Goal: Task Accomplishment & Management: Complete application form

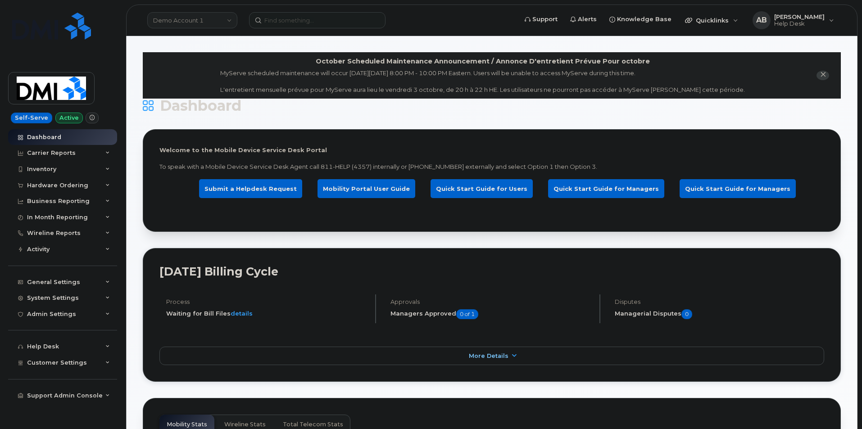
click at [231, 21] on link "Demo Account 1" at bounding box center [192, 20] width 90 height 16
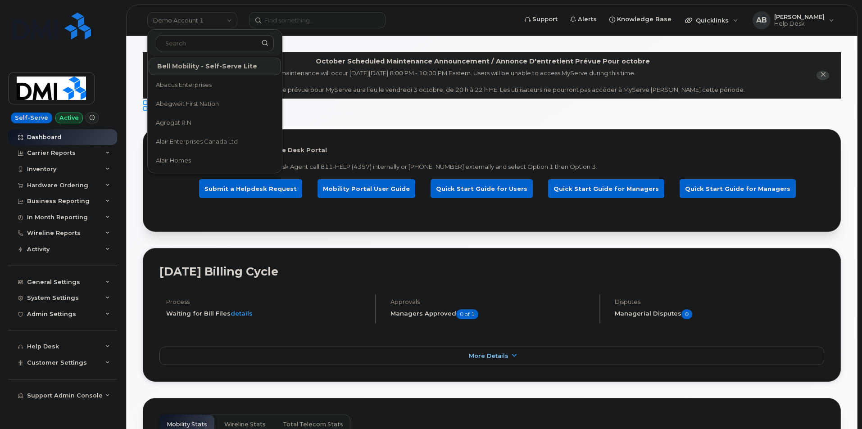
click at [199, 47] on input at bounding box center [215, 43] width 118 height 16
type input "mars"
drag, startPoint x: 192, startPoint y: 42, endPoint x: 160, endPoint y: 46, distance: 32.6
click at [160, 46] on input "mars" at bounding box center [215, 43] width 118 height 16
click at [186, 45] on input at bounding box center [215, 43] width 118 height 16
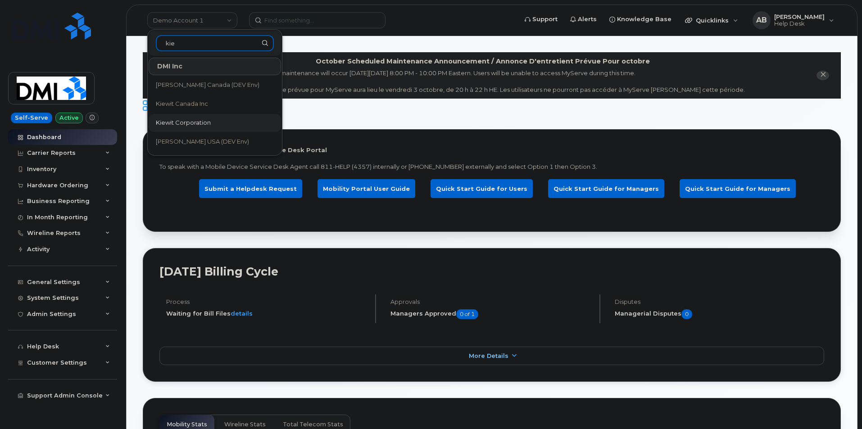
type input "kie"
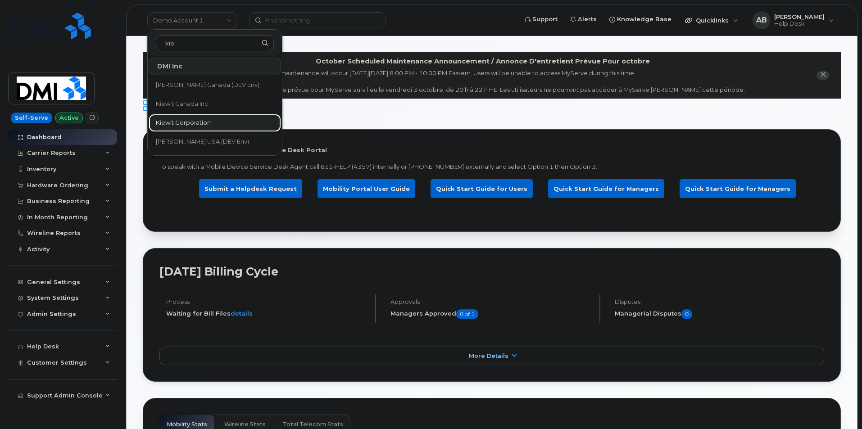
click at [199, 123] on span "Kiewit Corporation" at bounding box center [183, 123] width 55 height 9
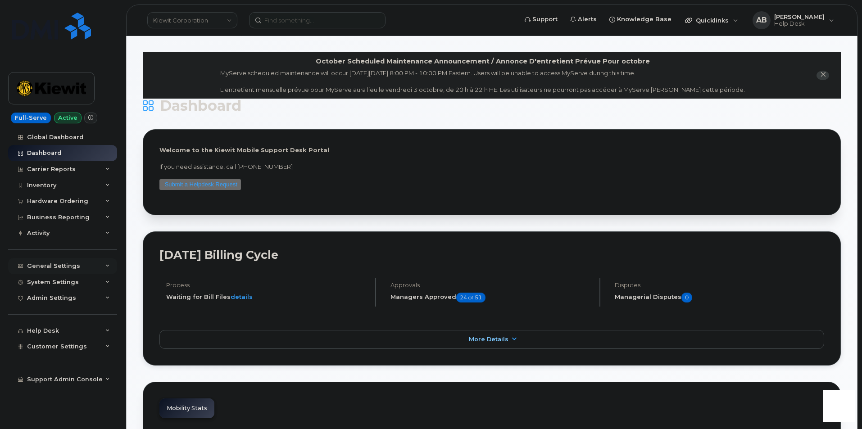
click at [105, 267] on icon at bounding box center [107, 266] width 5 height 5
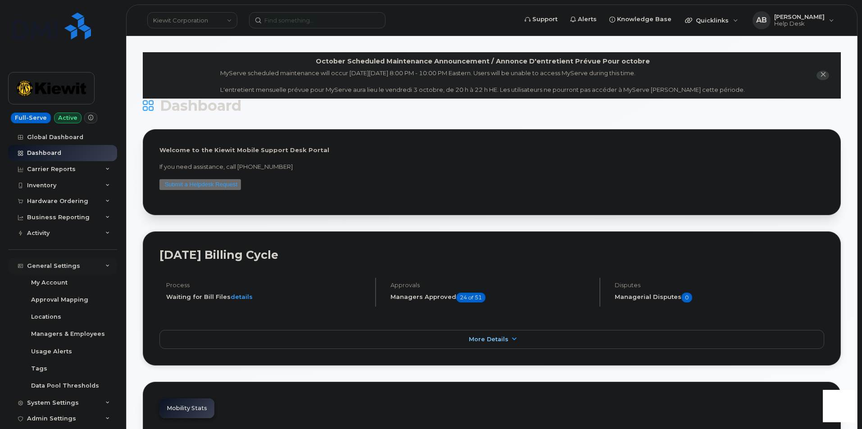
click at [105, 267] on icon at bounding box center [107, 266] width 5 height 5
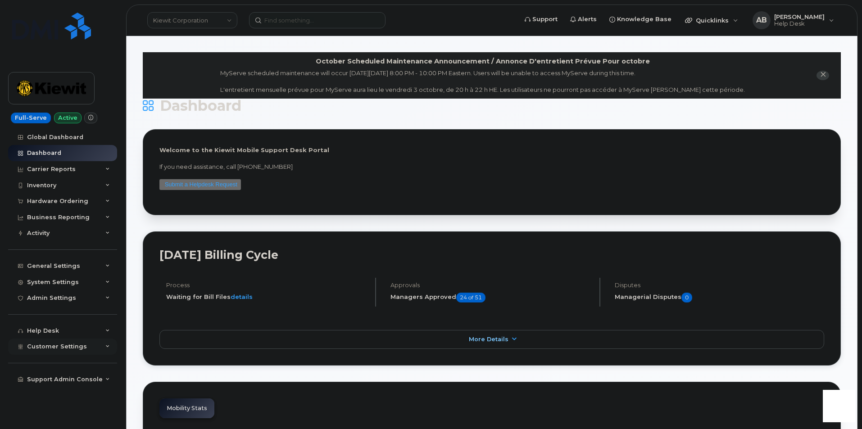
click at [102, 346] on div "Customer Settings" at bounding box center [62, 347] width 109 height 16
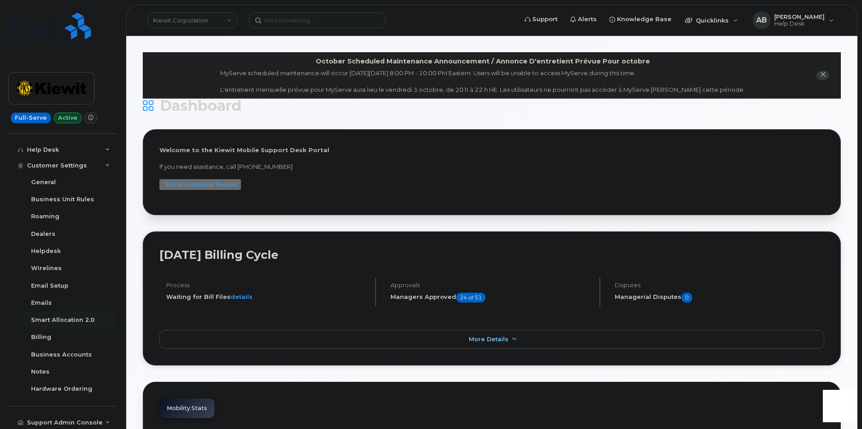
scroll to position [182, 0]
click at [56, 356] on div "Business Accounts" at bounding box center [61, 354] width 61 height 8
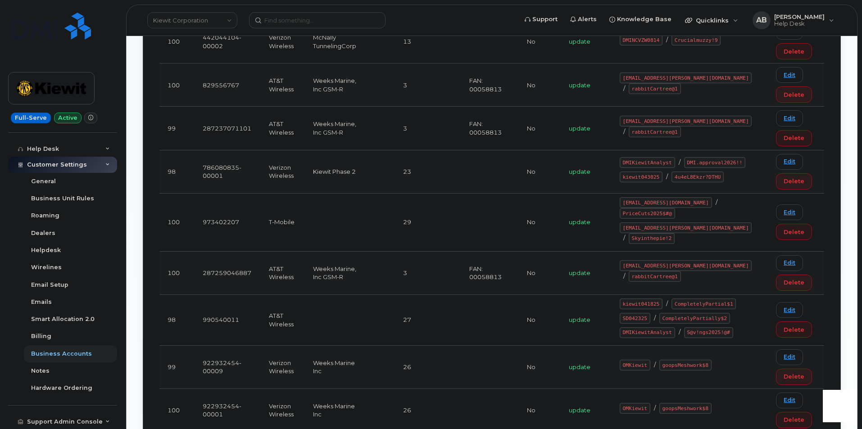
scroll to position [270, 0]
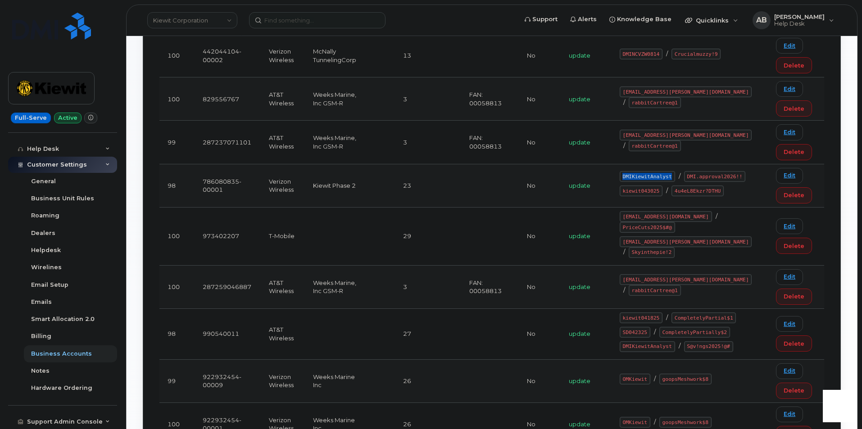
drag, startPoint x: 685, startPoint y: 158, endPoint x: 642, endPoint y: 160, distance: 43.8
click at [642, 171] on code "DMIKiewitAnalyst" at bounding box center [647, 176] width 55 height 11
copy code "DMIKiewitAnalyst"
drag, startPoint x: 675, startPoint y: 180, endPoint x: 639, endPoint y: 182, distance: 35.7
click at [639, 186] on code "kiewit043025" at bounding box center [641, 191] width 43 height 11
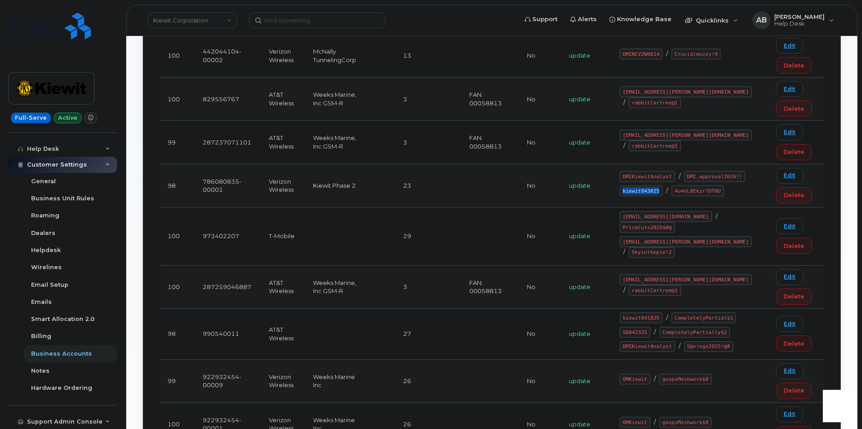
copy code "kiewit043025"
drag, startPoint x: 689, startPoint y: 167, endPoint x: 674, endPoint y: 167, distance: 14.9
click at [684, 171] on code "DMI.approval2026!!" at bounding box center [714, 176] width 61 height 11
drag, startPoint x: 691, startPoint y: 168, endPoint x: 640, endPoint y: 169, distance: 50.9
click at [684, 171] on code "DMI.approval2026!!" at bounding box center [714, 176] width 61 height 11
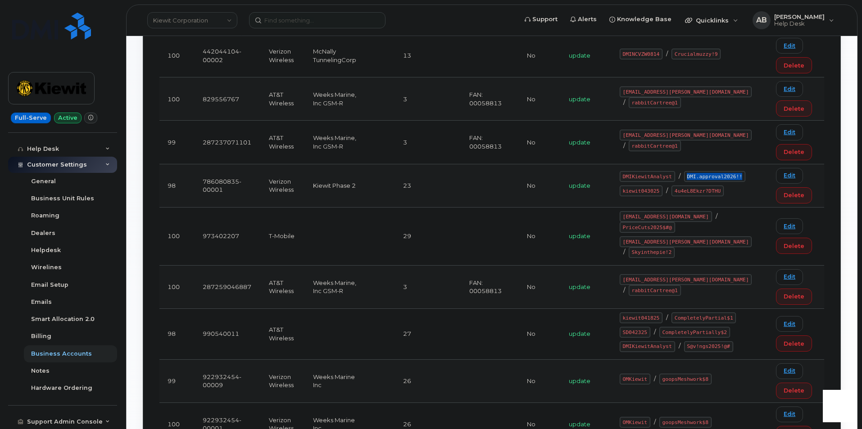
copy code "DMI.approval2026!!"
drag, startPoint x: 675, startPoint y: 181, endPoint x: 640, endPoint y: 182, distance: 35.2
click at [640, 186] on code "kiewit043025" at bounding box center [641, 191] width 43 height 11
copy code "kiewit043025"
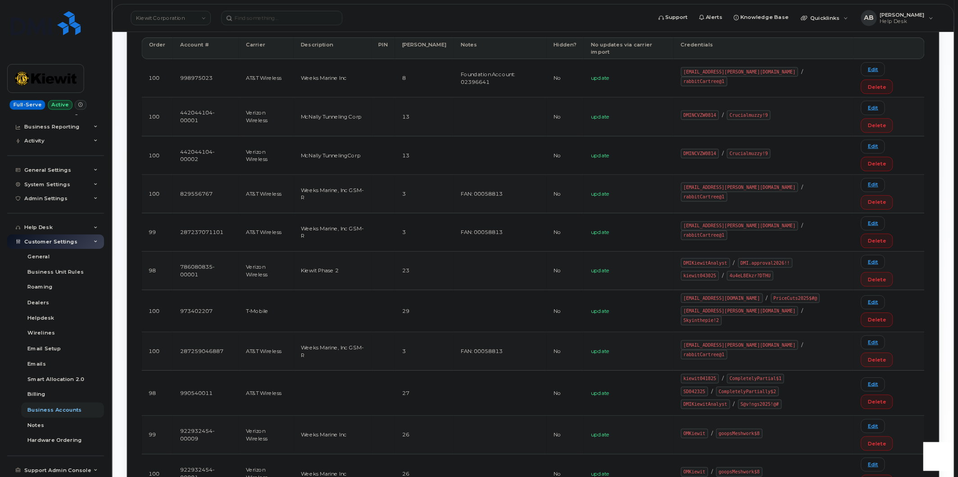
scroll to position [78, 0]
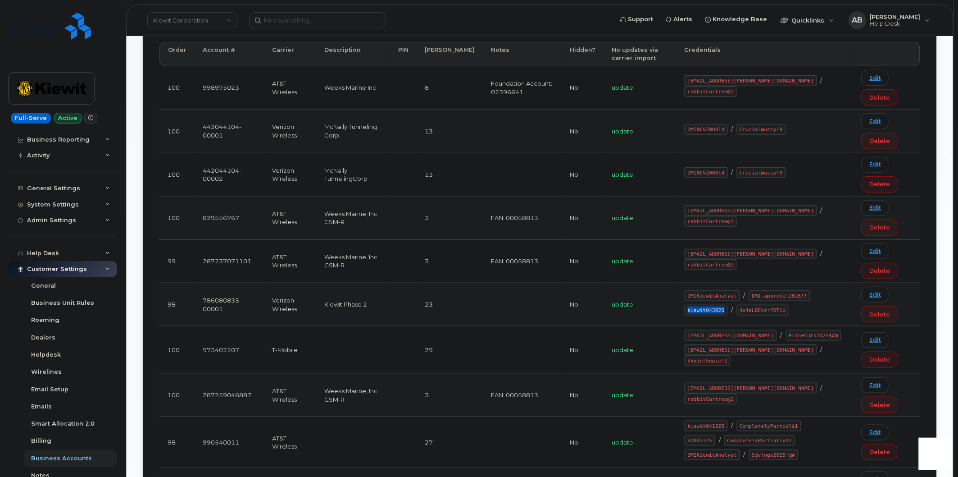
drag, startPoint x: 740, startPoint y: 310, endPoint x: 706, endPoint y: 310, distance: 34.7
click at [706, 310] on code "kiewit043025" at bounding box center [706, 310] width 43 height 11
copy code "kiewit043025"
drag, startPoint x: 798, startPoint y: 311, endPoint x: 755, endPoint y: 309, distance: 42.8
click at [755, 309] on code "4u4eL8Ekzr?DTHU" at bounding box center [763, 310] width 52 height 11
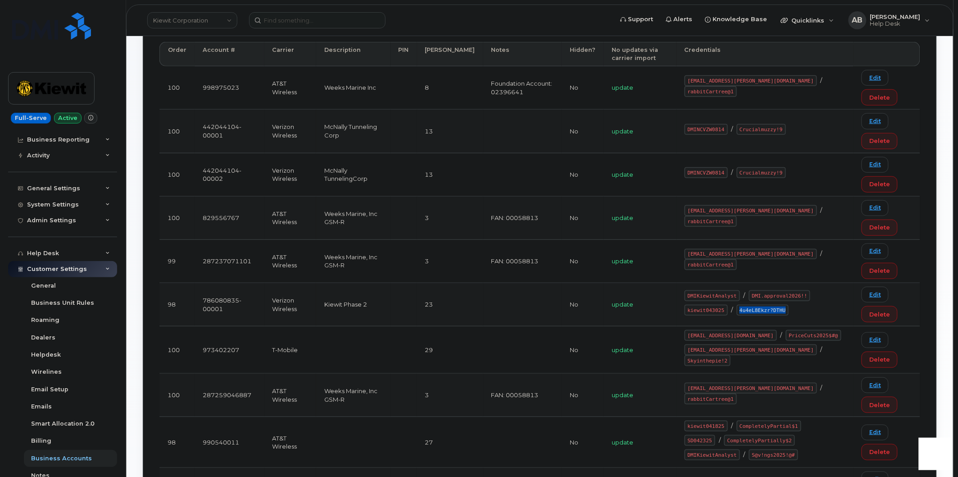
copy code "4u4eL8Ekzr?DTHU"
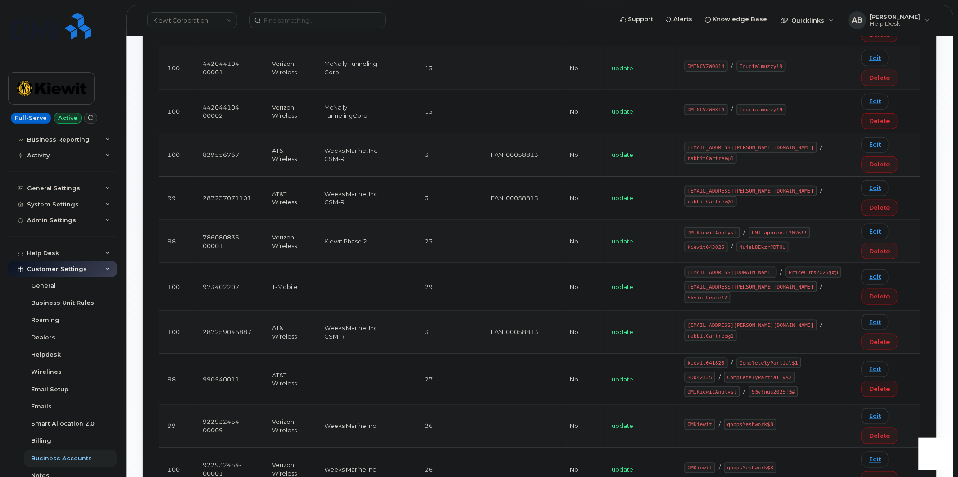
scroll to position [142, 0]
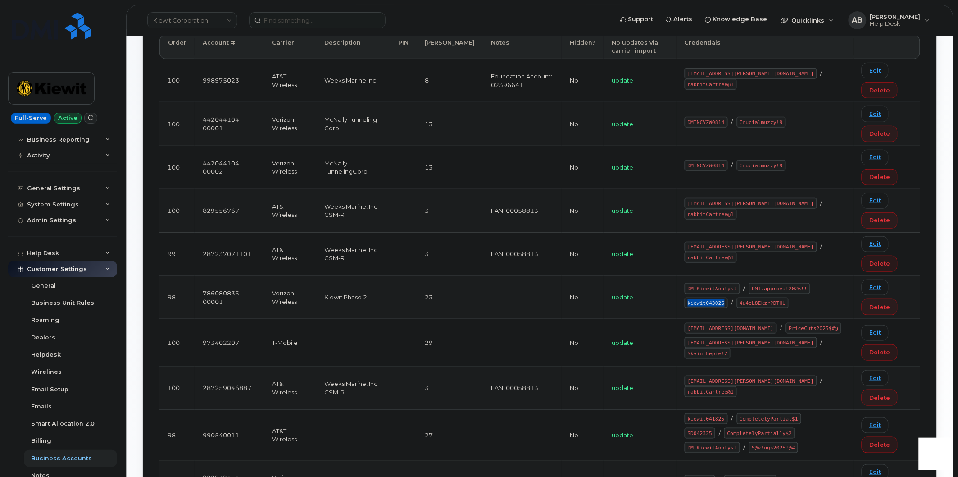
drag, startPoint x: 740, startPoint y: 301, endPoint x: 703, endPoint y: 304, distance: 37.5
click at [703, 304] on td "DMIKiewitAnalyst / DMI.approval2026!! kiewit043025 / 4u4eL8Ekzr?DTHU" at bounding box center [765, 297] width 177 height 43
copy code "kiewit043025"
drag, startPoint x: 796, startPoint y: 302, endPoint x: 767, endPoint y: 303, distance: 29.3
click at [767, 303] on code "4u4eL8Ekzr?DTHU" at bounding box center [763, 302] width 52 height 11
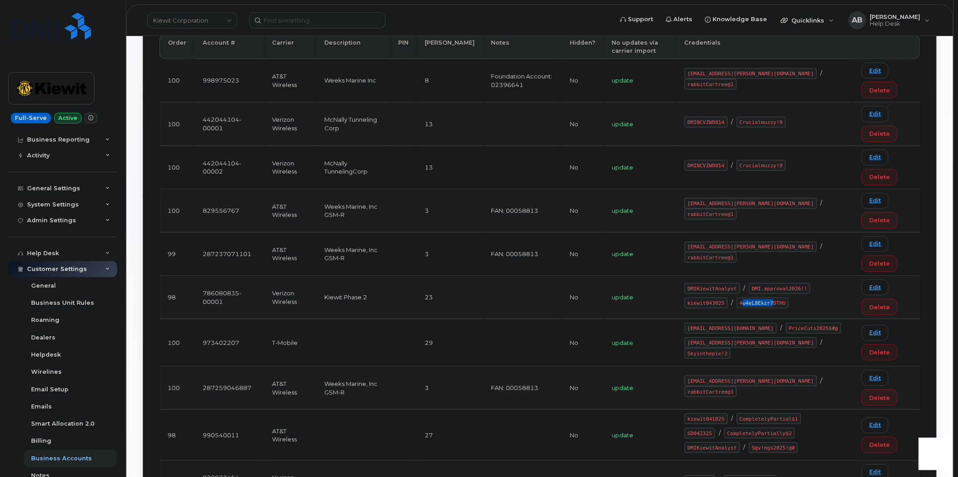
drag, startPoint x: 757, startPoint y: 303, endPoint x: 787, endPoint y: 304, distance: 29.7
click at [788, 304] on code "4u4eL8Ekzr?DTHU" at bounding box center [763, 302] width 52 height 11
drag, startPoint x: 756, startPoint y: 302, endPoint x: 800, endPoint y: 303, distance: 44.6
click at [789, 303] on code "4u4eL8Ekzr?DTHU" at bounding box center [763, 302] width 52 height 11
copy code "4u4eL8Ekzr?DTHU"
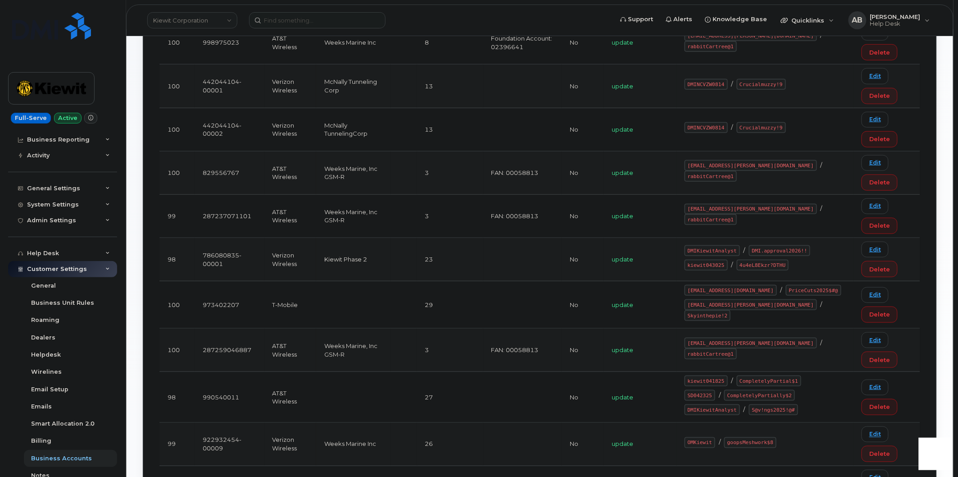
scroll to position [293, 0]
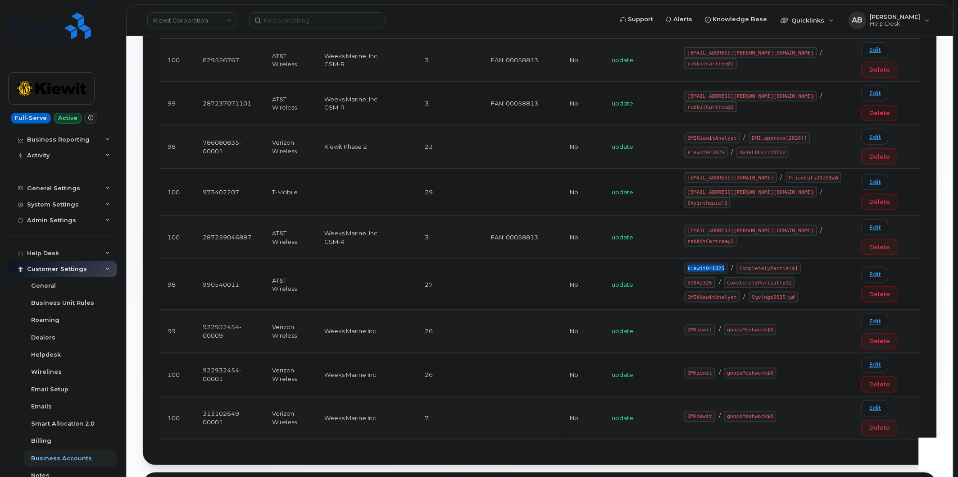
drag, startPoint x: 739, startPoint y: 269, endPoint x: 707, endPoint y: 269, distance: 32.0
click at [707, 269] on code "kiewit041825" at bounding box center [706, 268] width 43 height 11
copy code "kiewit041825"
drag, startPoint x: 808, startPoint y: 267, endPoint x: 754, endPoint y: 268, distance: 54.1
click at [754, 268] on code "CompletelyPartial$1" at bounding box center [769, 268] width 64 height 11
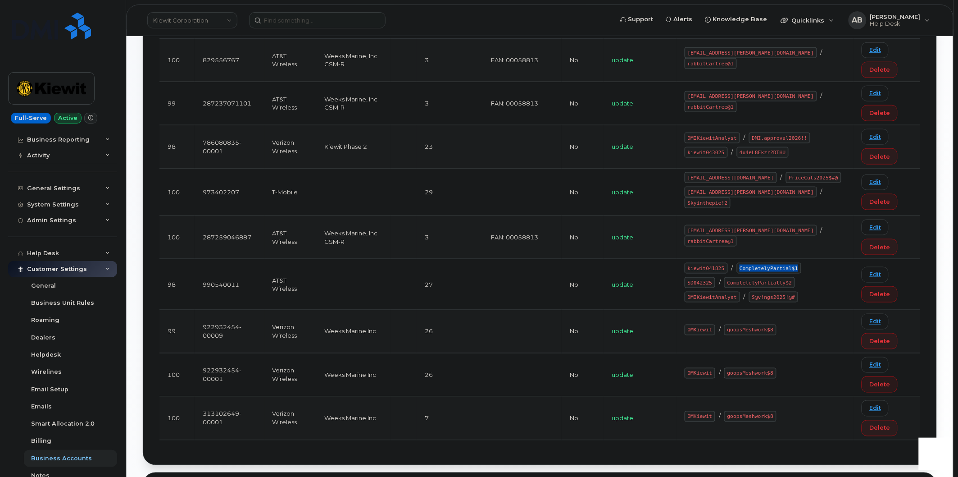
copy code "CompletelyPartial$1"
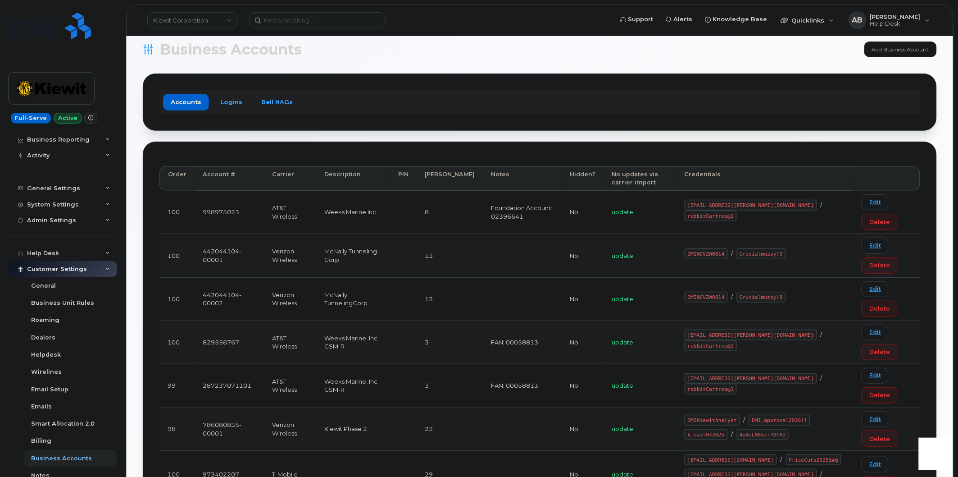
scroll to position [0, 0]
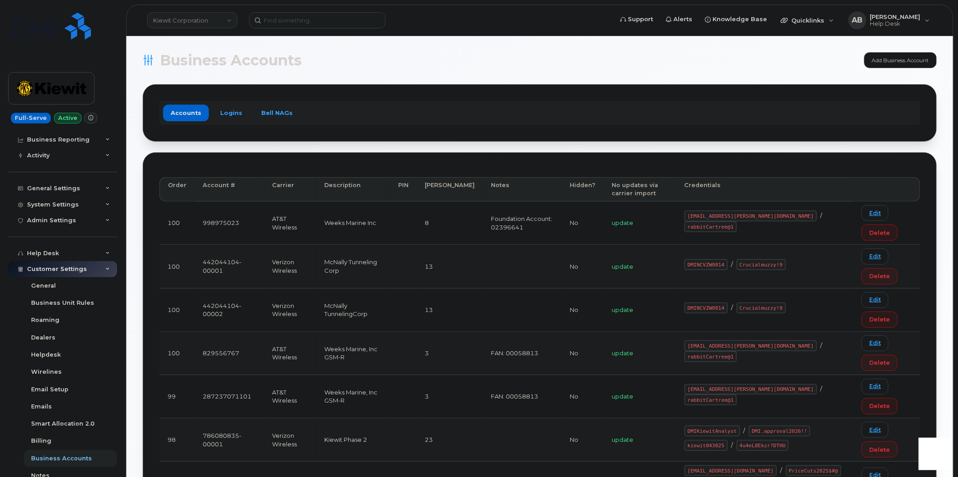
click at [221, 25] on link "Kiewit Corporation" at bounding box center [192, 20] width 90 height 16
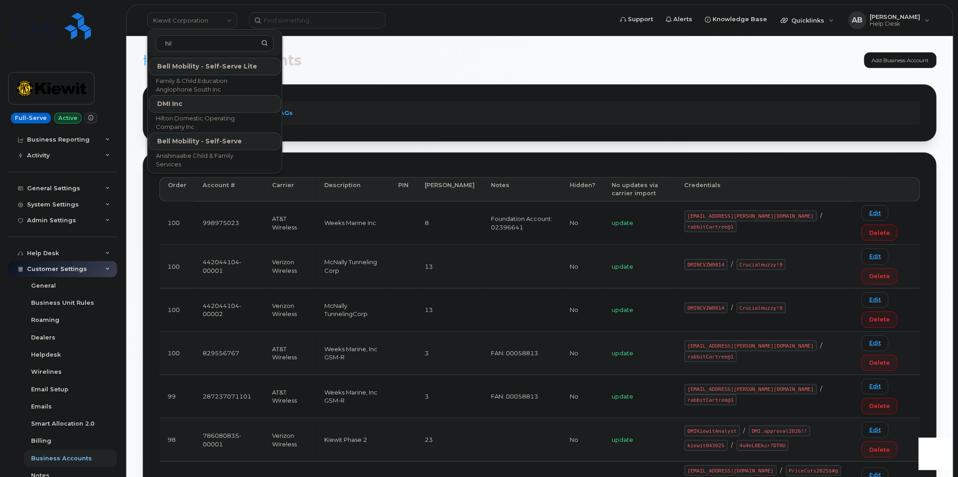
type input "hil"
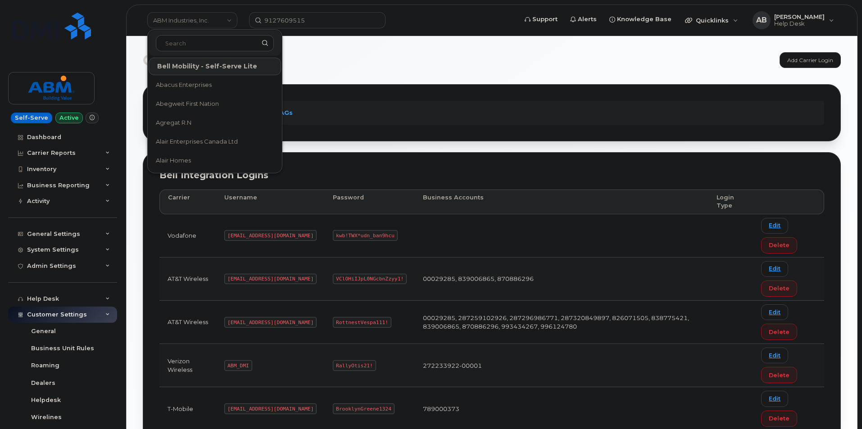
click at [392, 169] on div "Bell Integration Logins" at bounding box center [492, 175] width 665 height 13
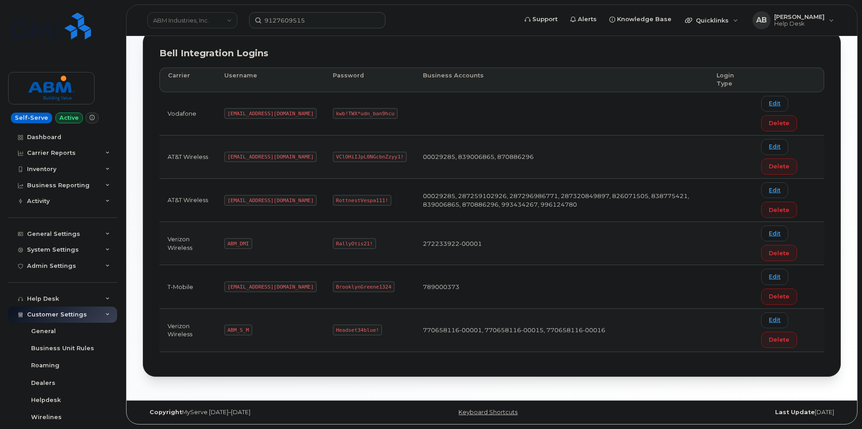
scroll to position [150, 0]
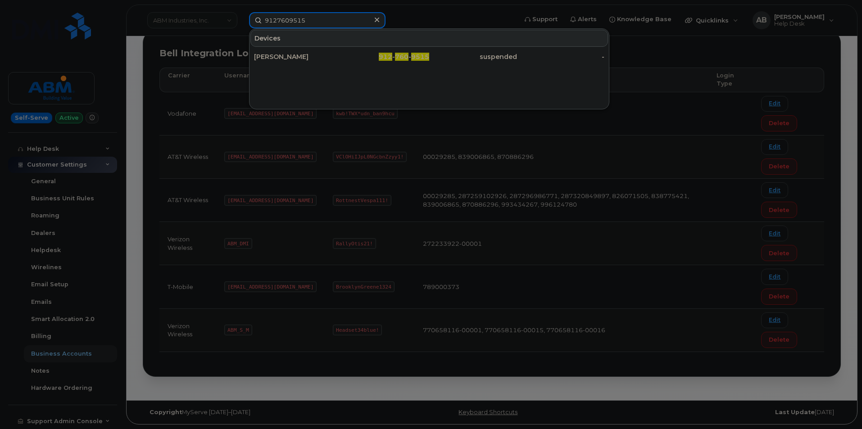
drag, startPoint x: 312, startPoint y: 22, endPoint x: 263, endPoint y: 15, distance: 49.6
click at [263, 15] on input "9127609515" at bounding box center [317, 20] width 137 height 16
click at [311, 23] on input "9127609515" at bounding box center [317, 20] width 137 height 16
drag, startPoint x: 315, startPoint y: 21, endPoint x: 262, endPoint y: 21, distance: 53.6
click at [262, 21] on input "9127609515" at bounding box center [317, 20] width 137 height 16
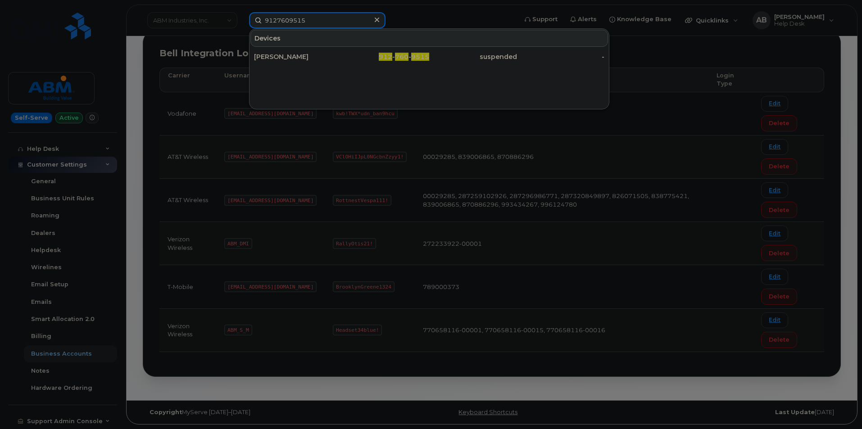
paste input "300570"
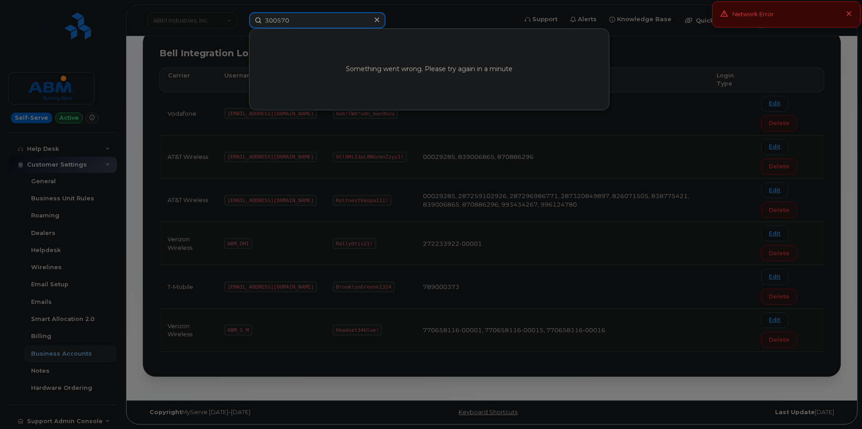
type input "300570"
click at [183, 21] on div at bounding box center [431, 214] width 862 height 429
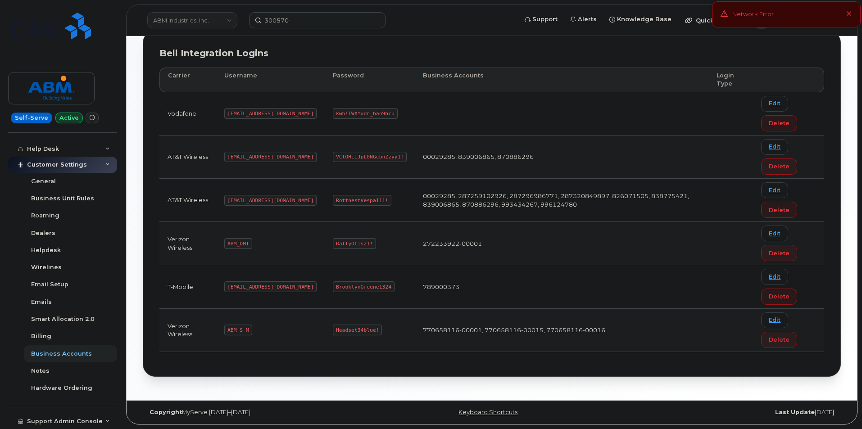
click at [198, 20] on link "ABM Industries, Inc." at bounding box center [192, 20] width 90 height 16
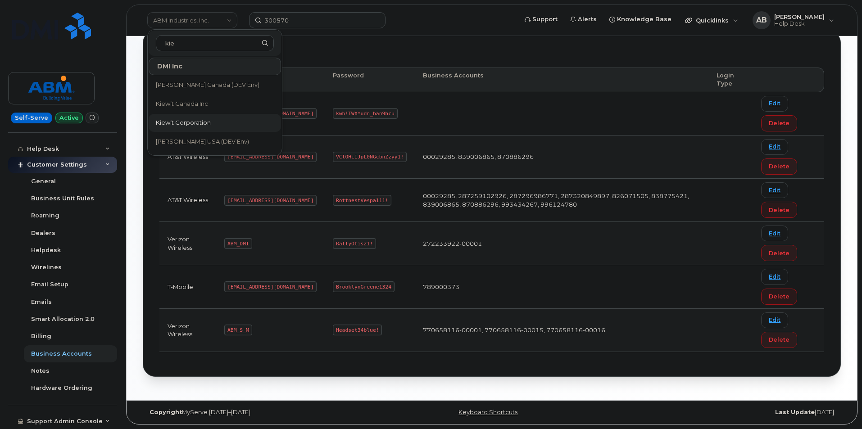
type input "kie"
click at [206, 121] on span "Kiewit Corporation" at bounding box center [183, 123] width 55 height 9
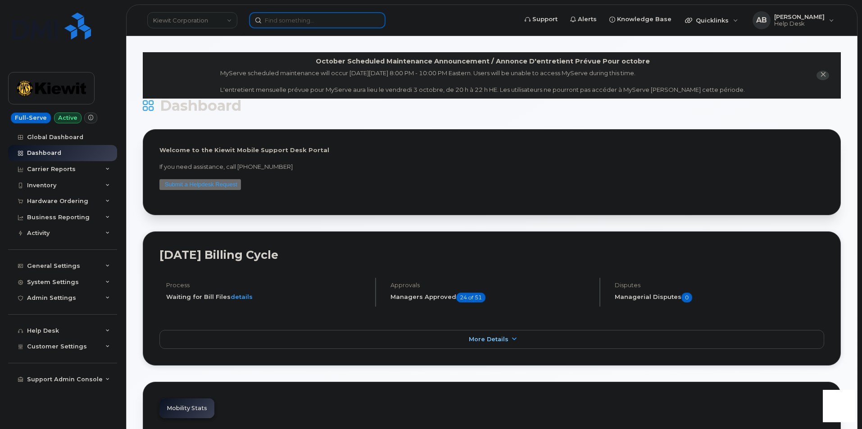
click at [302, 19] on input at bounding box center [317, 20] width 137 height 16
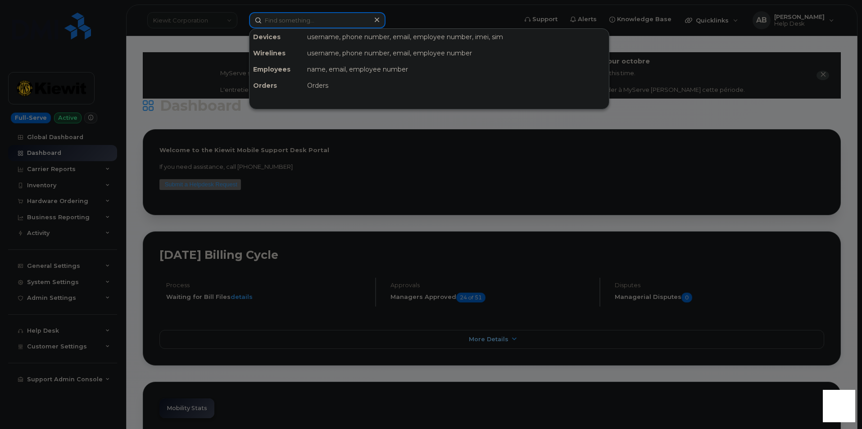
paste input "300570"
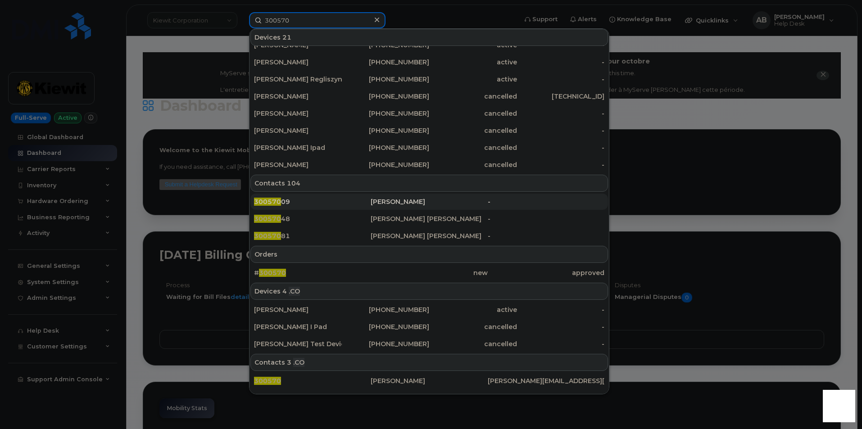
scroll to position [225, 0]
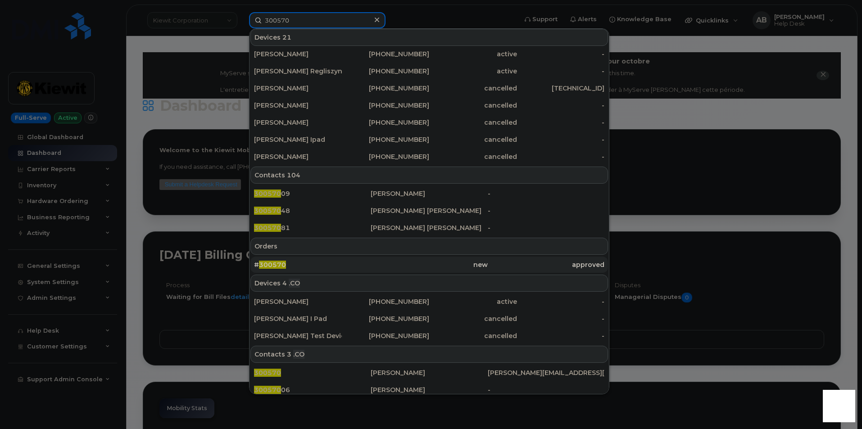
type input "300570"
click at [281, 269] on div "# 300570" at bounding box center [312, 264] width 117 height 9
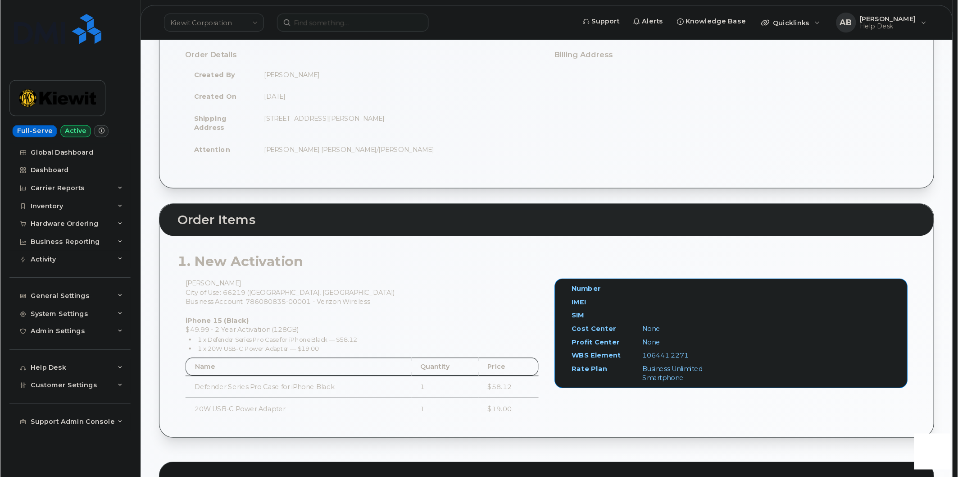
scroll to position [135, 0]
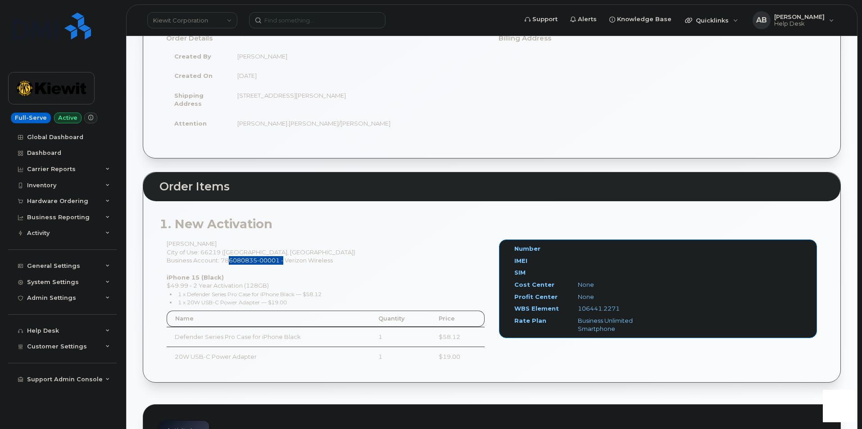
drag, startPoint x: 280, startPoint y: 261, endPoint x: 223, endPoint y: 264, distance: 56.4
click at [223, 264] on div "Austin King City of Use: 66219 (Lenexa, KS) Business Account: 786080835-00001 -…" at bounding box center [326, 307] width 333 height 135
copy div "786080835-00001"
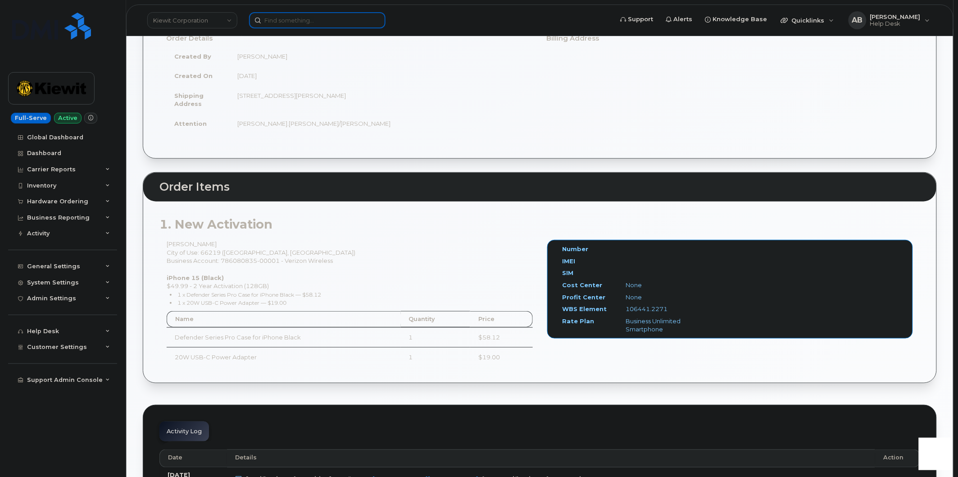
click at [319, 23] on input at bounding box center [317, 20] width 137 height 16
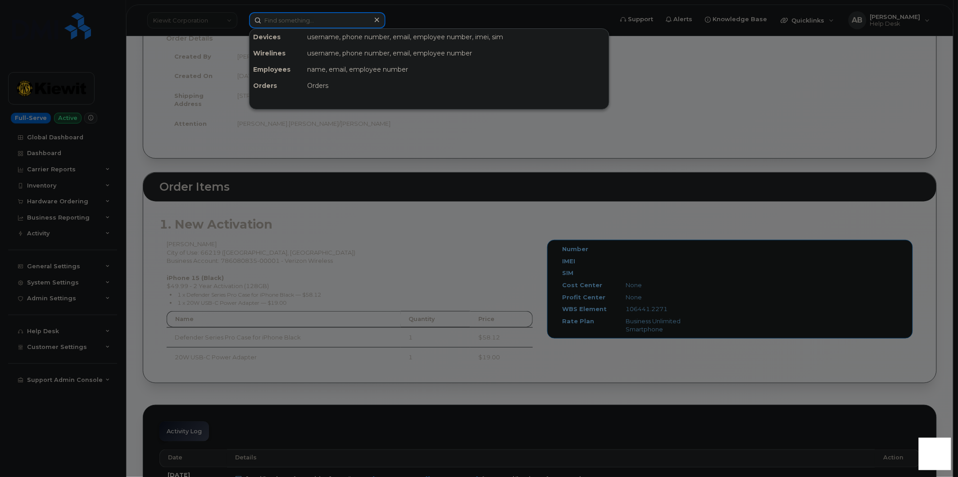
paste input "301160"
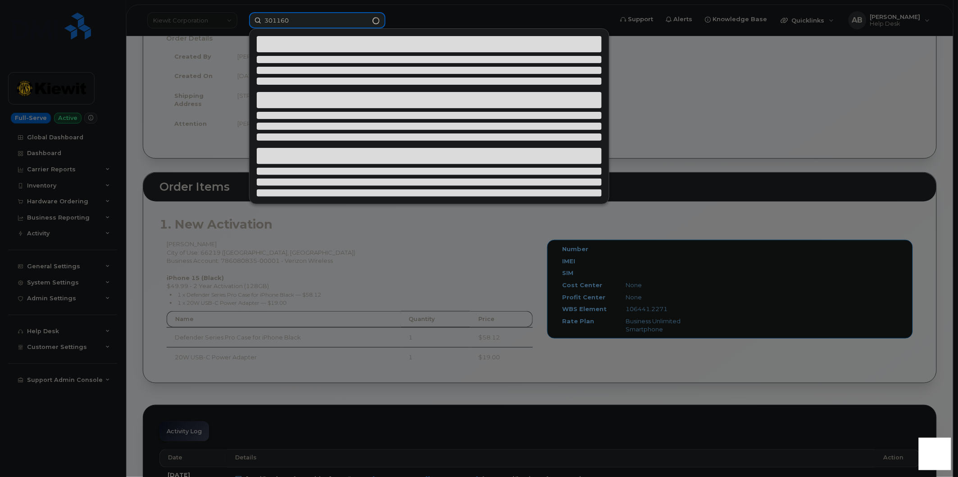
type input "301160"
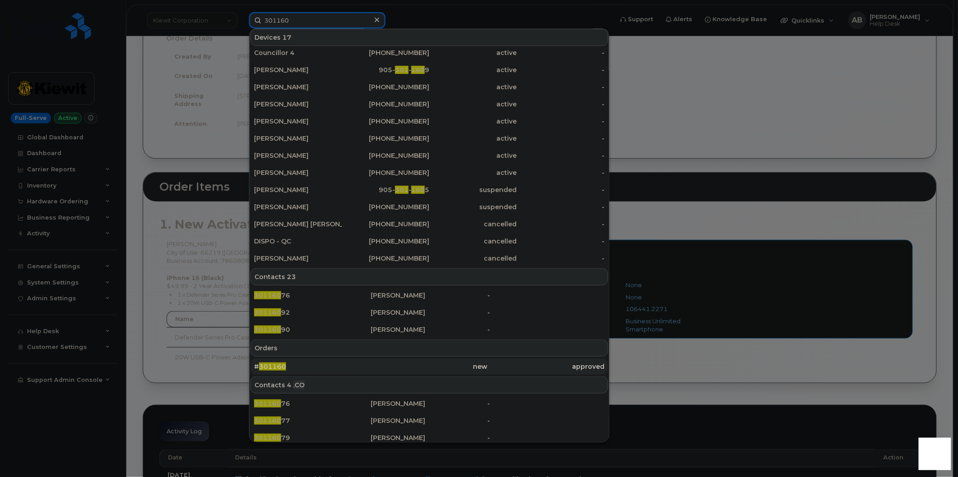
scroll to position [77, 0]
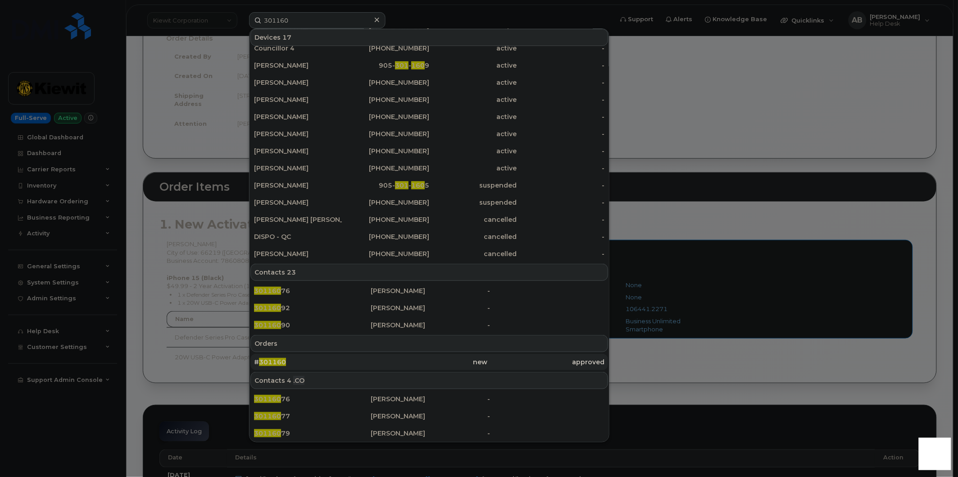
click at [315, 361] on div "# 301160" at bounding box center [312, 361] width 117 height 9
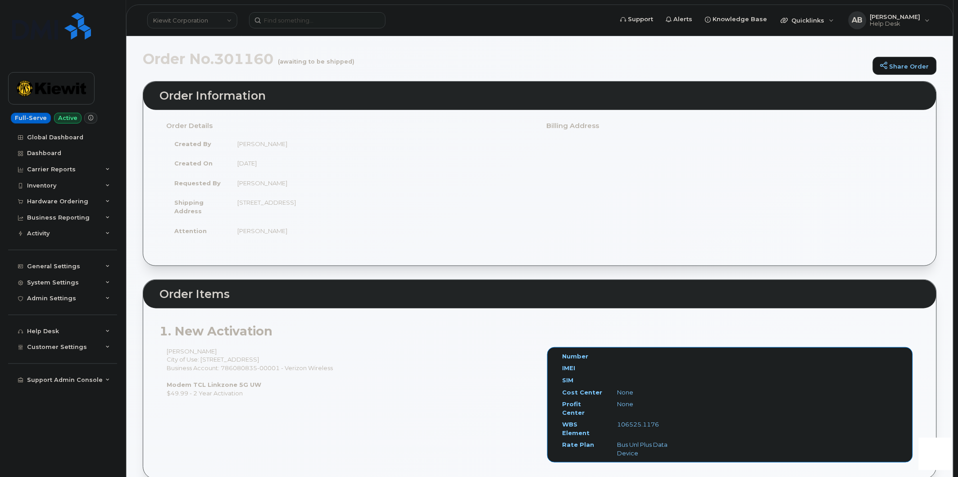
scroll to position [50, 0]
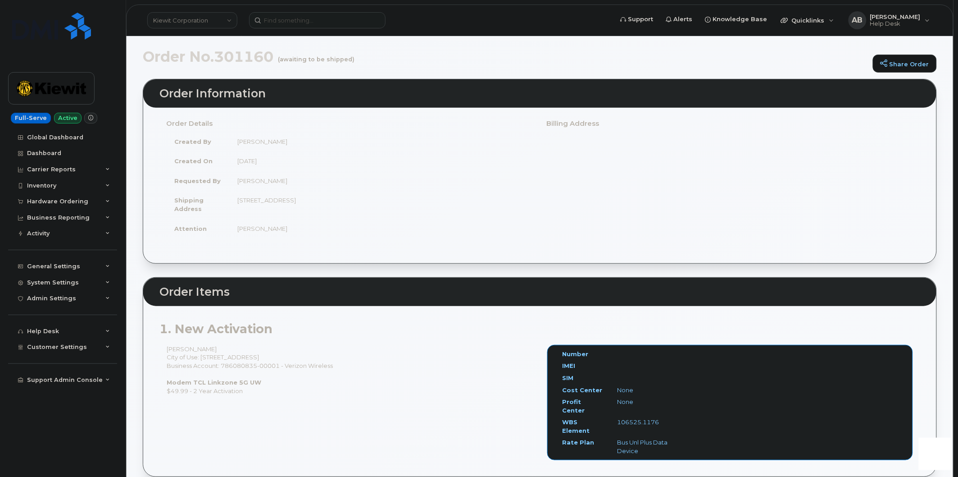
click at [251, 368] on div "Ciera Uyeunten City of Use: 201-209 B Avenue Business Account: 786080835-00001 …" at bounding box center [350, 370] width 381 height 50
click at [251, 366] on div "Ciera Uyeunten City of Use: 201-209 B Avenue Business Account: 786080835-00001 …" at bounding box center [350, 370] width 381 height 50
copy div "786080835"
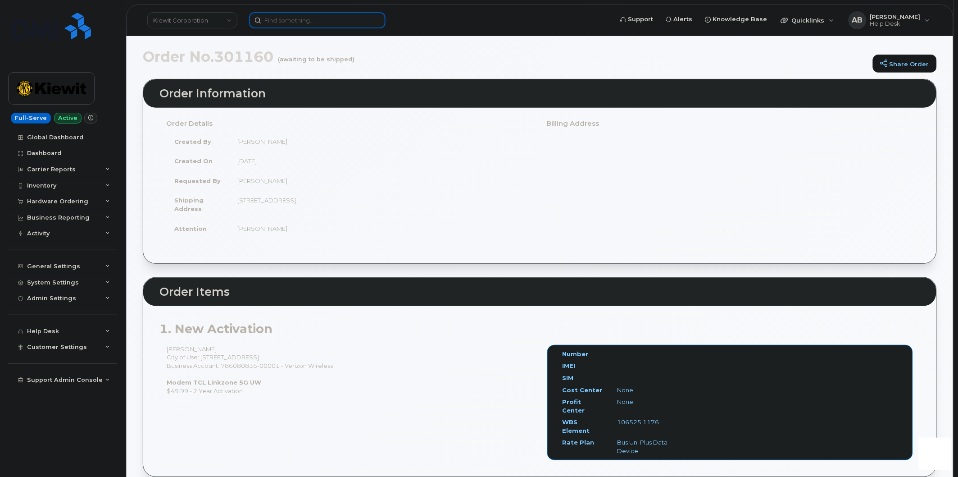
click at [296, 25] on input at bounding box center [317, 20] width 137 height 16
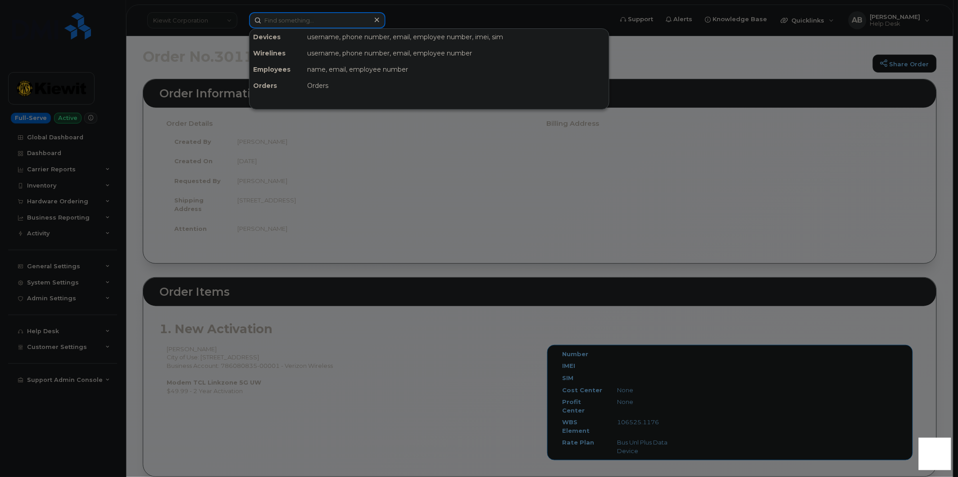
paste input "301682"
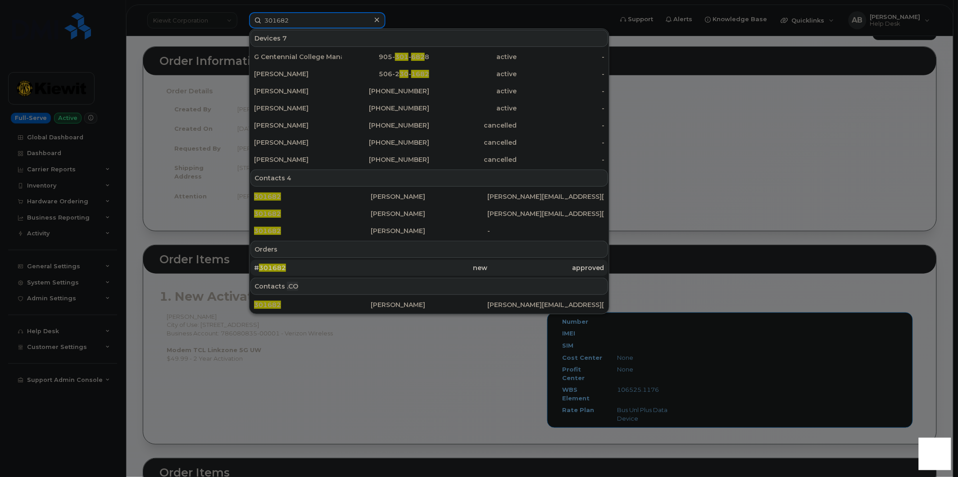
scroll to position [100, 0]
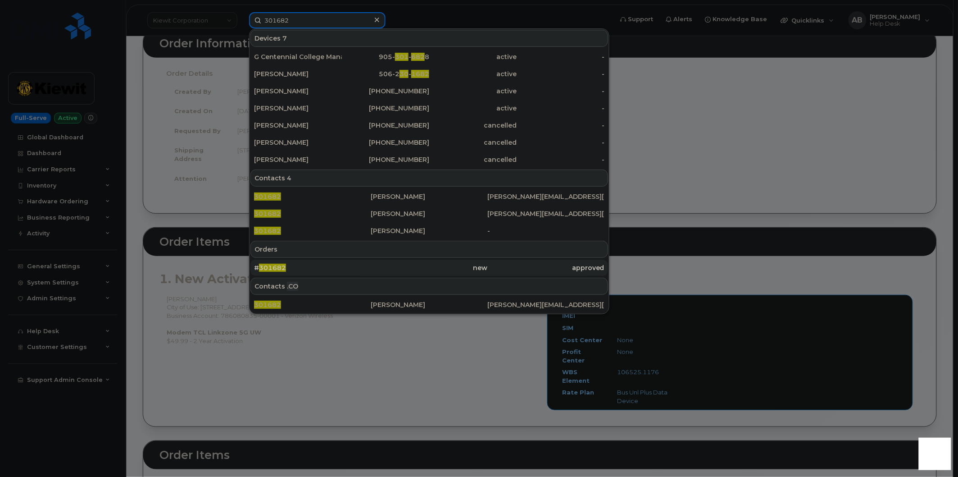
type input "301682"
click at [289, 267] on div "# 301682" at bounding box center [312, 267] width 117 height 9
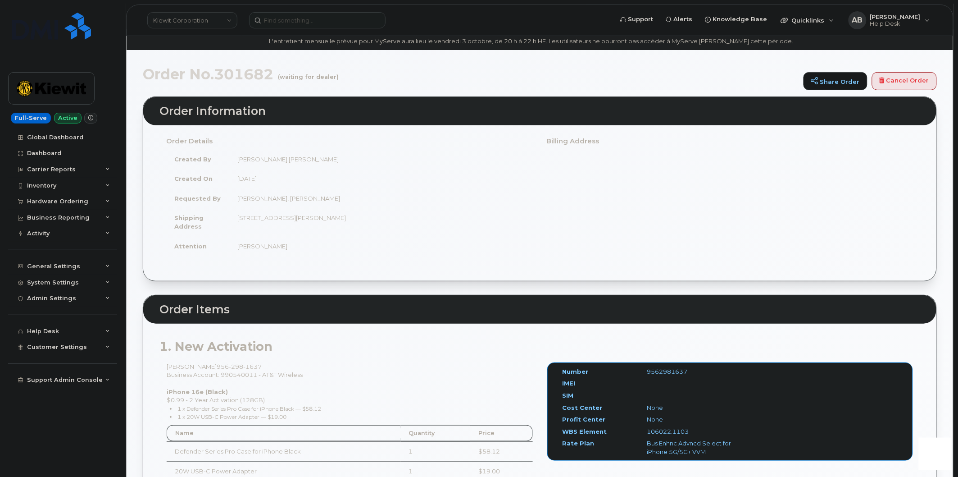
scroll to position [50, 0]
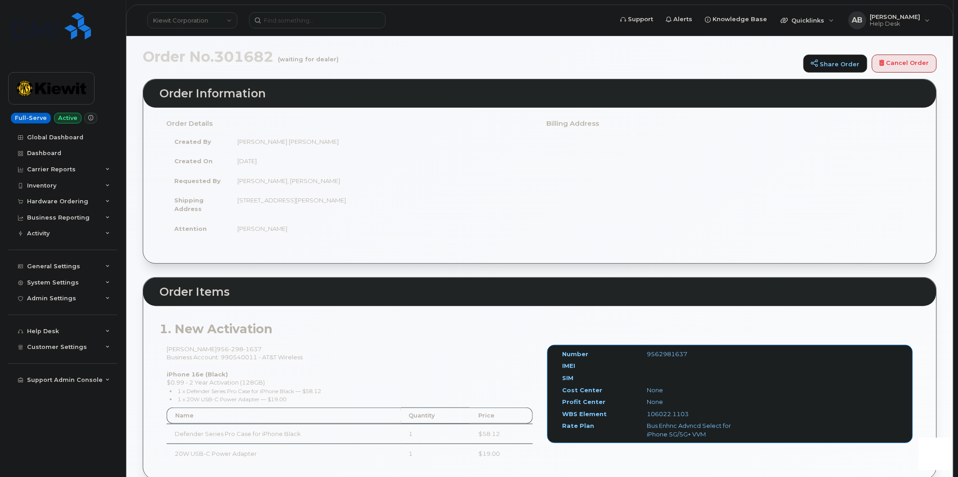
click at [244, 359] on div "[PERSON_NAME] [PHONE_NUMBER] Business Account: 990540011 - AT&T Wireless iPhone…" at bounding box center [350, 408] width 381 height 126
copy div "990540011"
click at [397, 314] on div "1. New Activation [PERSON_NAME] [PHONE_NUMBER] Business Account: 990540011 - AT…" at bounding box center [539, 392] width 793 height 173
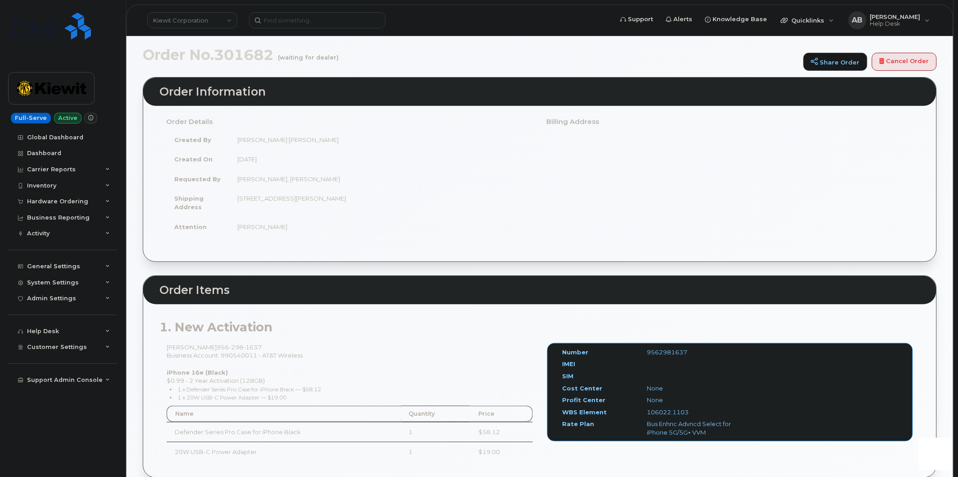
scroll to position [0, 0]
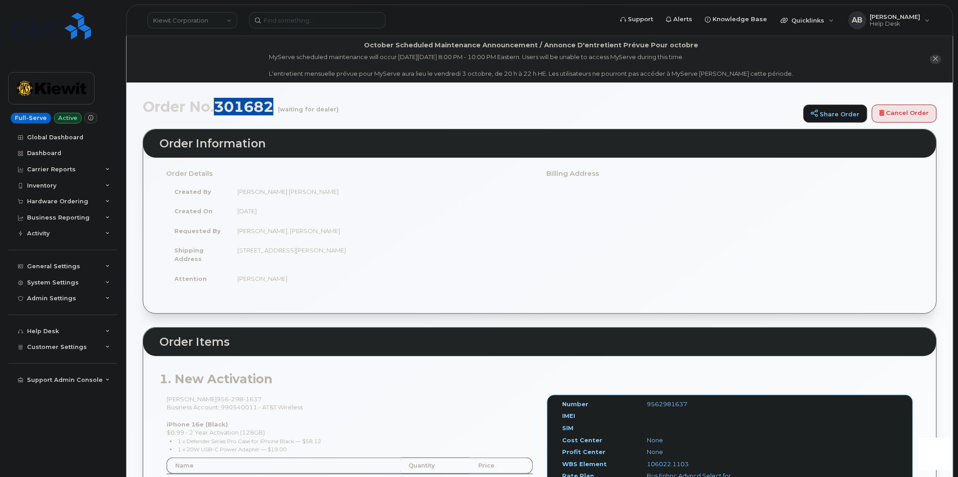
drag, startPoint x: 274, startPoint y: 105, endPoint x: 219, endPoint y: 107, distance: 54.5
click at [219, 107] on h1 "Order No.301682 (waiting for dealer)" at bounding box center [471, 107] width 656 height 16
copy h1 "301682"
click at [66, 198] on div "Hardware Ordering" at bounding box center [57, 201] width 61 height 7
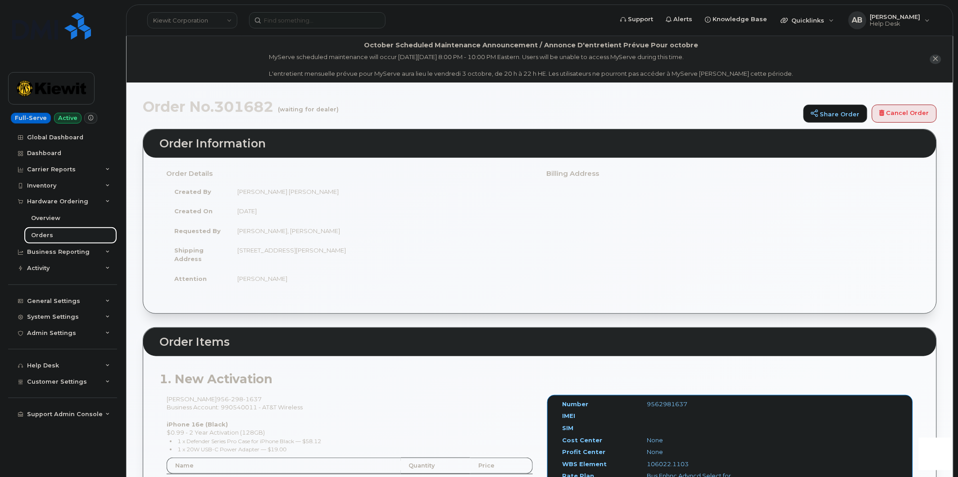
click at [50, 233] on div "Orders" at bounding box center [42, 235] width 22 height 8
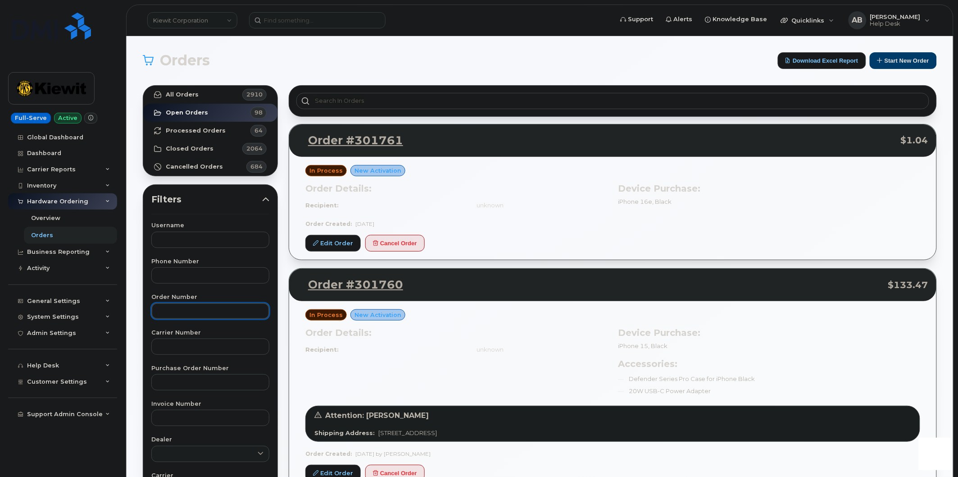
click at [179, 312] on input "text" at bounding box center [210, 311] width 118 height 16
paste input "301682"
type input "301682"
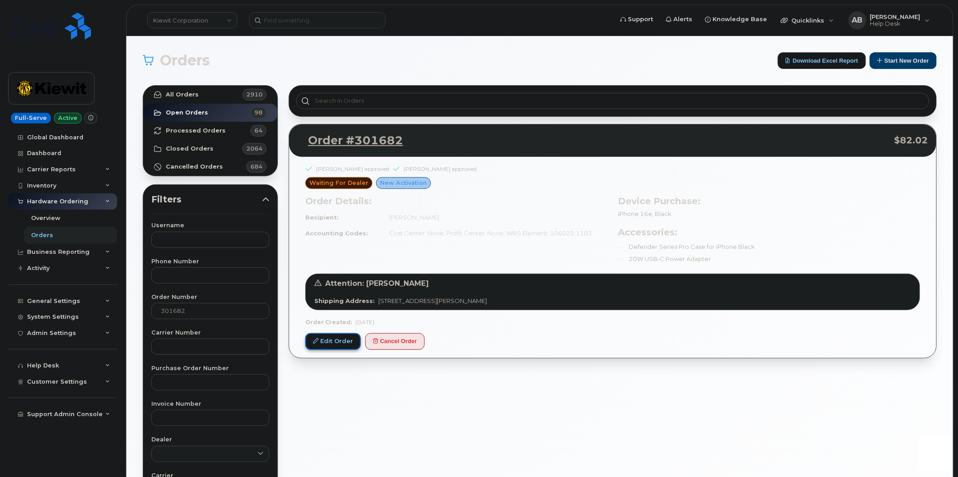
click at [321, 342] on link "Edit Order" at bounding box center [332, 341] width 55 height 17
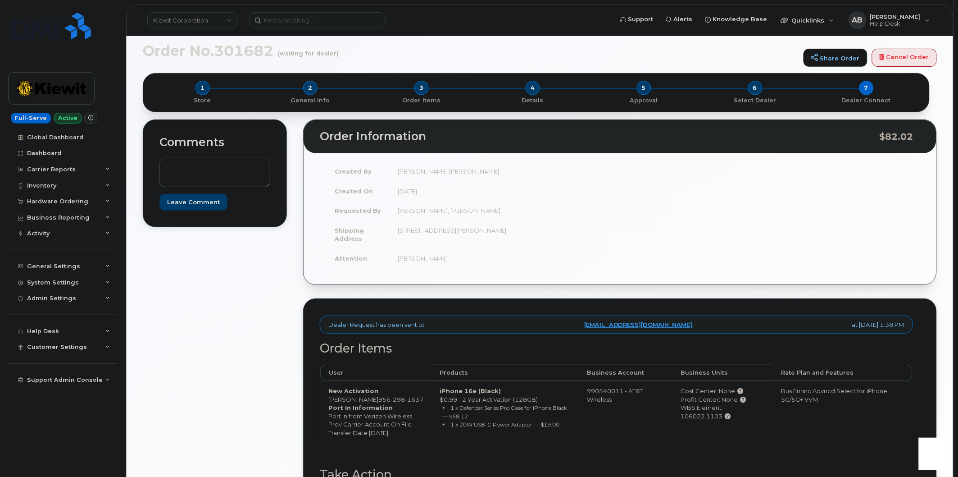
scroll to position [250, 0]
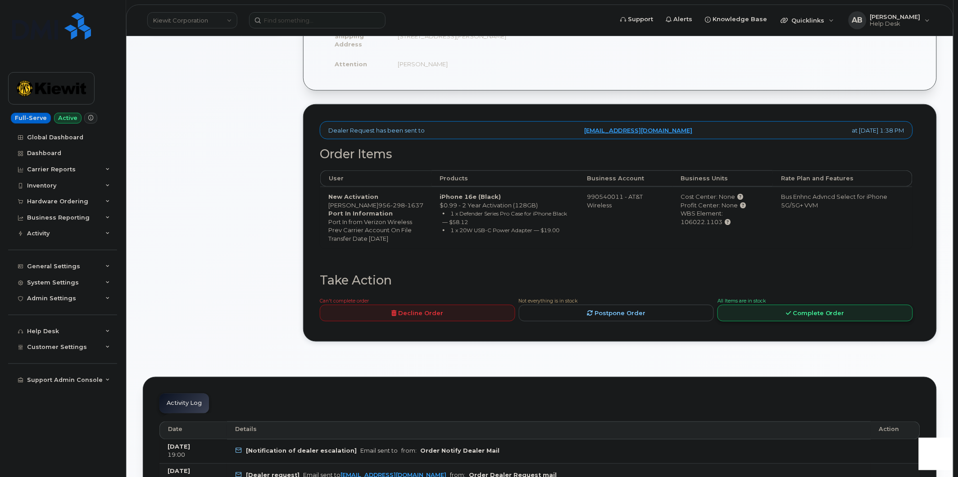
click at [767, 321] on link "Complete Order" at bounding box center [816, 313] width 196 height 17
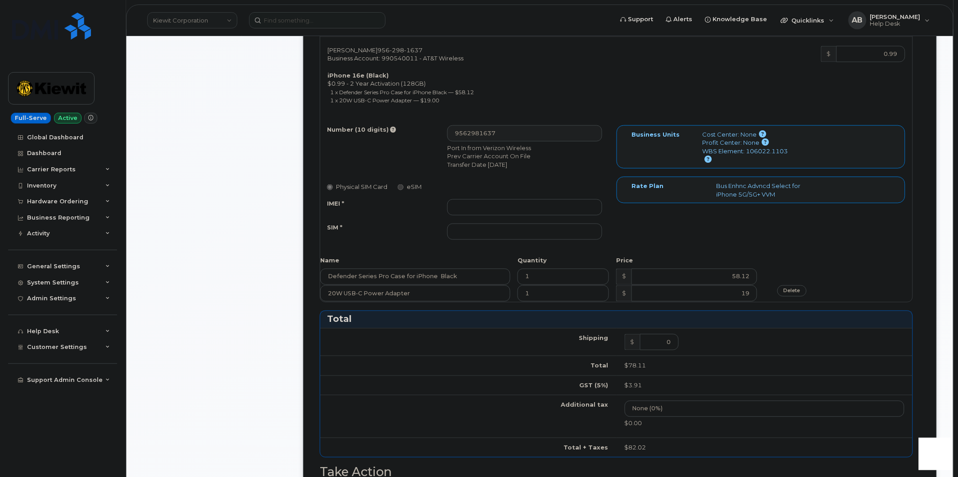
scroll to position [300, 0]
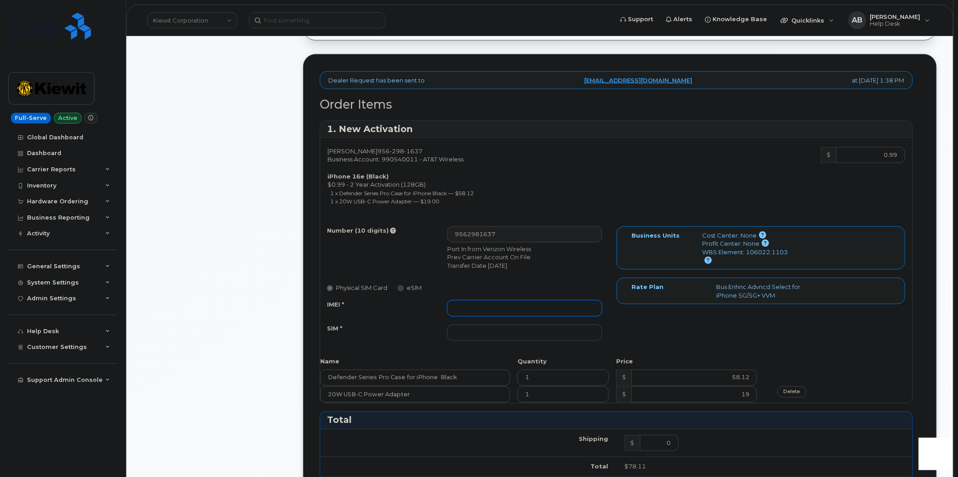
click at [482, 304] on input "IMEI *" at bounding box center [524, 308] width 155 height 16
paste input "357612111036811"
type input "357612111036811"
click at [498, 336] on input "SIM *" at bounding box center [524, 332] width 155 height 16
paste input "89043052010008889725002445265595"
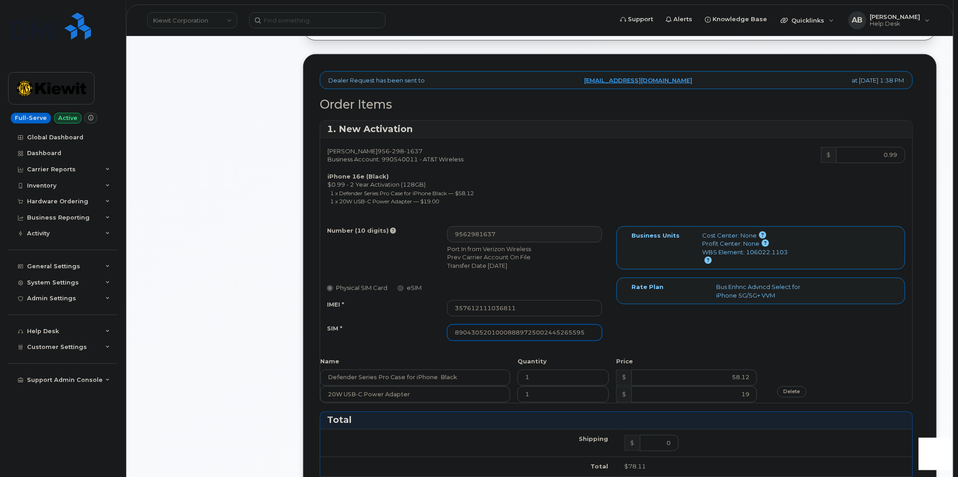
type input "89043052010008889725002445265595"
click at [607, 326] on div "89043052010008889725002445265595" at bounding box center [525, 332] width 169 height 16
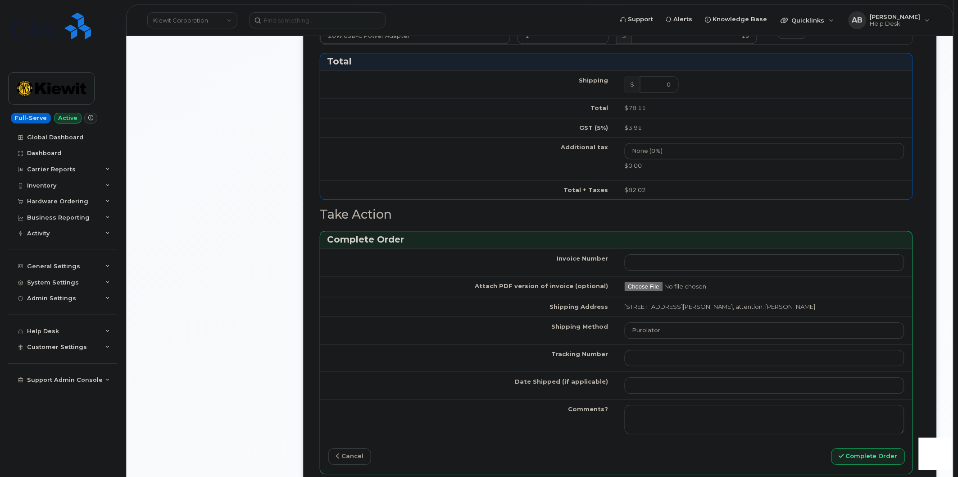
scroll to position [751, 0]
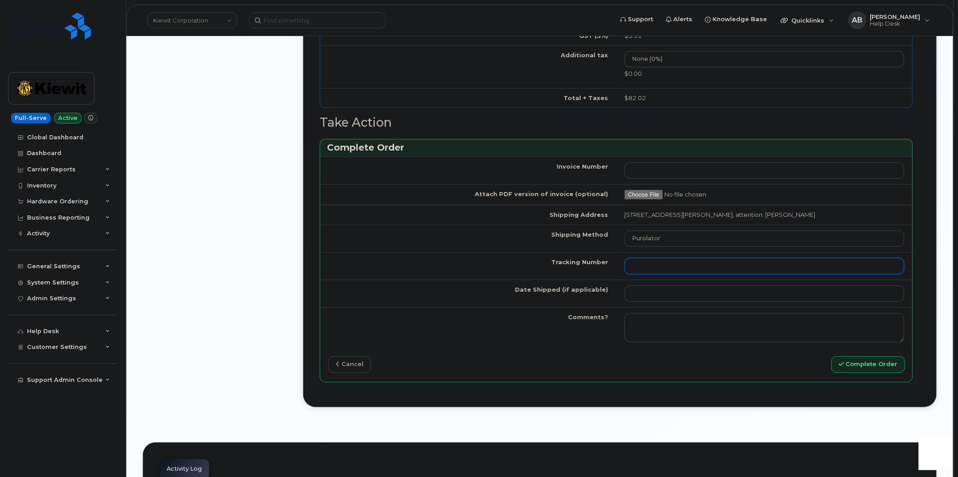
click at [663, 268] on input "Tracking Number" at bounding box center [765, 266] width 280 height 16
paste input "884660387257"
type input "884660387257"
click at [679, 242] on select "Purolator UPS FedEx Canada Post Courier Other Drop Off Pick Up" at bounding box center [765, 238] width 280 height 16
select select "FedEx"
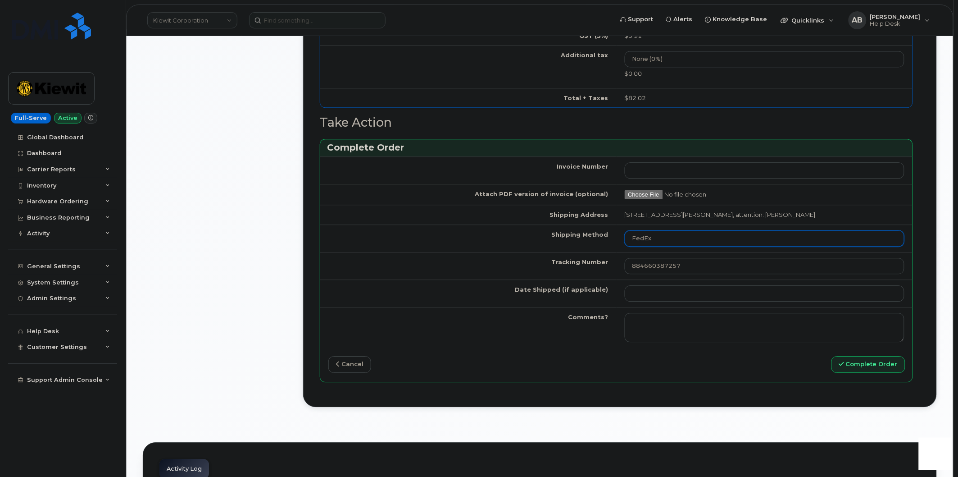
click at [625, 230] on select "Purolator UPS FedEx Canada Post Courier Other Drop Off Pick Up" at bounding box center [765, 238] width 280 height 16
click at [656, 291] on input "Date Shipped (if applicable)" at bounding box center [765, 293] width 280 height 16
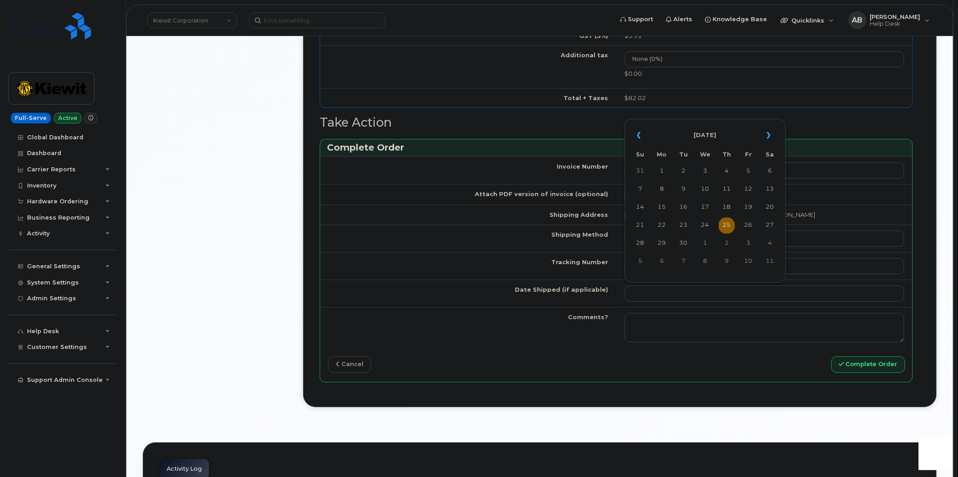
click at [729, 226] on td "25" at bounding box center [727, 225] width 16 height 16
type input "[DATE]"
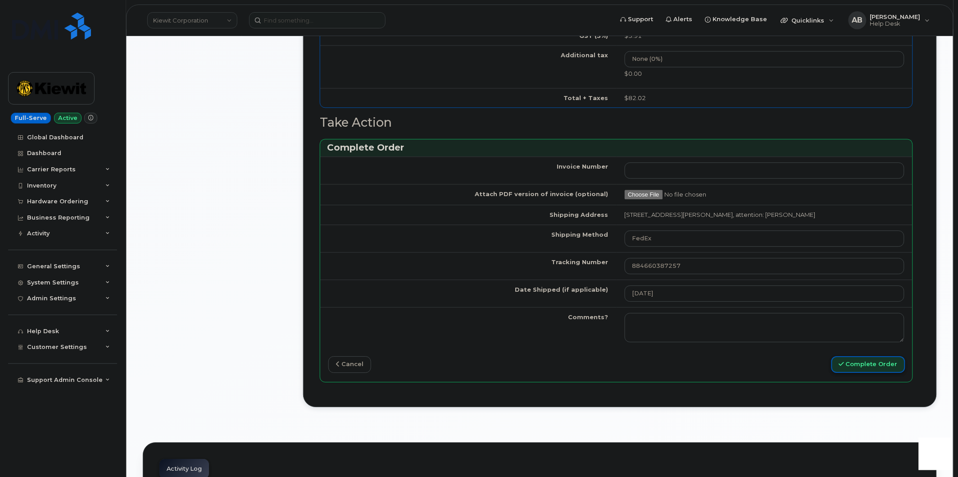
click at [851, 367] on button "Complete Order" at bounding box center [869, 364] width 74 height 17
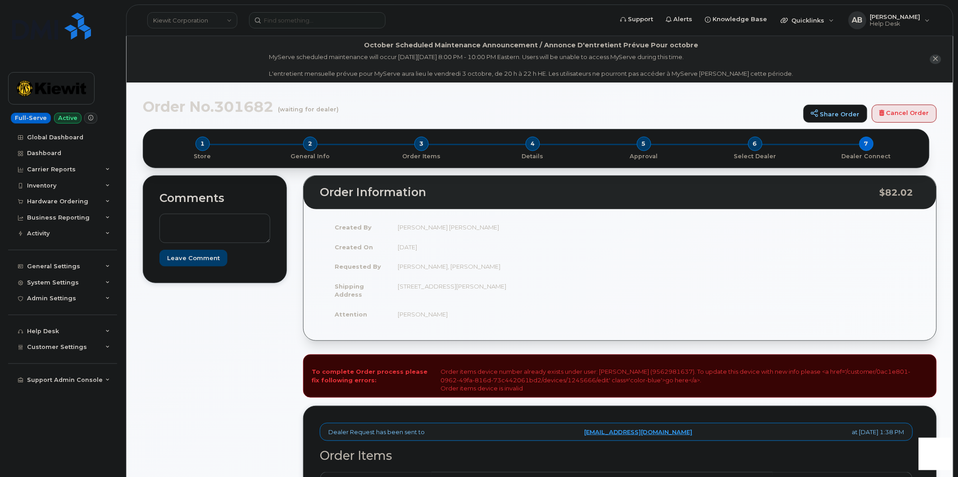
click at [291, 329] on div "Comments Leave Comment Order Information $82.02 Created By [PERSON_NAME] [PERSO…" at bounding box center [540, 415] width 794 height 481
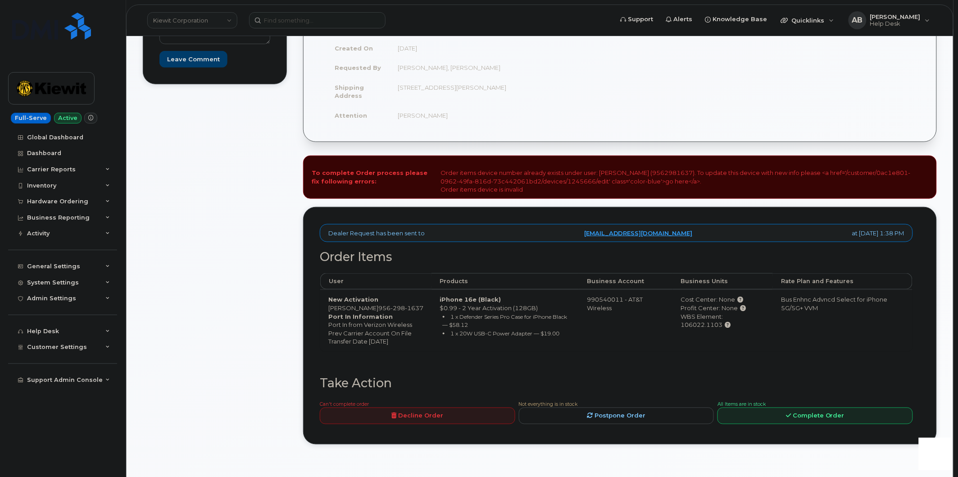
scroll to position [250, 0]
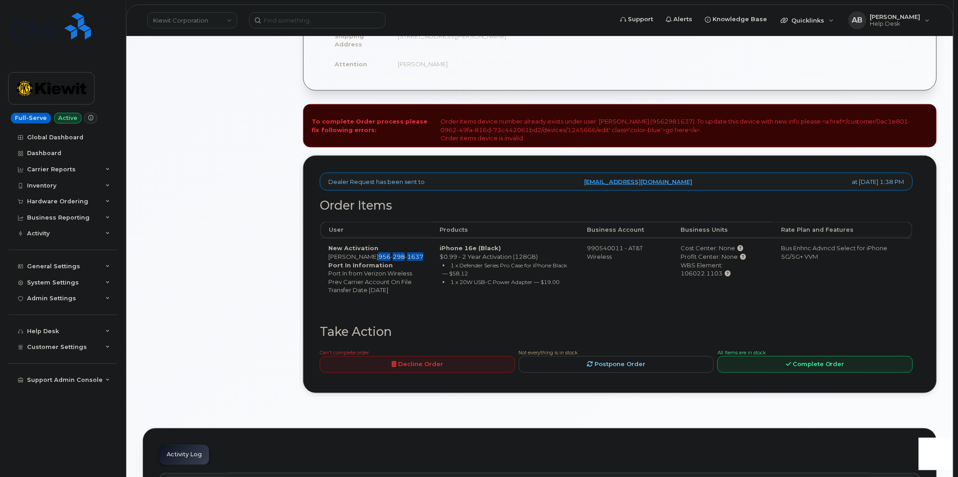
drag, startPoint x: 345, startPoint y: 266, endPoint x: 381, endPoint y: 257, distance: 37.3
click at [381, 257] on td "New Activation [PERSON_NAME] [PHONE_NUMBER] Port In Information Port In from Ve…" at bounding box center [375, 268] width 111 height 61
copy span "[PHONE_NUMBER]"
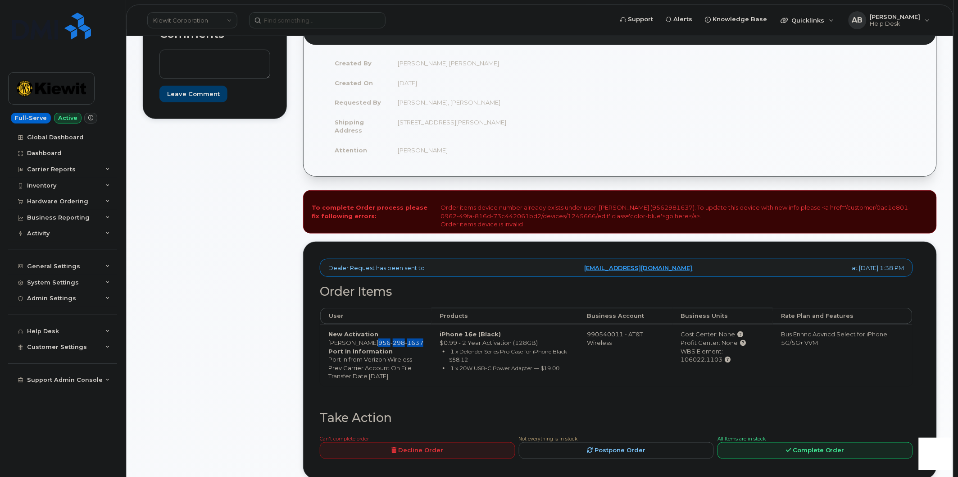
scroll to position [300, 0]
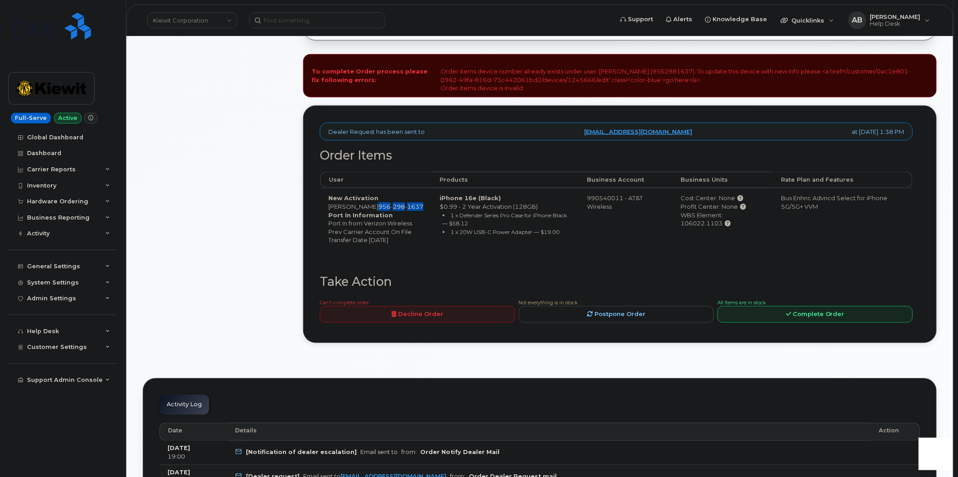
drag, startPoint x: 679, startPoint y: 225, endPoint x: 720, endPoint y: 228, distance: 41.1
click at [720, 228] on td "Cost Center: None Profit Center: None WBS Element: 106022.1103" at bounding box center [723, 218] width 100 height 61
copy div "106022.1103"
click at [767, 323] on link "Complete Order" at bounding box center [816, 314] width 196 height 17
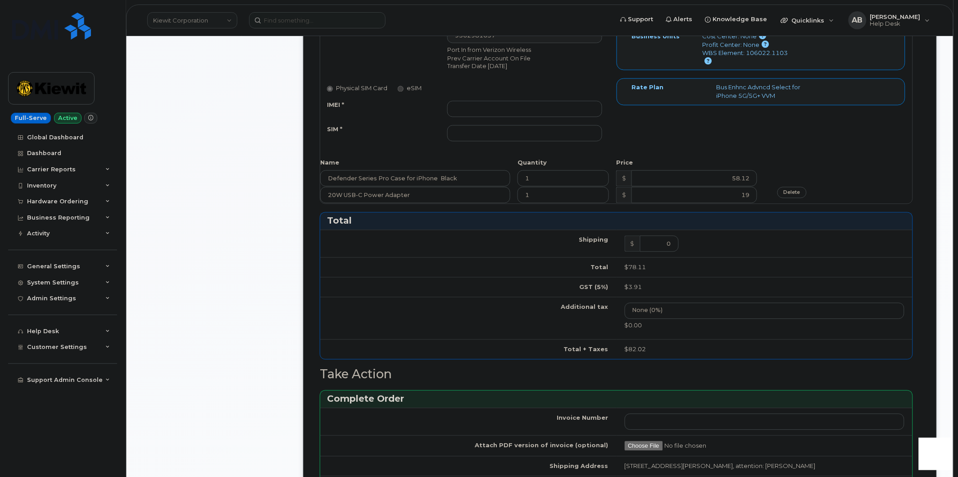
scroll to position [350, 0]
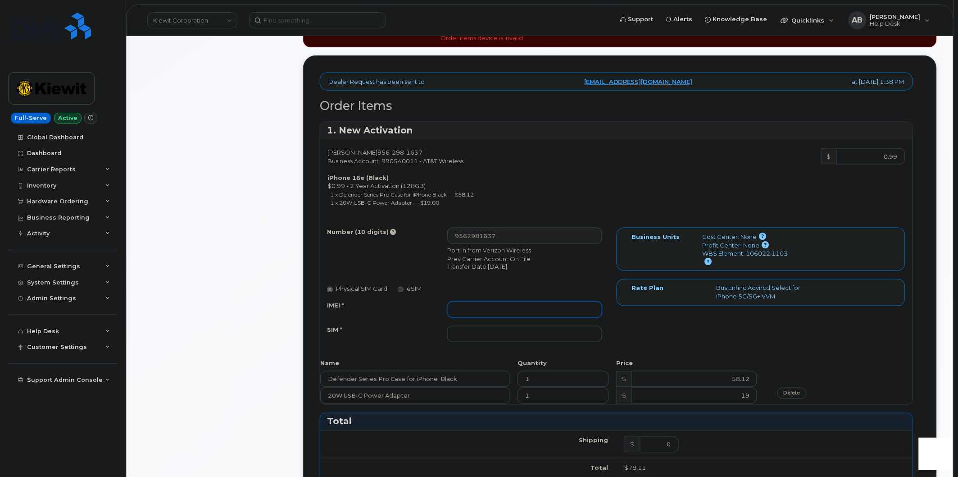
click at [511, 308] on input "IMEI *" at bounding box center [524, 309] width 155 height 16
paste input "357612111036811"
type input "357612111036811"
click at [510, 333] on input "SIM *" at bounding box center [524, 334] width 155 height 16
paste input "89043052010008889725002445265595"
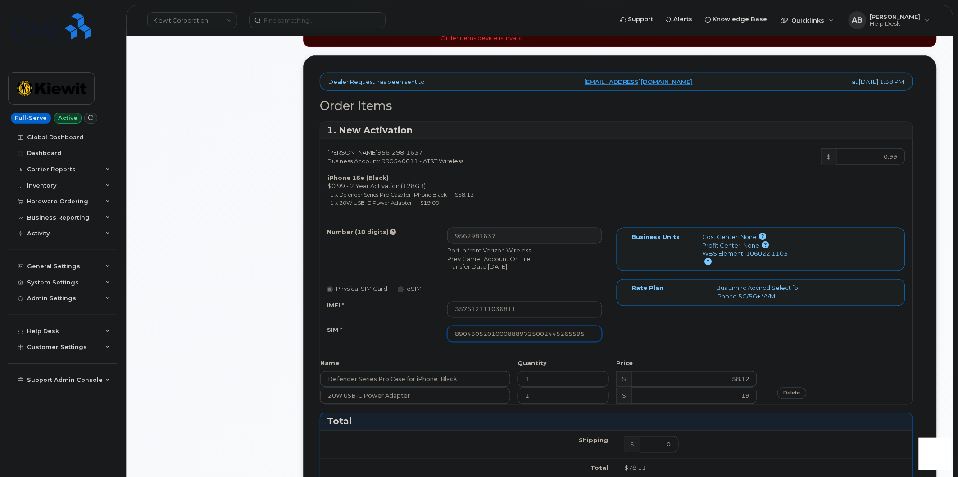
type input "89043052010008889725002445265595"
click at [612, 335] on div "Number (10 digits) 9562981637 Port In from Verizon Wireless Prev Carrier Accoun…" at bounding box center [468, 289] width 296 height 123
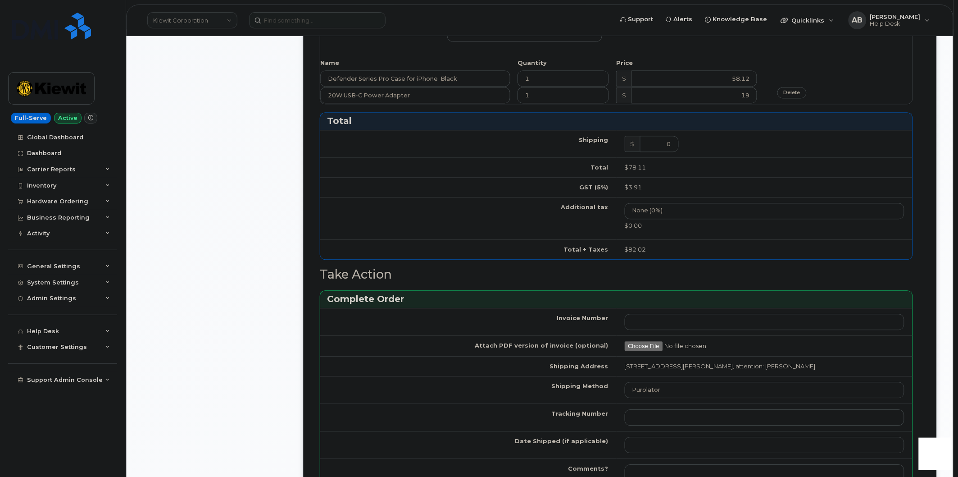
scroll to position [851, 0]
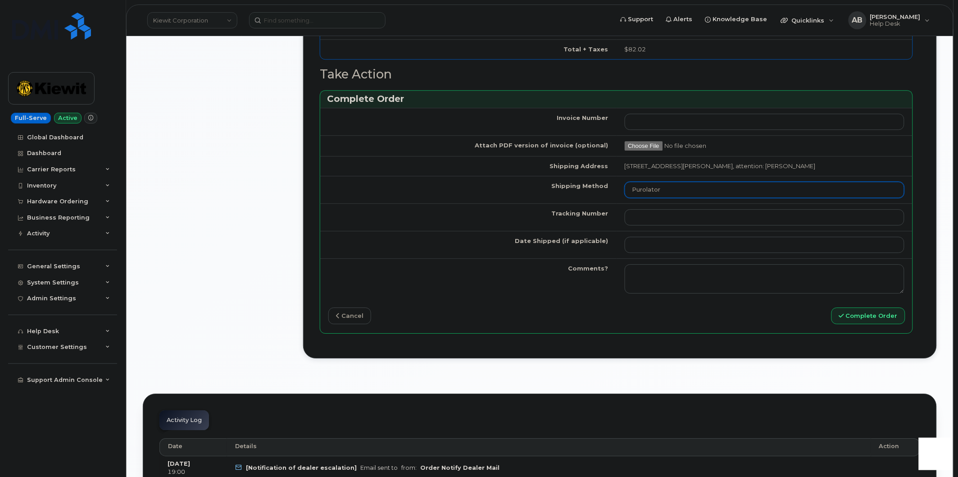
click at [651, 185] on select "Purolator UPS FedEx Canada Post Courier Other Drop Off Pick Up" at bounding box center [765, 190] width 280 height 16
select select "FedEx"
click at [625, 182] on select "Purolator UPS FedEx Canada Post Courier Other Drop Off Pick Up" at bounding box center [765, 190] width 280 height 16
click at [659, 219] on input "Tracking Number" at bounding box center [765, 217] width 280 height 16
paste input "884660387257"
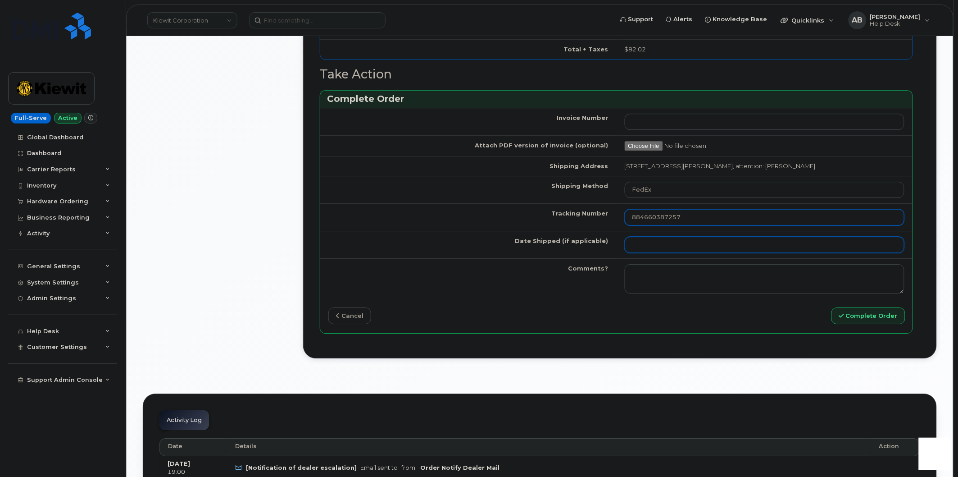
type input "884660387257"
click at [657, 246] on input "Date Shipped (if applicable)" at bounding box center [765, 245] width 280 height 16
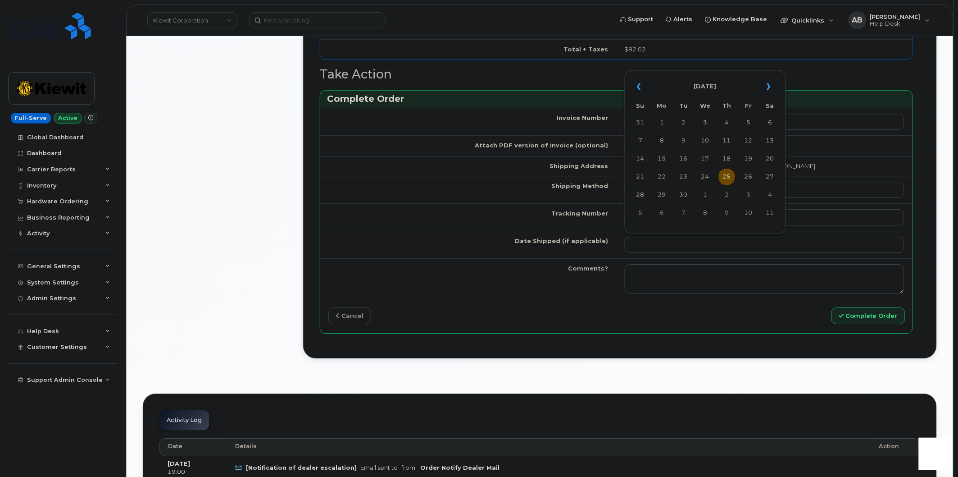
click at [729, 177] on td "25" at bounding box center [727, 177] width 16 height 16
type input "2025-09-25"
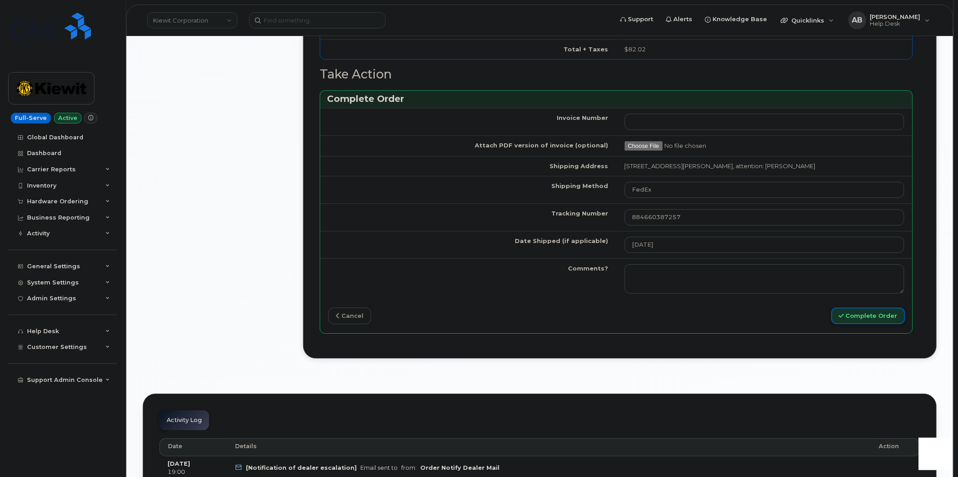
click at [843, 320] on button "Complete Order" at bounding box center [869, 315] width 74 height 17
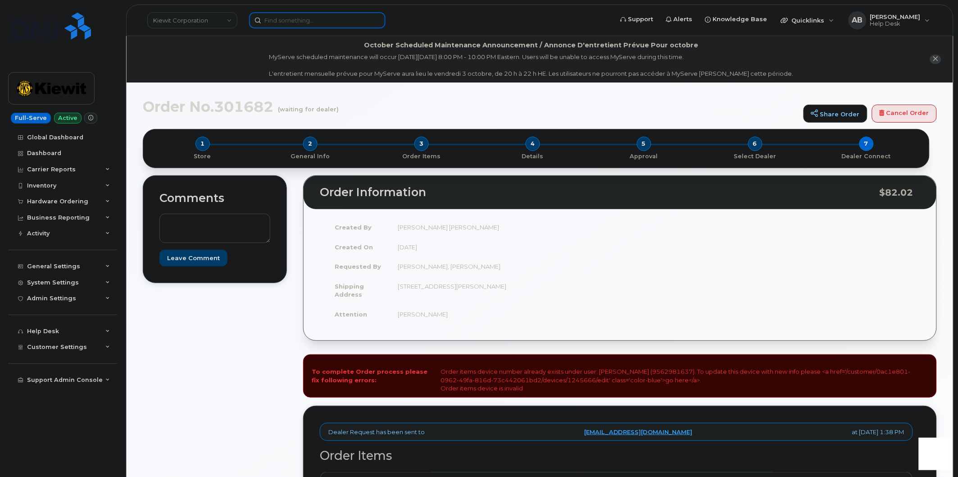
click at [293, 24] on input at bounding box center [317, 20] width 137 height 16
paste input "9562981637"
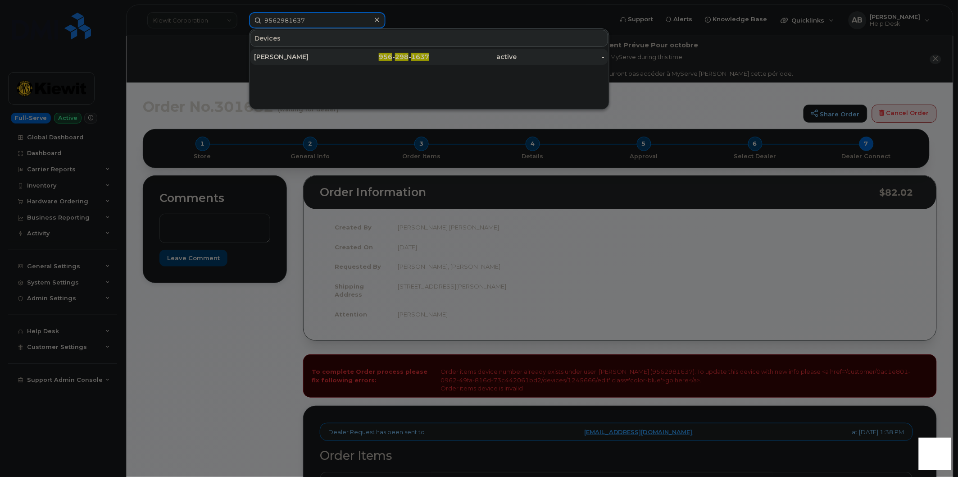
type input "9562981637"
click at [308, 59] on div "[PERSON_NAME]" at bounding box center [298, 56] width 88 height 9
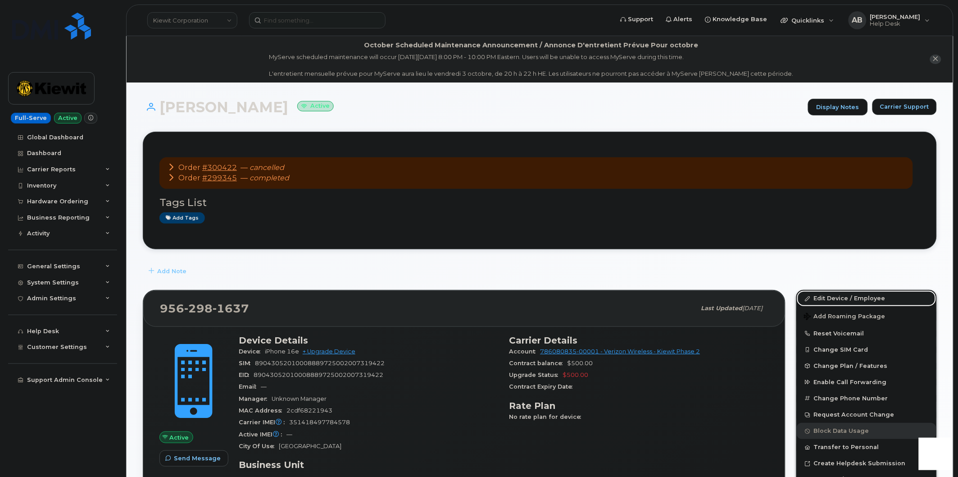
click at [828, 299] on link "Edit Device / Employee" at bounding box center [867, 298] width 140 height 16
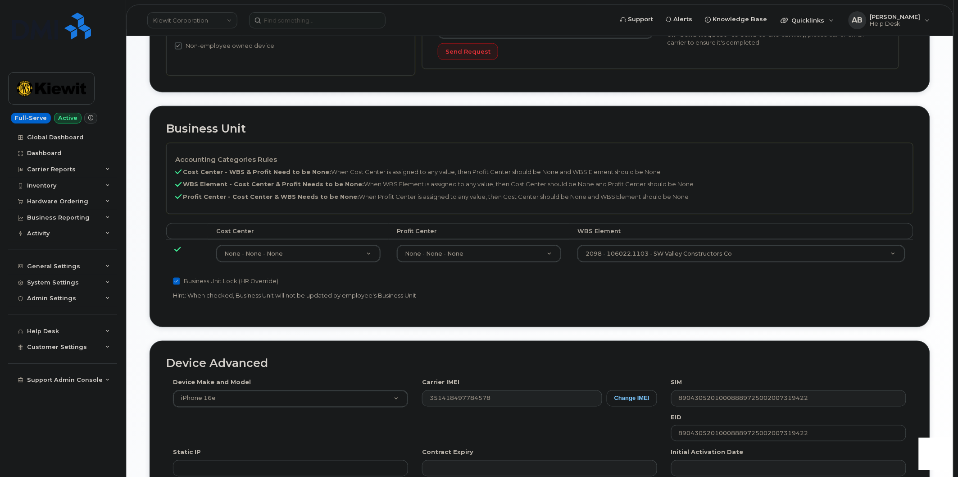
scroll to position [438, 0]
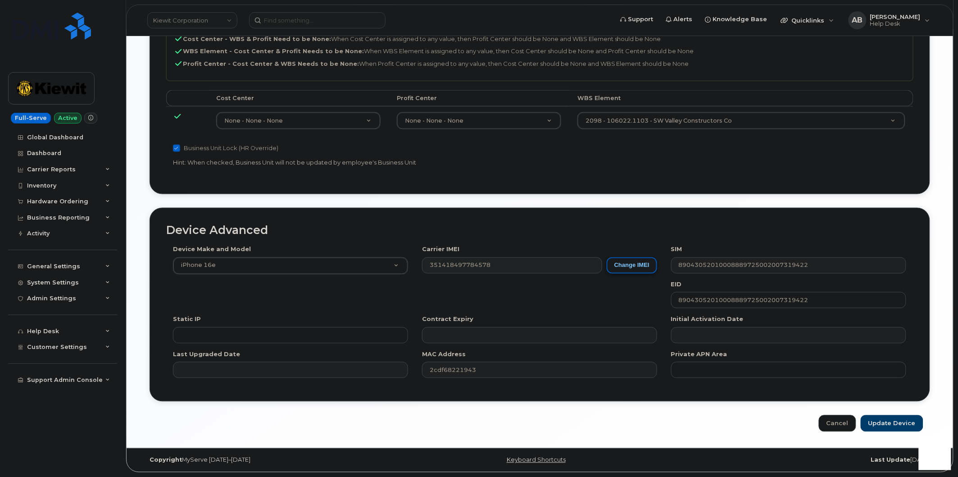
click at [615, 268] on button "Change IMEI" at bounding box center [632, 265] width 50 height 17
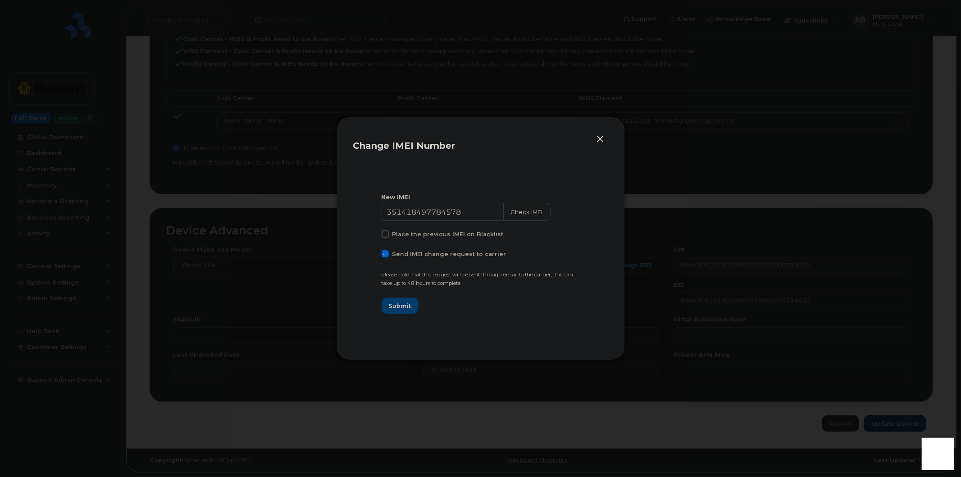
click at [602, 137] on button "button" at bounding box center [601, 139] width 14 height 13
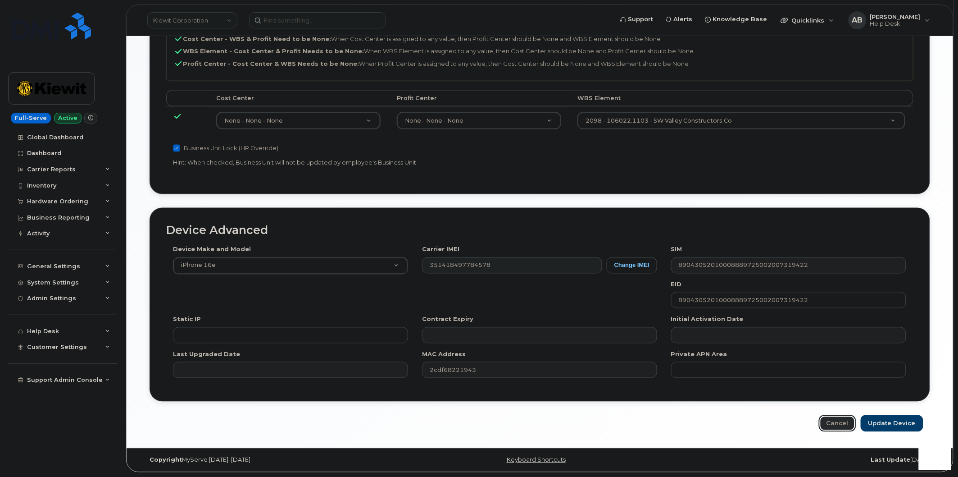
click at [843, 424] on link "Cancel" at bounding box center [837, 423] width 37 height 17
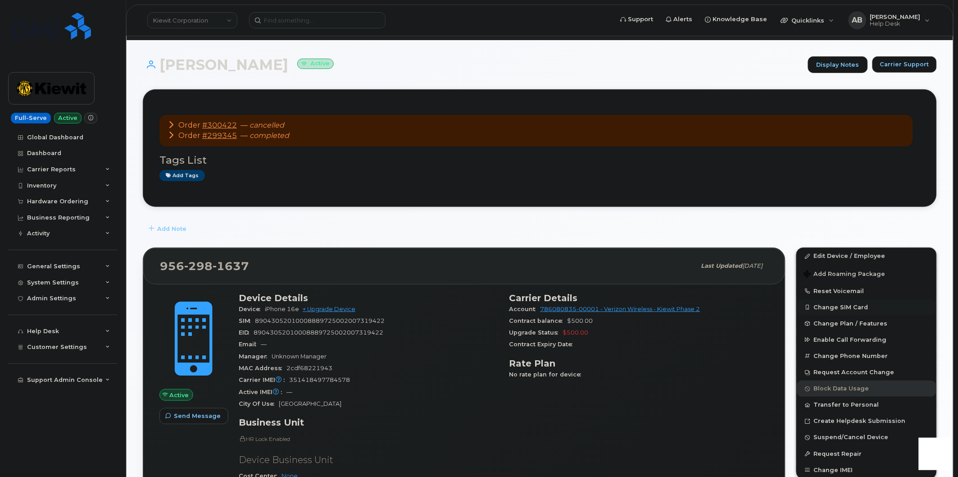
scroll to position [100, 0]
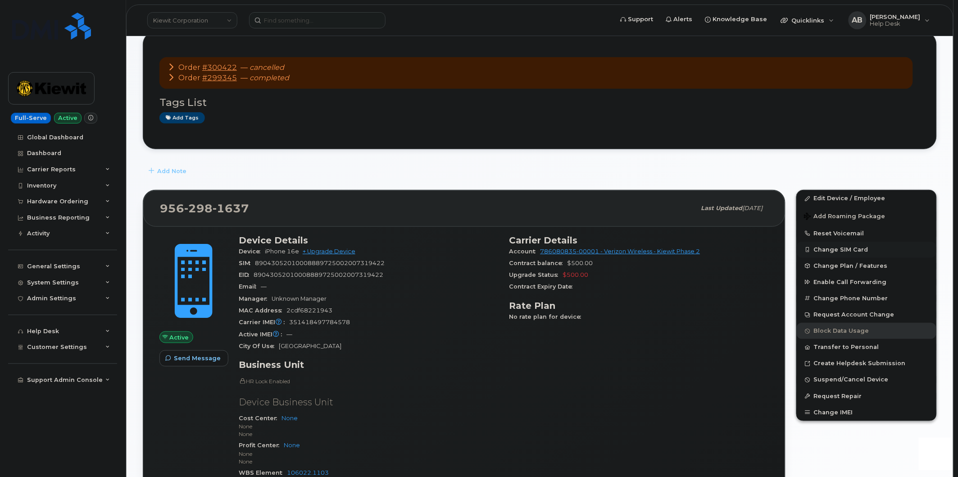
click at [843, 246] on button "Change SIM Card" at bounding box center [867, 250] width 140 height 16
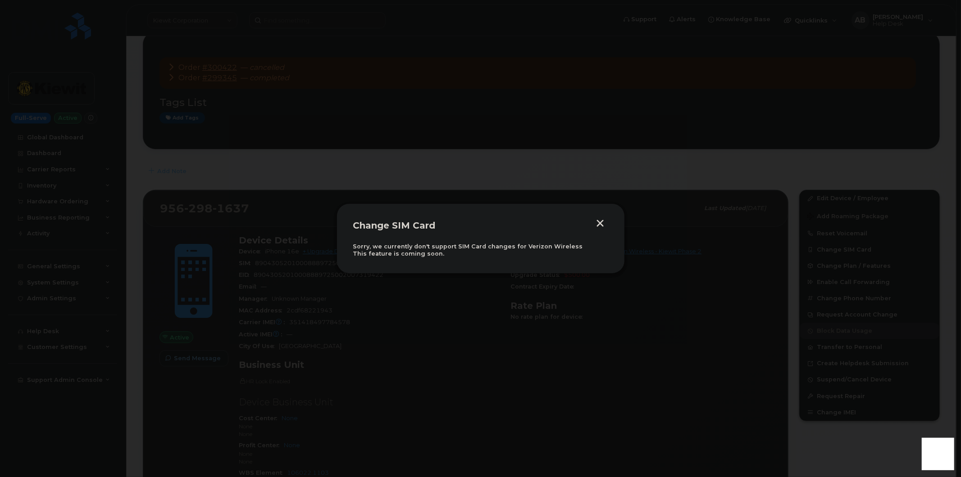
click at [598, 223] on button "button" at bounding box center [601, 223] width 14 height 9
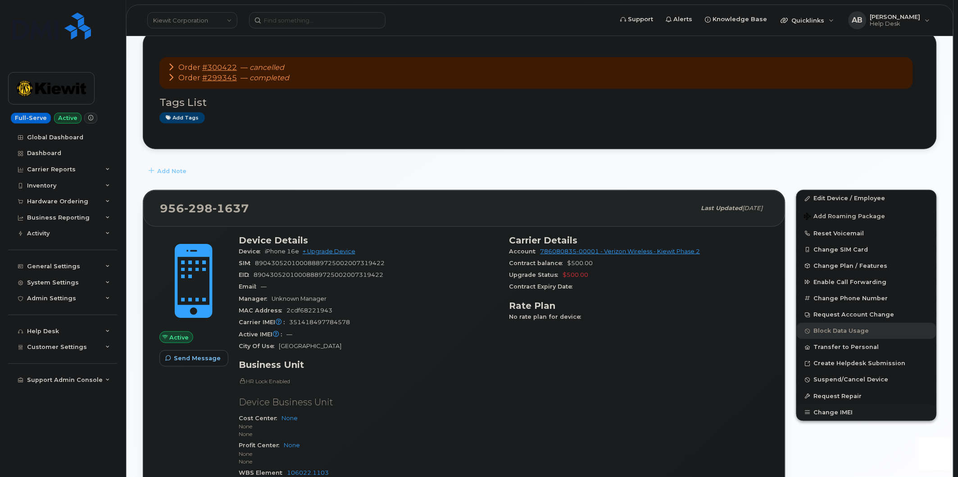
click at [837, 416] on button "Change IMEI" at bounding box center [867, 412] width 140 height 16
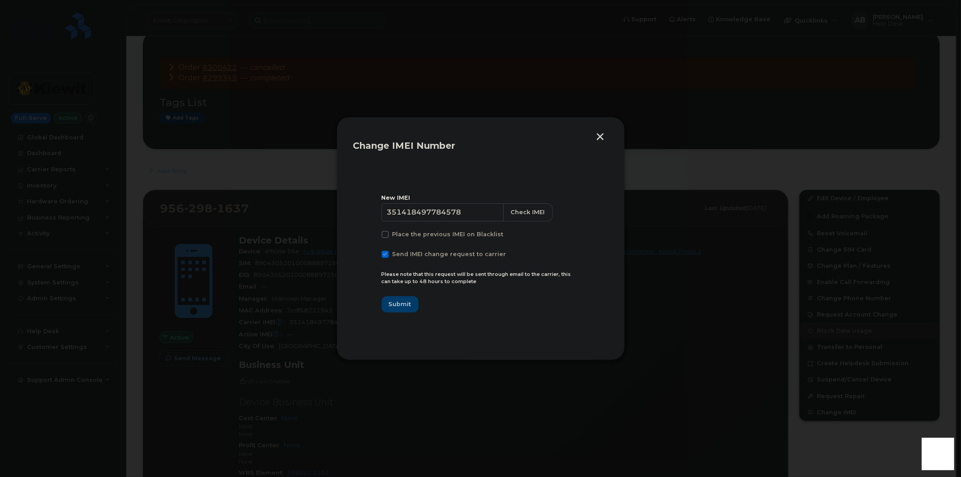
click at [384, 254] on span at bounding box center [385, 254] width 7 height 7
click at [375, 254] on input "Send IMEI change request to carrier" at bounding box center [373, 253] width 5 height 5
checkbox input "false"
drag, startPoint x: 476, startPoint y: 206, endPoint x: 383, endPoint y: 206, distance: 92.8
click at [383, 206] on input "351418497784578" at bounding box center [443, 212] width 123 height 18
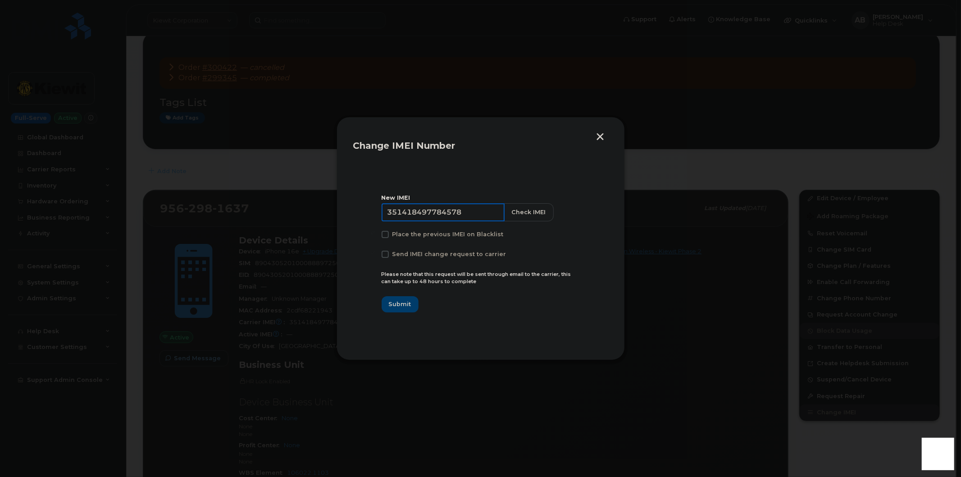
paste input "7612111036811"
type input "357612111036811"
click at [395, 310] on button "Submit" at bounding box center [400, 304] width 37 height 16
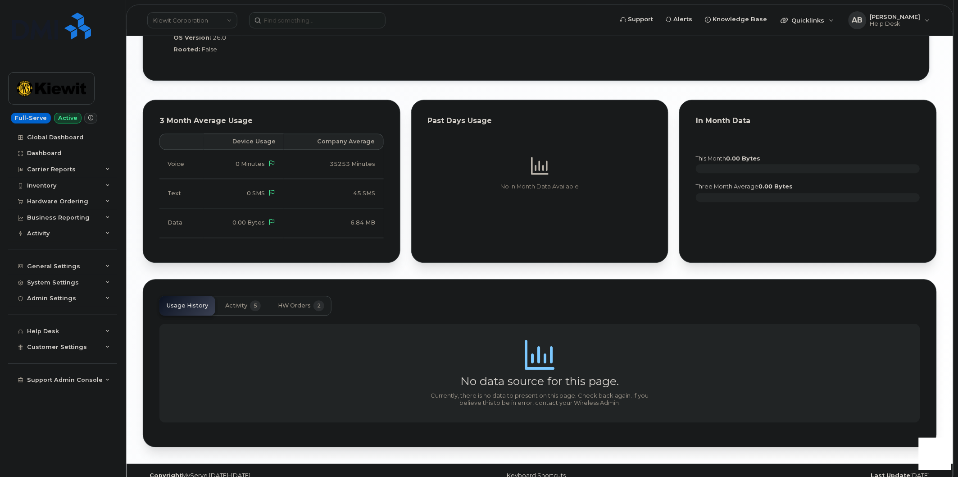
scroll to position [751, 0]
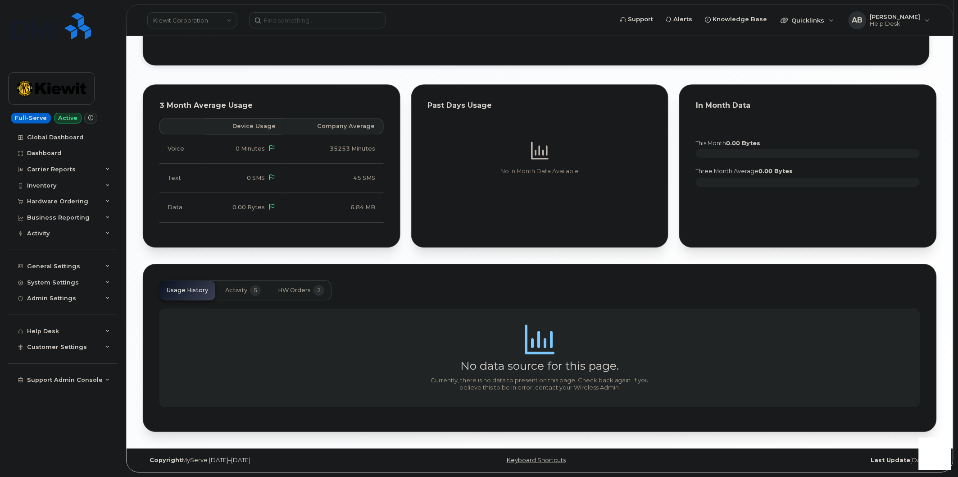
click at [232, 295] on button "Activity 5" at bounding box center [243, 290] width 50 height 20
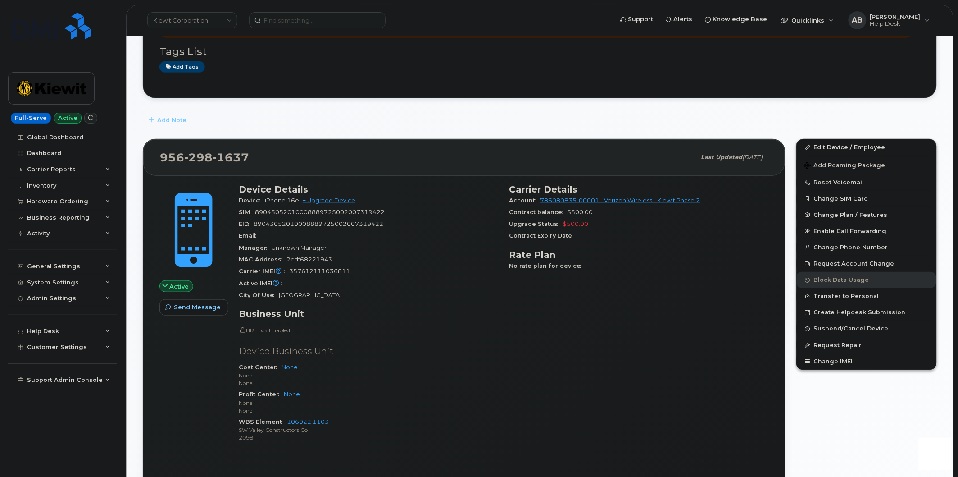
scroll to position [150, 0]
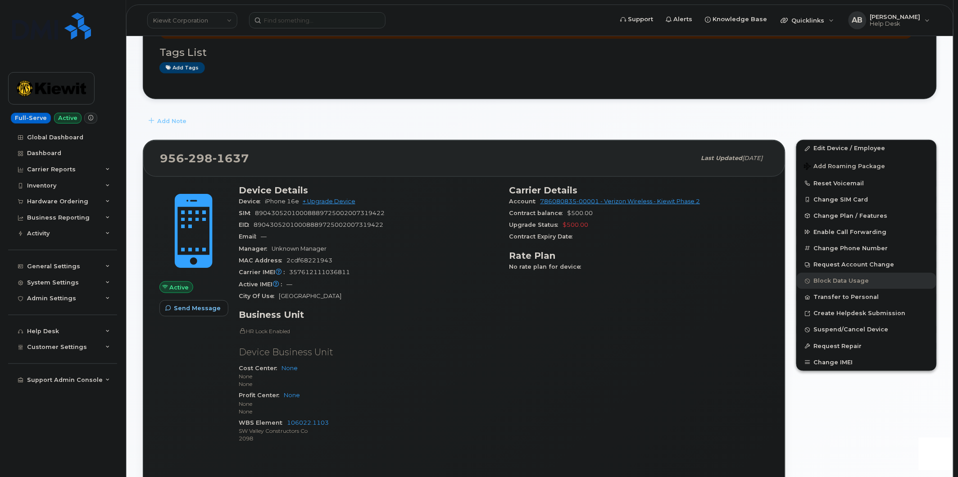
click at [299, 212] on span "89043052010008889725002007319422" at bounding box center [320, 213] width 130 height 7
copy span "89043052010008889725002007319422"
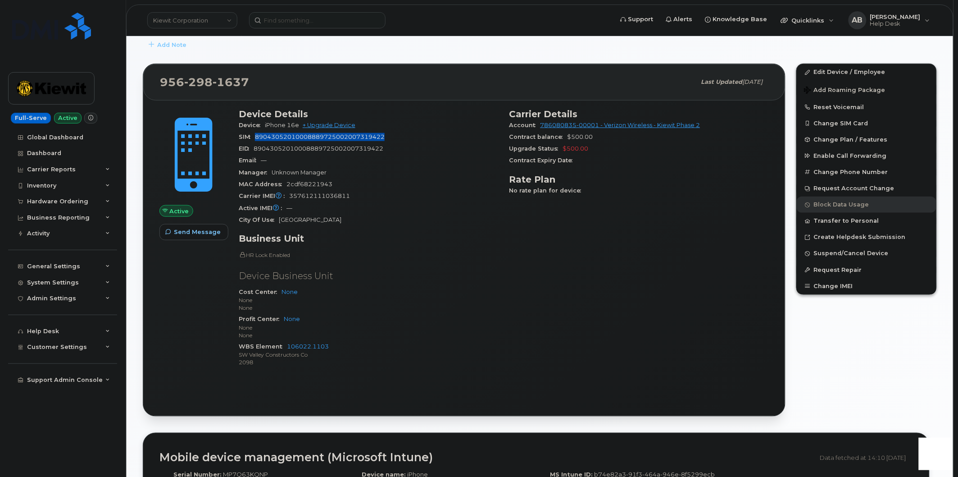
scroll to position [0, 0]
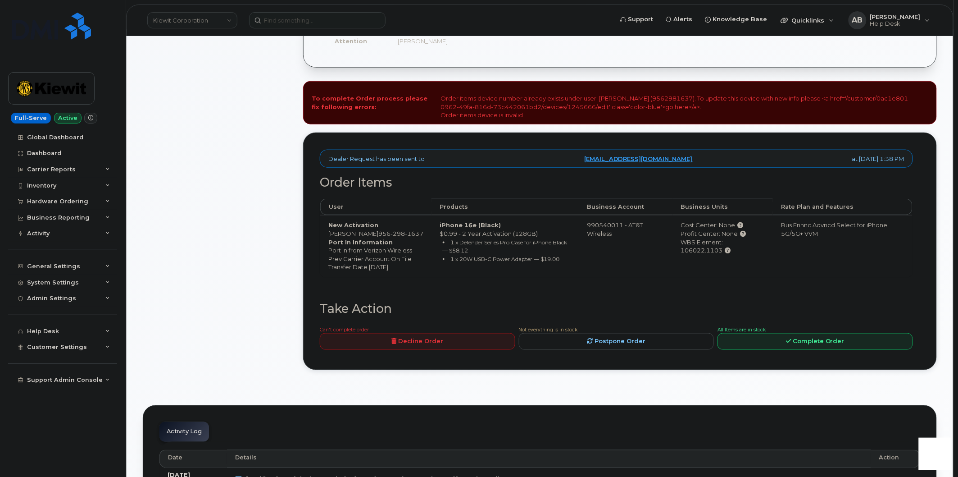
scroll to position [300, 0]
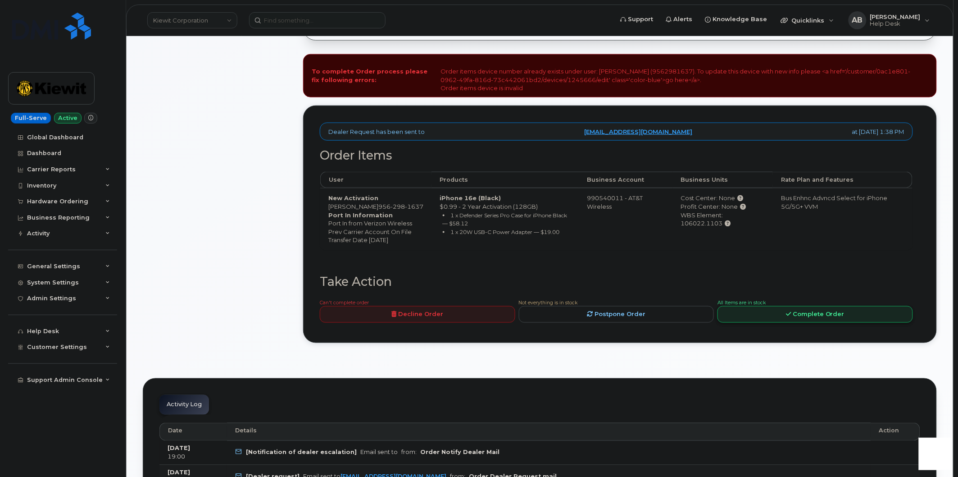
click at [775, 323] on link "Complete Order" at bounding box center [816, 314] width 196 height 17
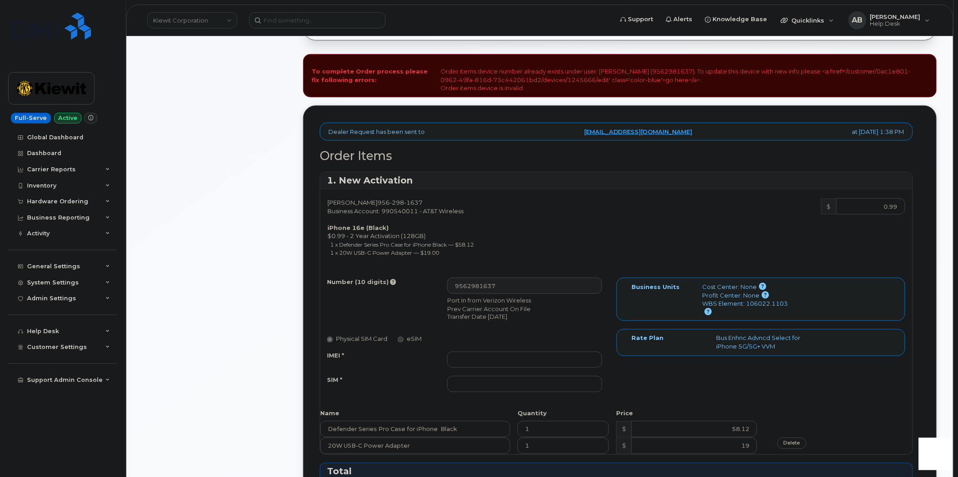
click at [606, 248] on li "1 x Defender Series Pro Case for iPhone Black — $58.12" at bounding box center [470, 244] width 279 height 9
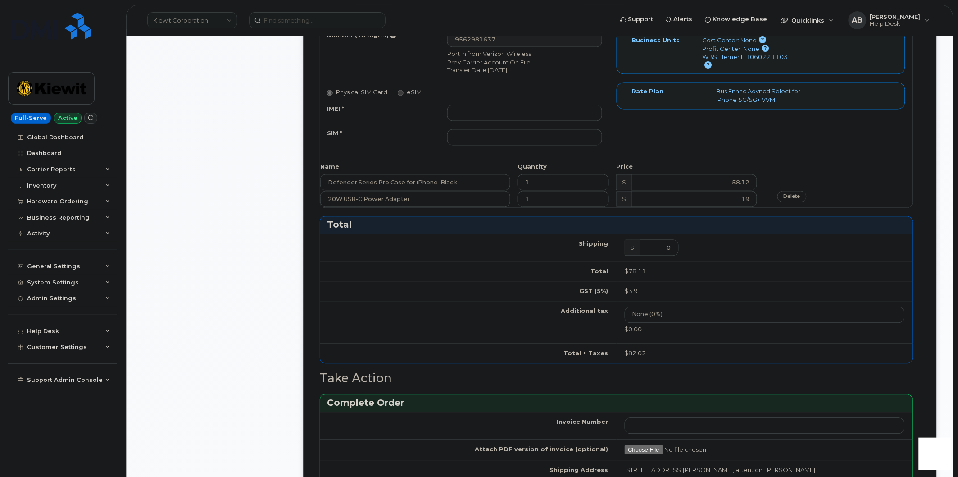
scroll to position [350, 0]
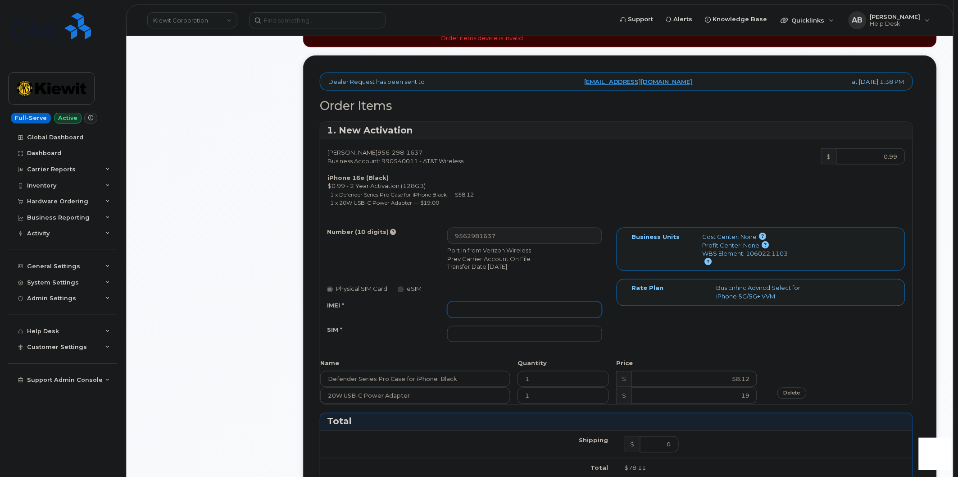
click at [482, 310] on input "IMEI *" at bounding box center [524, 309] width 155 height 16
paste input "89043052010008889725002007319422"
type input "89043052010008889725002007319422"
drag, startPoint x: 588, startPoint y: 309, endPoint x: 407, endPoint y: 324, distance: 181.8
click at [407, 324] on div "IMEI * 89043052010008889725002007319422 SIM *" at bounding box center [464, 321] width 289 height 41
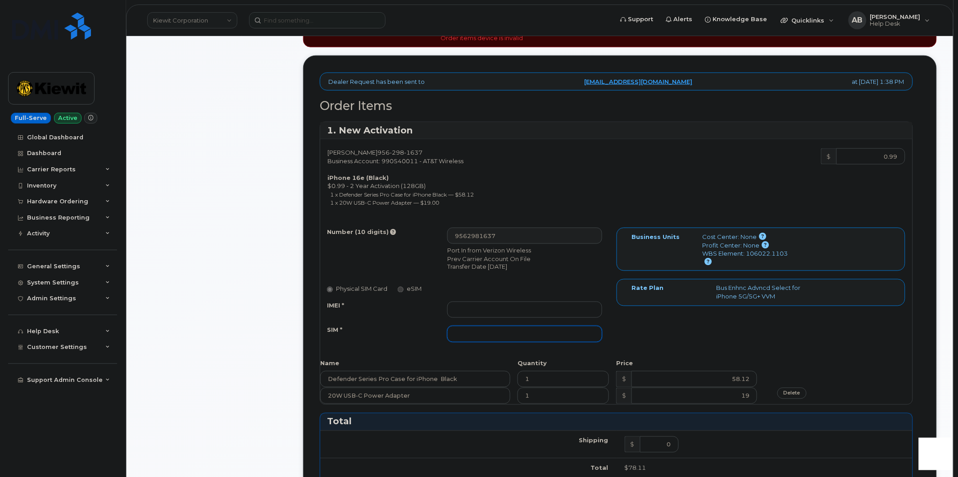
click at [456, 336] on input "SIM *" at bounding box center [524, 334] width 155 height 16
paste input "89043052010008889725002007319422"
type input "89043052010008889725002007319422"
click at [501, 304] on input "IMEI *" at bounding box center [524, 309] width 155 height 16
paste input "357612111036811"
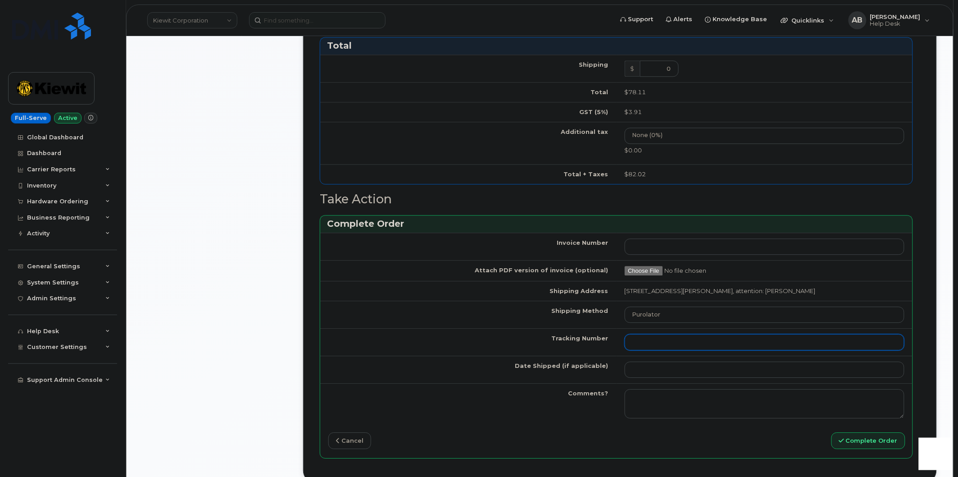
scroll to position [751, 0]
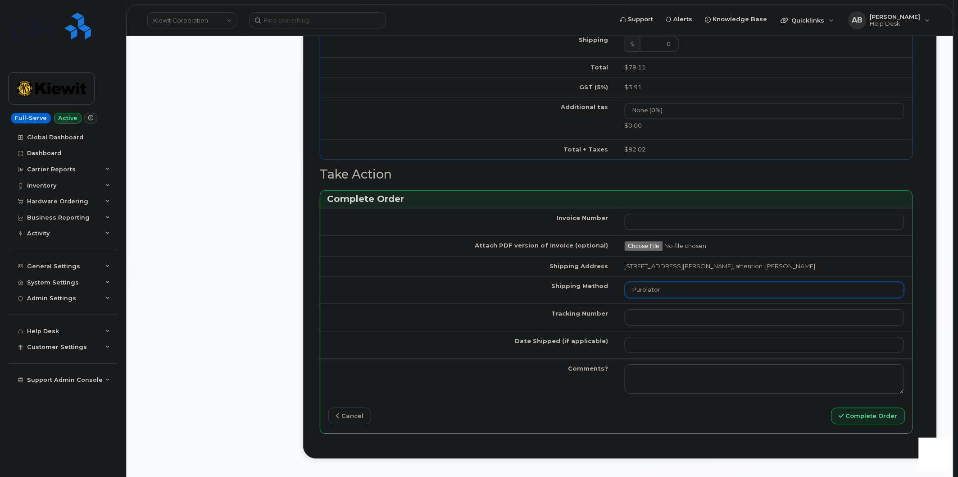
type input "357612111036811"
click at [667, 283] on select "Purolator UPS FedEx Canada Post Courier Other Drop Off Pick Up" at bounding box center [765, 290] width 280 height 16
select select "FedEx"
click at [625, 282] on select "Purolator UPS FedEx Canada Post Courier Other Drop Off Pick Up" at bounding box center [765, 290] width 280 height 16
click at [647, 312] on input "Tracking Number" at bounding box center [765, 317] width 280 height 16
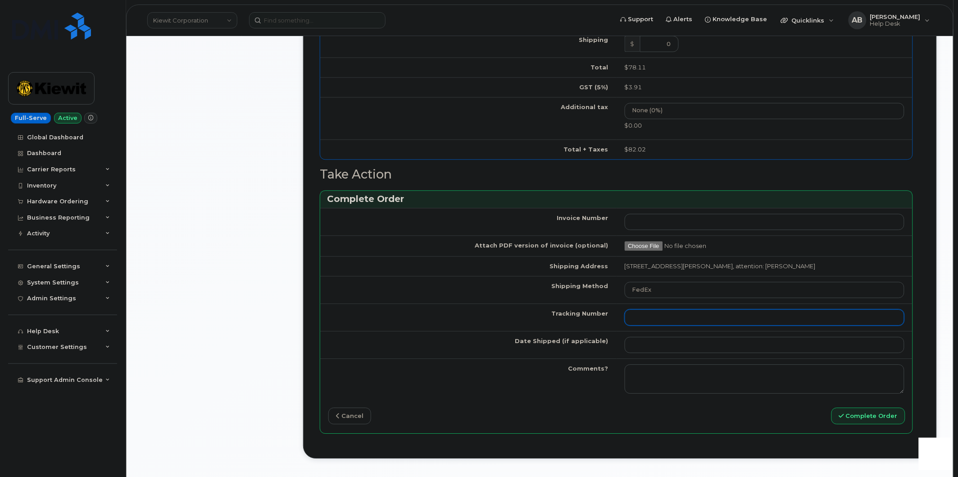
paste input "884660387257"
type input "884660387257"
click at [648, 348] on input "Date Shipped (if applicable)" at bounding box center [765, 345] width 280 height 16
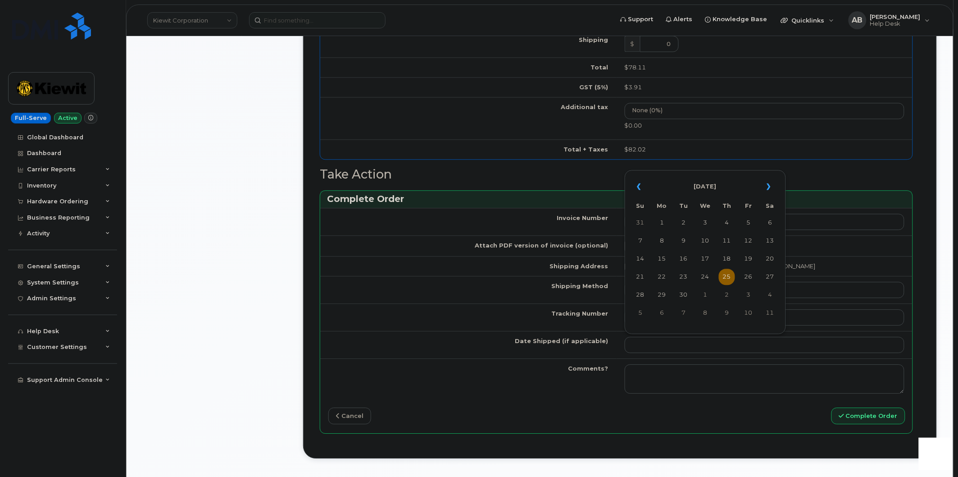
click at [726, 277] on td "25" at bounding box center [727, 277] width 16 height 16
type input "2025-09-25"
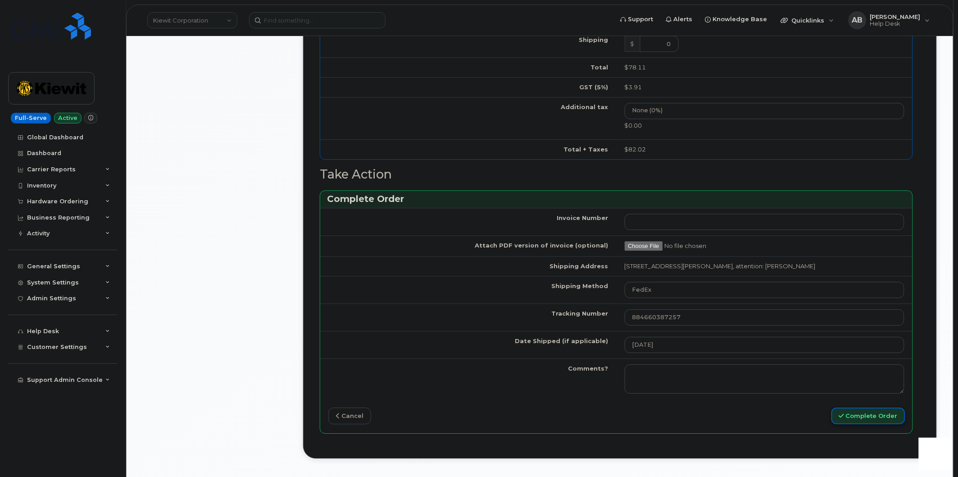
click at [847, 420] on button "Complete Order" at bounding box center [869, 415] width 74 height 17
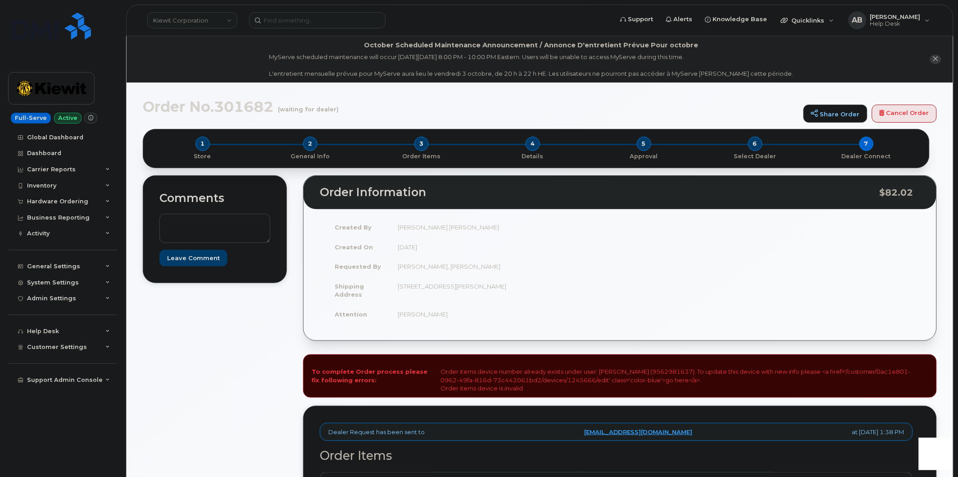
click at [257, 106] on h1 "Order No.301682 (waiting for dealer)" at bounding box center [471, 107] width 656 height 16
click at [263, 122] on div "Order No.301682 (waiting for dealer) Share Order Cancel Order" at bounding box center [540, 114] width 794 height 30
drag, startPoint x: 273, startPoint y: 107, endPoint x: 215, endPoint y: 113, distance: 58.0
click at [215, 113] on h1 "Order No.301682 (waiting for dealer)" at bounding box center [471, 107] width 656 height 16
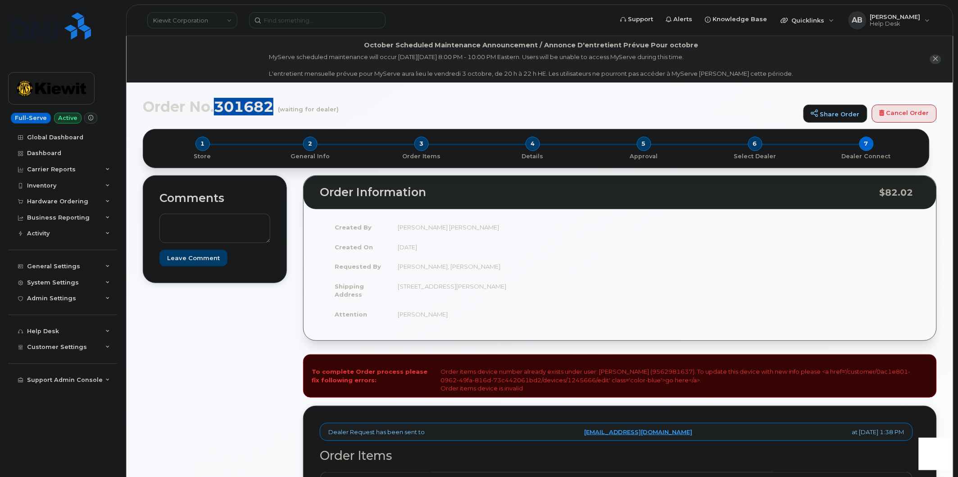
copy h1 "301682"
click at [283, 23] on input at bounding box center [317, 20] width 137 height 16
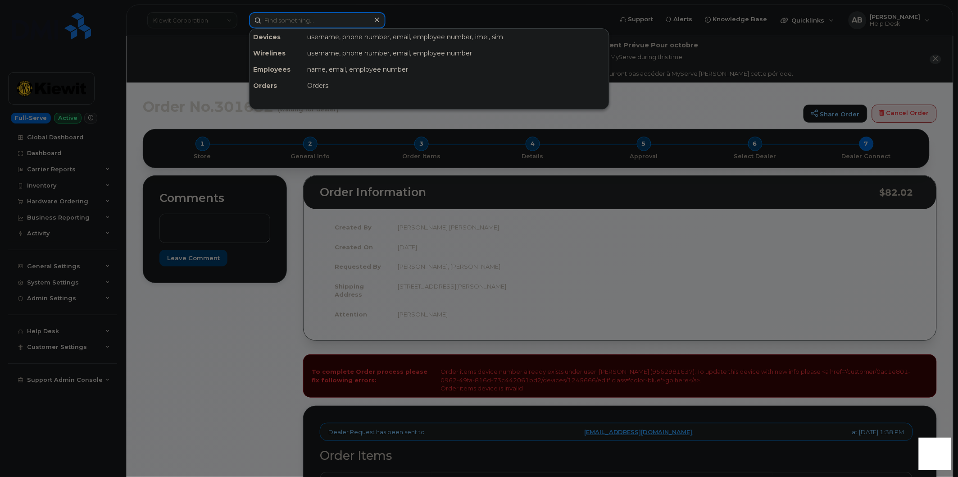
paste input "301665"
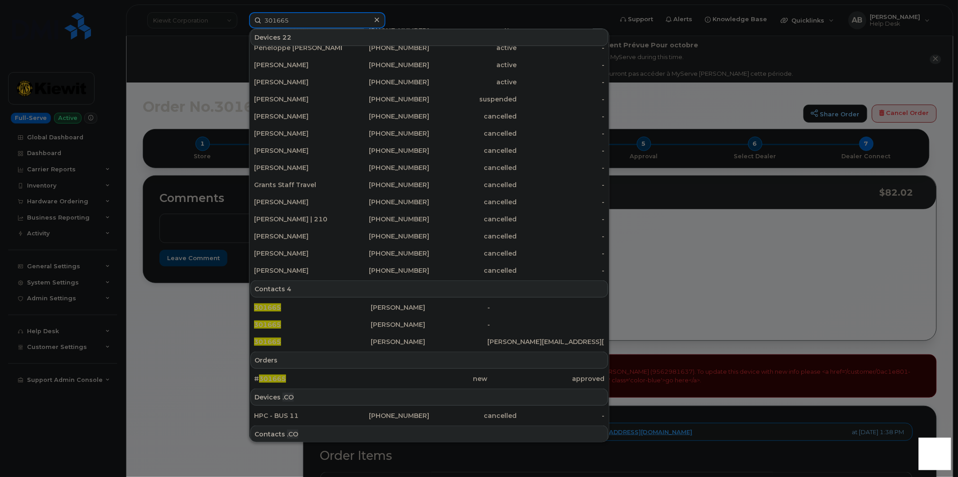
scroll to position [131, 0]
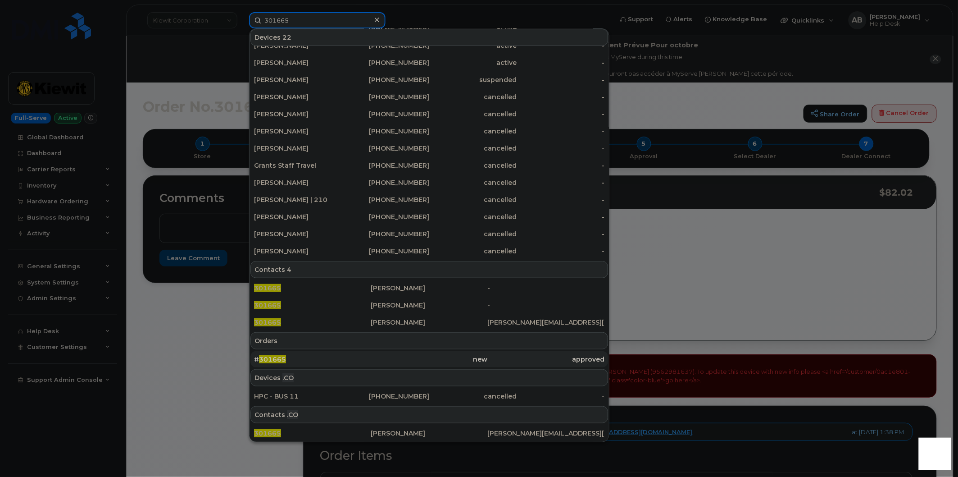
type input "301665"
click at [287, 355] on div "# 301665" at bounding box center [312, 359] width 117 height 9
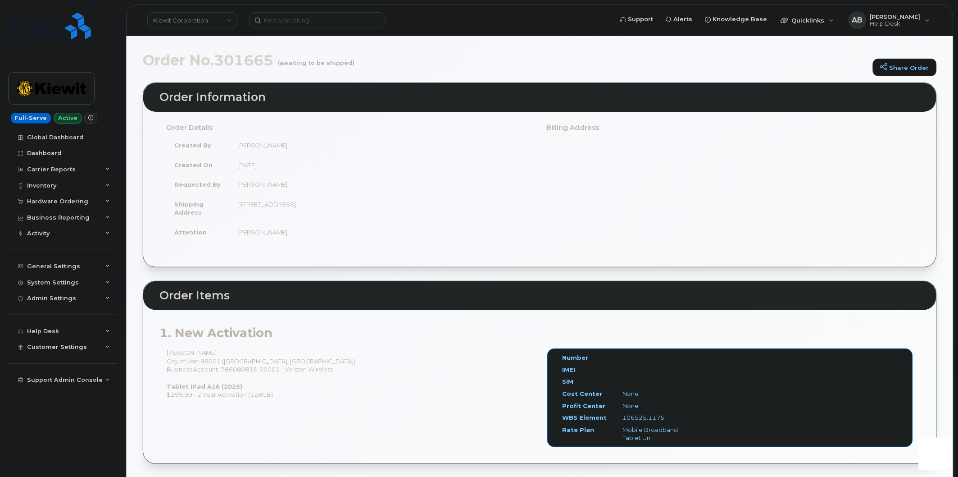
click at [242, 370] on div "Katie Massay City of Use: 98001 (Auburn, WA) Business Account: 786080835-00001 …" at bounding box center [350, 373] width 381 height 50
copy div "786080835"
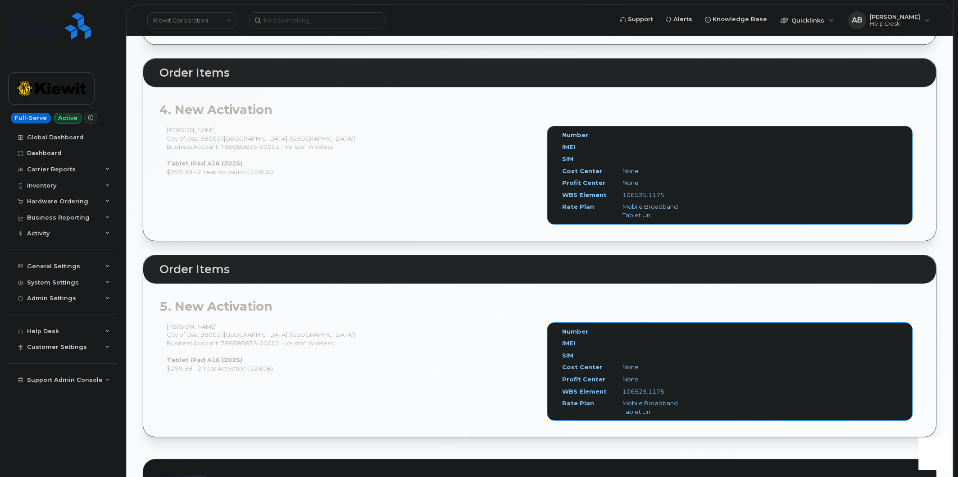
scroll to position [851, 0]
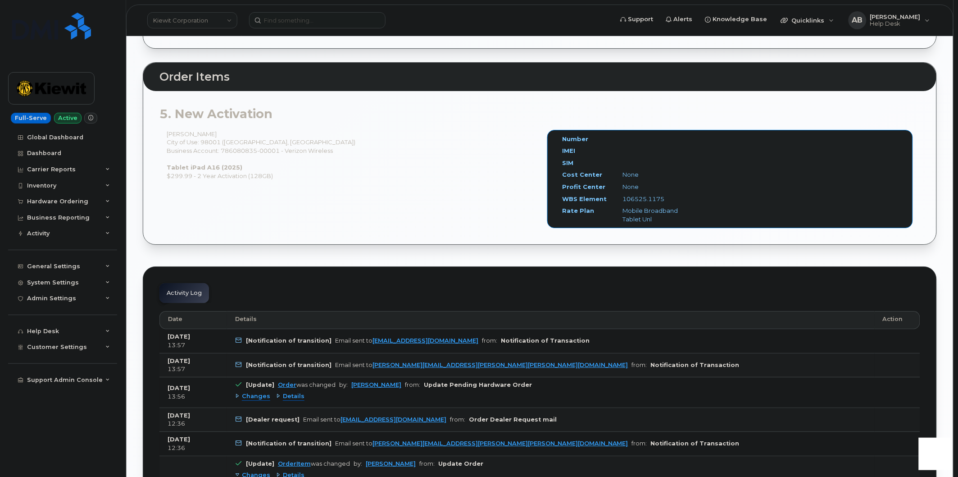
scroll to position [1051, 0]
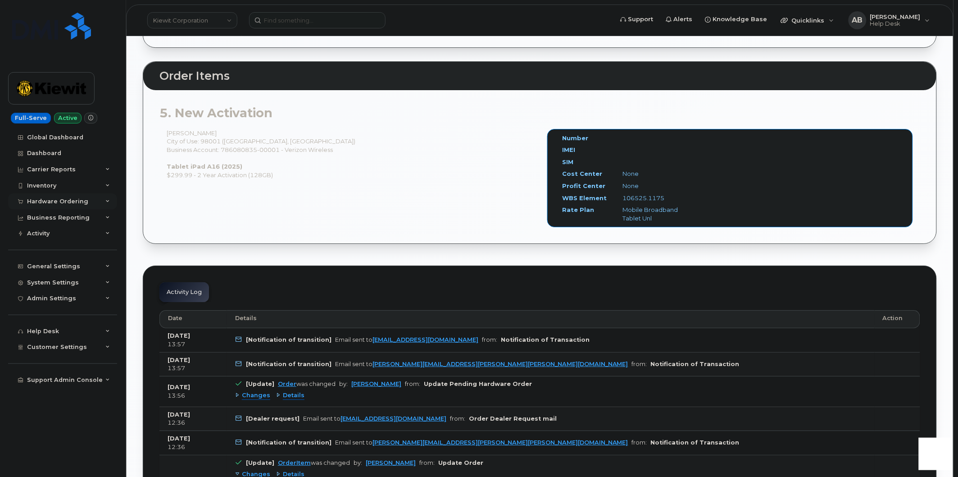
click at [57, 201] on div "Hardware Ordering" at bounding box center [57, 201] width 61 height 7
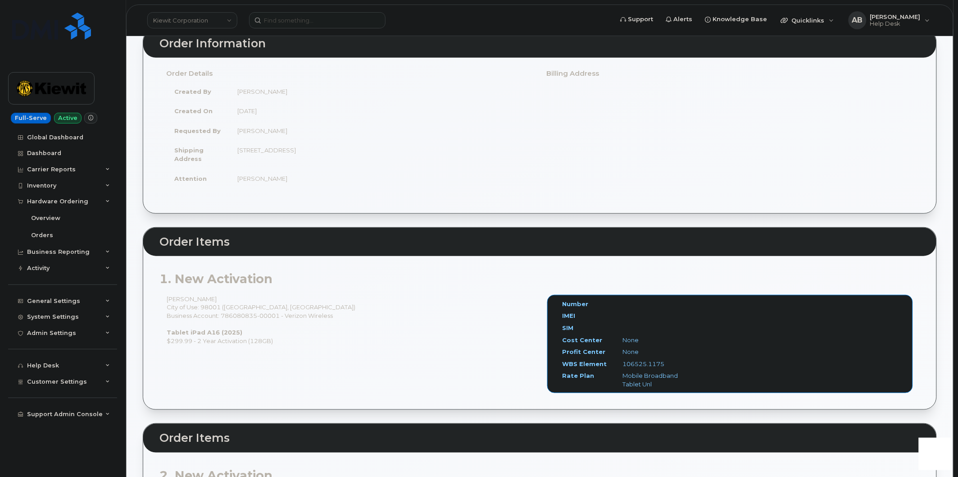
scroll to position [0, 0]
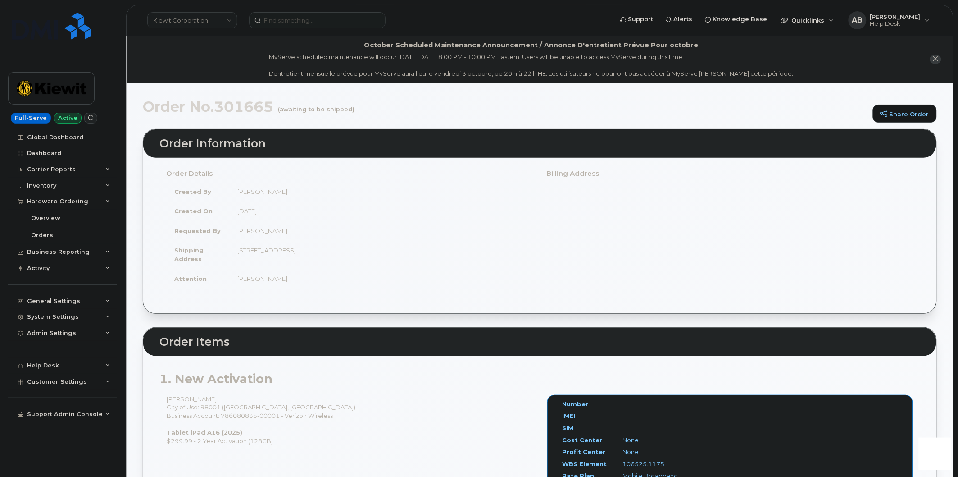
click at [254, 106] on h1 "Order No.301665 (awaiting to be shipped)" at bounding box center [506, 107] width 726 height 16
copy h1 "301665"
click at [73, 197] on div "Hardware Ordering" at bounding box center [62, 201] width 109 height 16
click at [67, 200] on div "Hardware Ordering" at bounding box center [57, 201] width 61 height 7
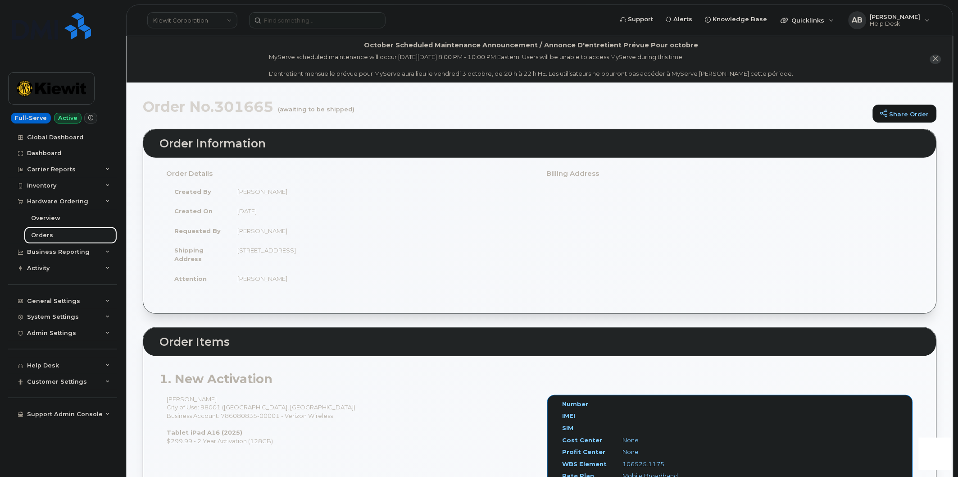
click at [57, 232] on link "Orders" at bounding box center [70, 235] width 93 height 17
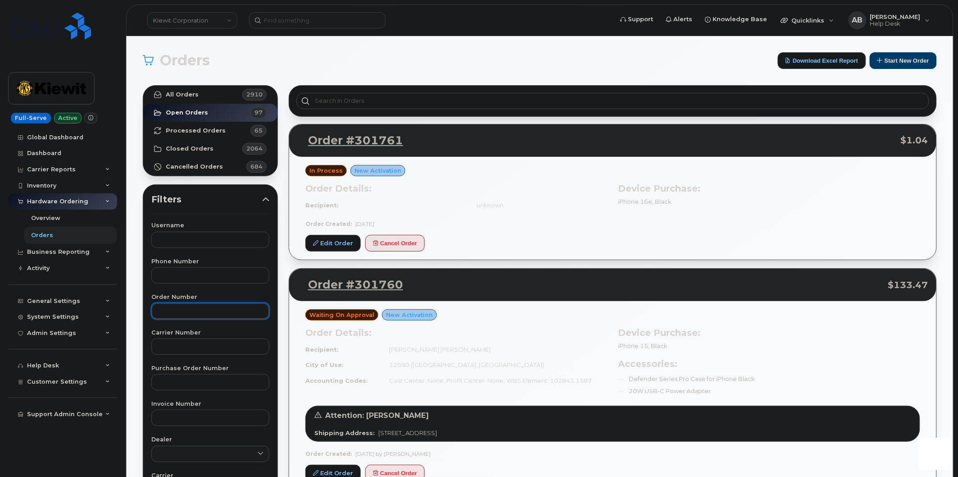
click at [193, 306] on input "text" at bounding box center [210, 311] width 118 height 16
click at [190, 316] on input "text" at bounding box center [210, 311] width 118 height 16
paste input "301665"
type input "301665"
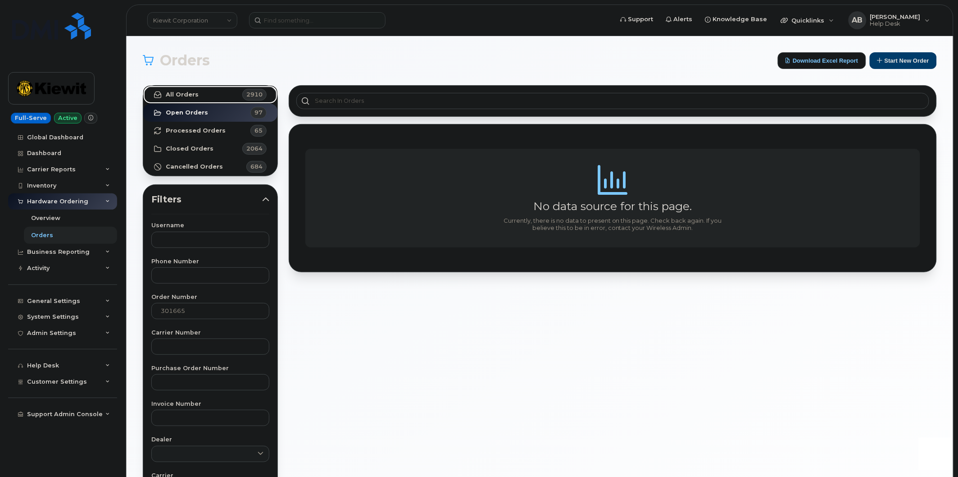
click at [194, 96] on strong "All Orders" at bounding box center [182, 94] width 33 height 7
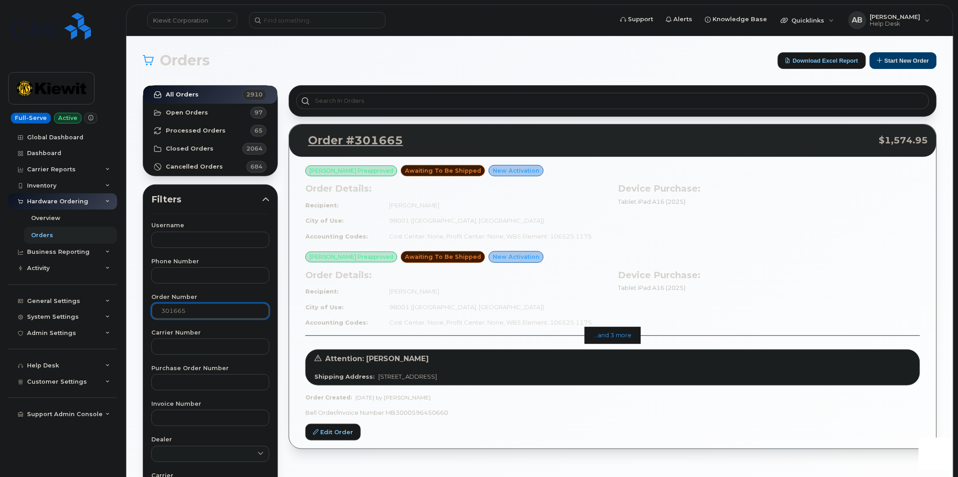
click at [203, 311] on input "301665" at bounding box center [210, 311] width 118 height 16
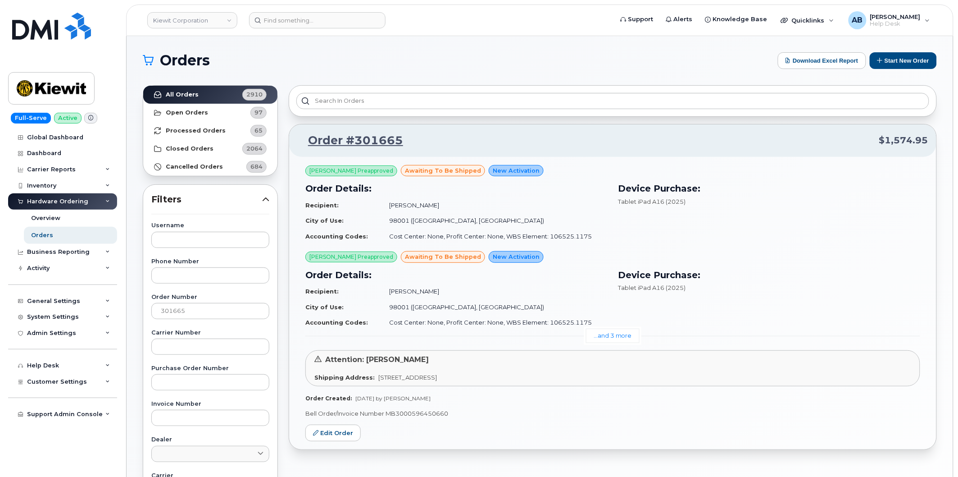
click at [544, 208] on td "Katie Massay" at bounding box center [494, 205] width 226 height 16
click at [346, 430] on link "Edit Order" at bounding box center [332, 432] width 55 height 17
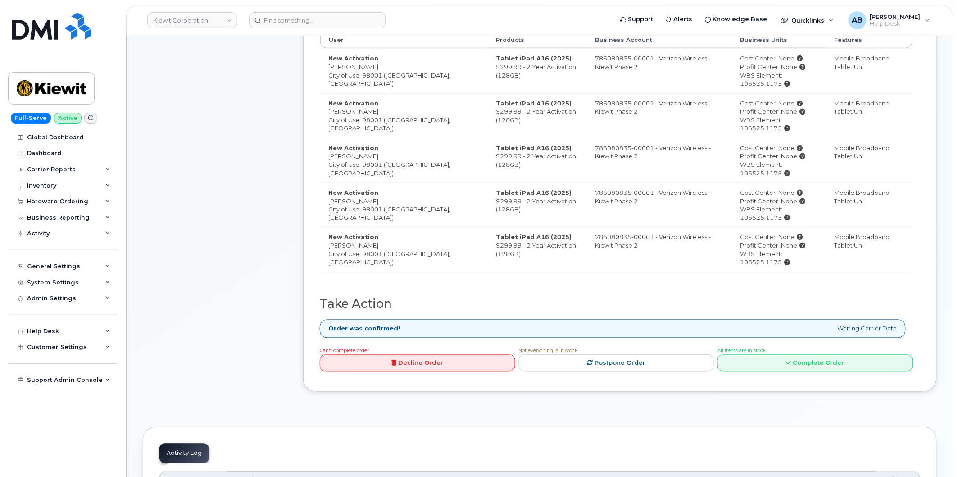
scroll to position [346, 0]
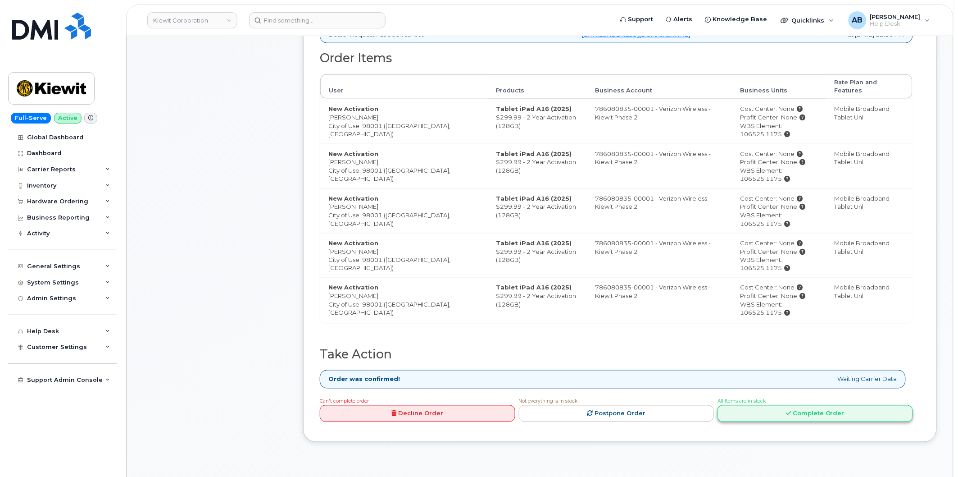
click at [792, 410] on link "Complete Order" at bounding box center [816, 413] width 196 height 17
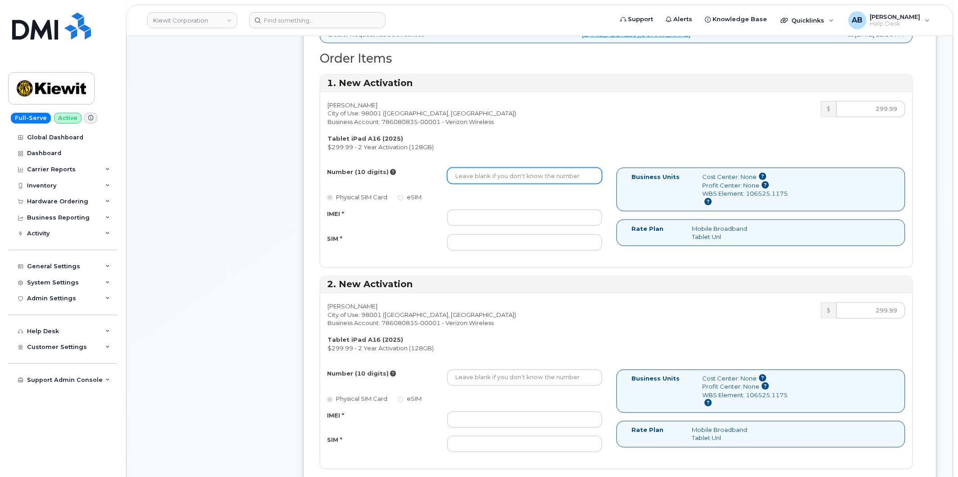
click at [468, 175] on input "Number (10 digits)" at bounding box center [524, 176] width 155 height 16
paste input "402.619.1547"
type input "402.619.1547"
click at [400, 194] on label "eSIM" at bounding box center [410, 197] width 24 height 9
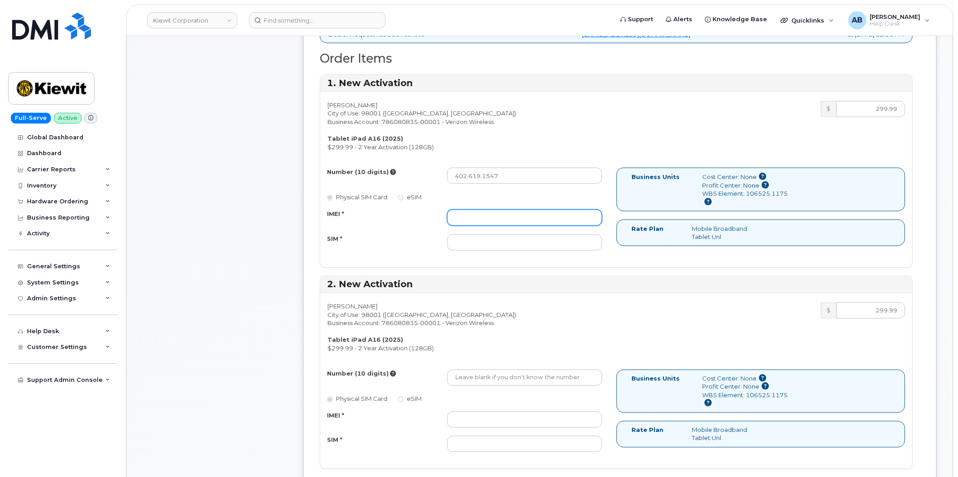
click at [470, 222] on input "IMEI *" at bounding box center [524, 218] width 155 height 16
paste input "352302616965483"
type input "352302616965483"
click at [463, 243] on input "SIM *" at bounding box center [524, 242] width 155 height 16
paste input "[TECHNICAL_ID]"
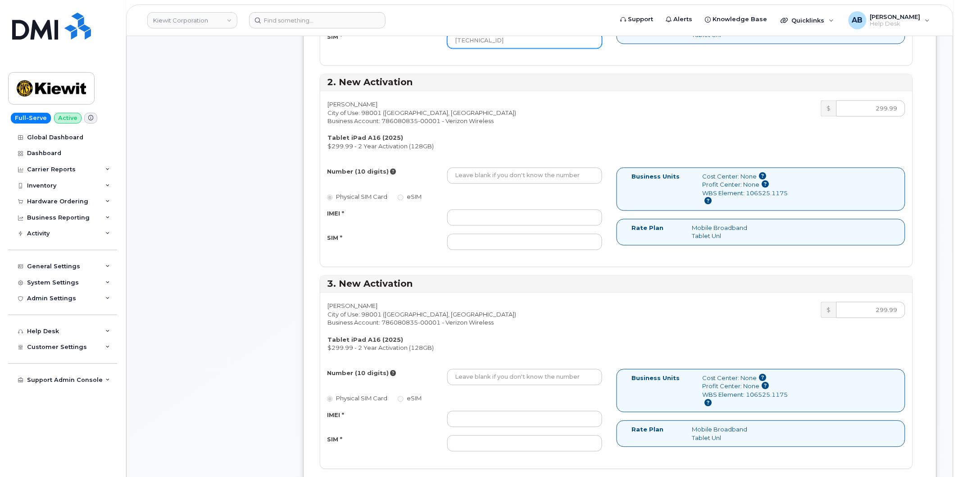
scroll to position [547, 0]
type input "[TECHNICAL_ID]"
click at [468, 179] on input "Number (10 digits)" at bounding box center [524, 177] width 155 height 16
paste input "402.619.2258"
type input "402.619.2258"
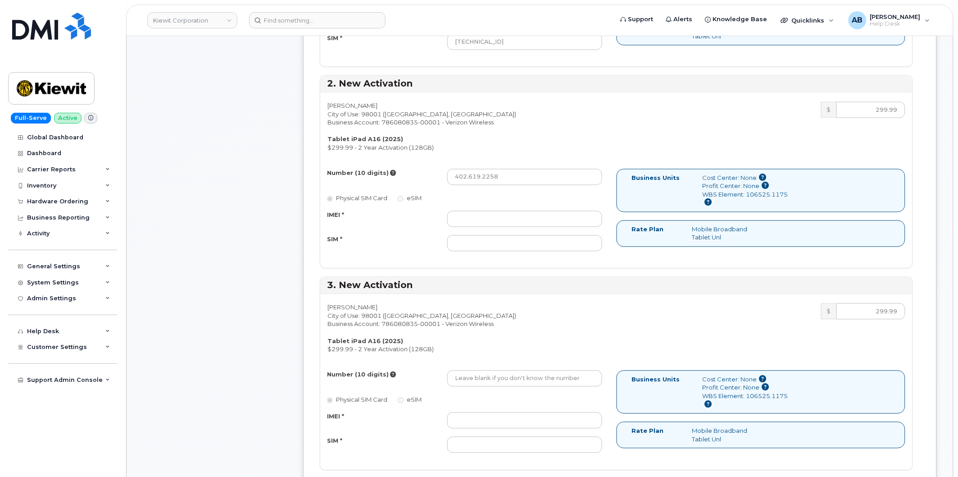
click at [474, 228] on div "IMEI * SIM *" at bounding box center [464, 231] width 289 height 41
click at [471, 222] on input "IMEI *" at bounding box center [524, 219] width 155 height 16
paste input "352302617004860"
type input "352302617004860"
click at [480, 237] on input "SIM *" at bounding box center [524, 243] width 155 height 16
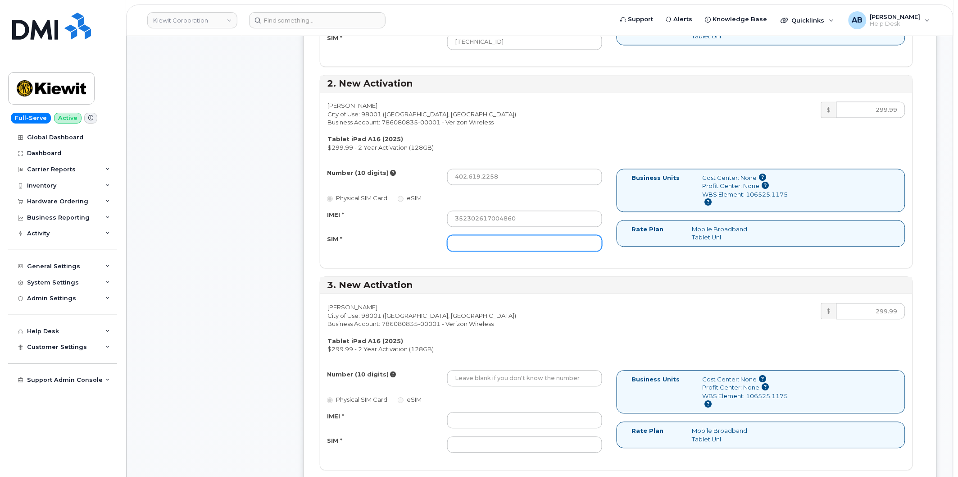
paste input "[TECHNICAL_ID]"
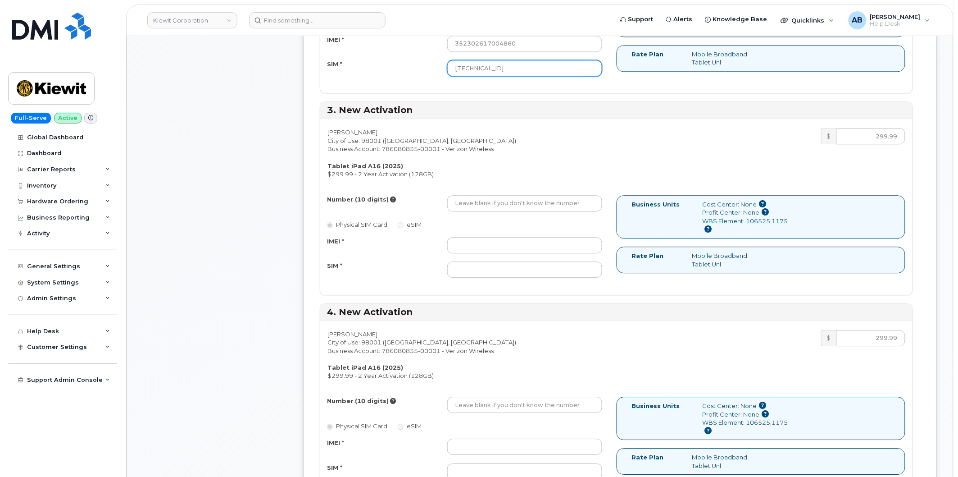
scroll to position [747, 0]
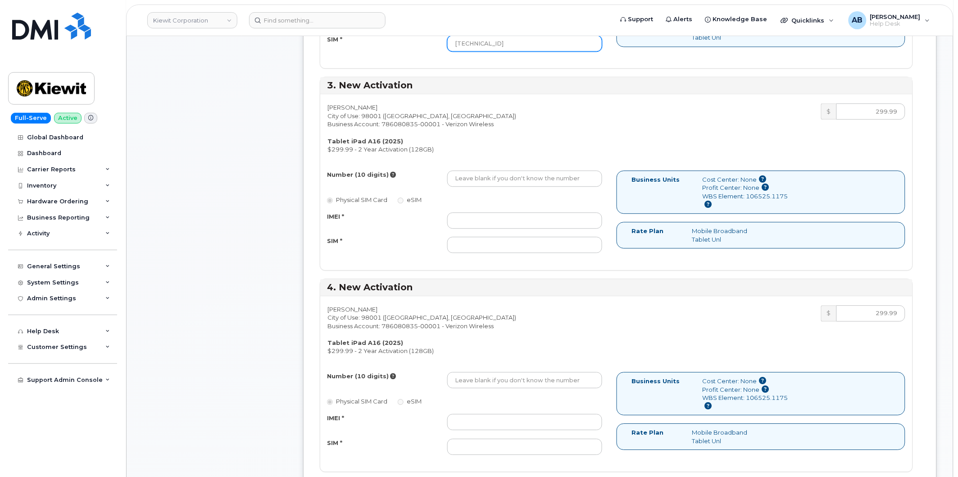
type input "[TECHNICAL_ID]"
click at [470, 175] on input "Number (10 digits)" at bounding box center [524, 178] width 155 height 16
paste input "402.619.2323"
type input "402.619.2323"
click at [480, 215] on input "IMEI *" at bounding box center [524, 220] width 155 height 16
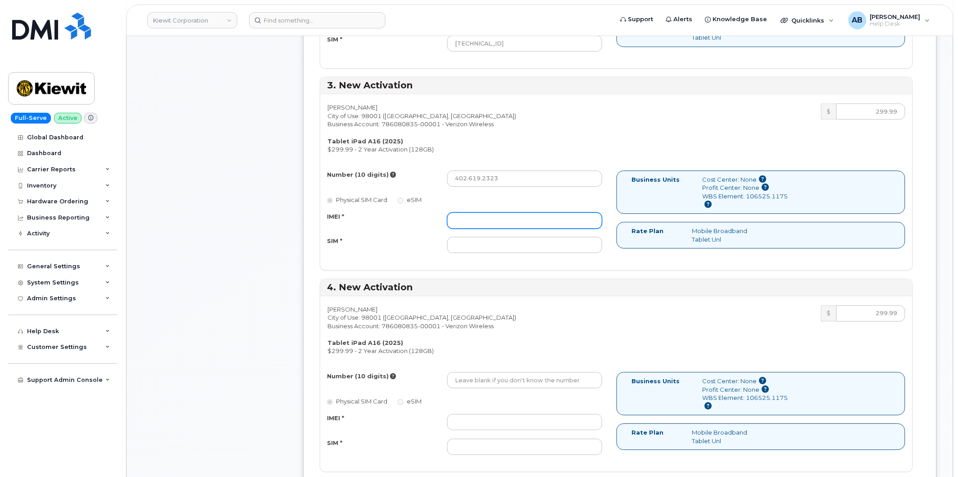
paste input "352302617663699"
type input "352302617663699"
paste input "89148000012304265271"
click at [505, 242] on input "SIM *" at bounding box center [524, 245] width 155 height 16
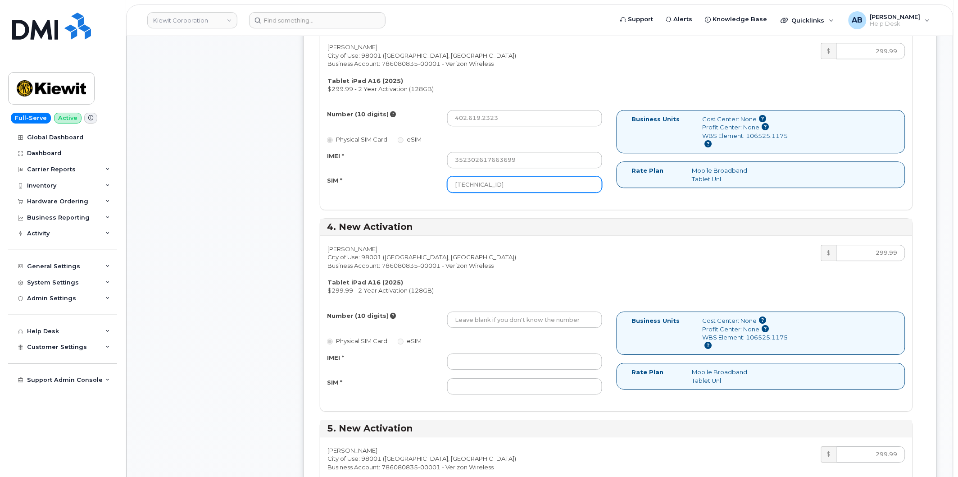
scroll to position [897, 0]
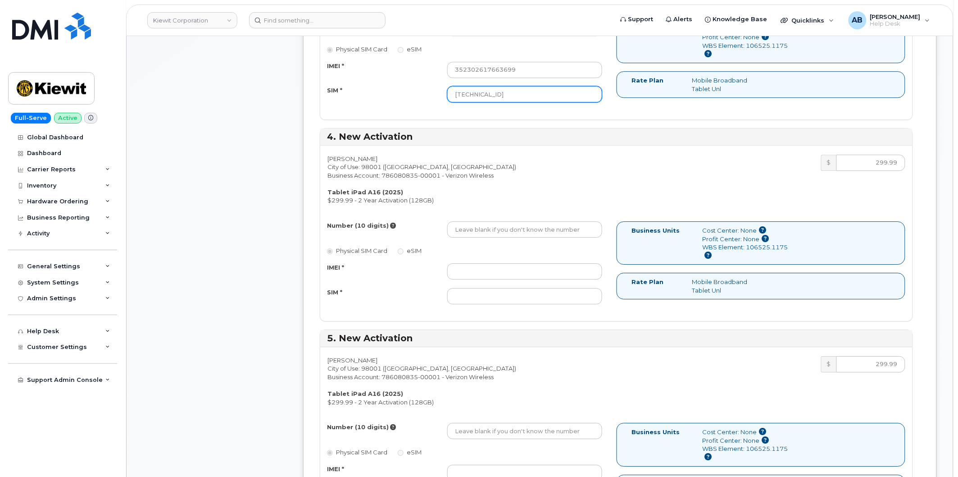
type input "89148000012304265271"
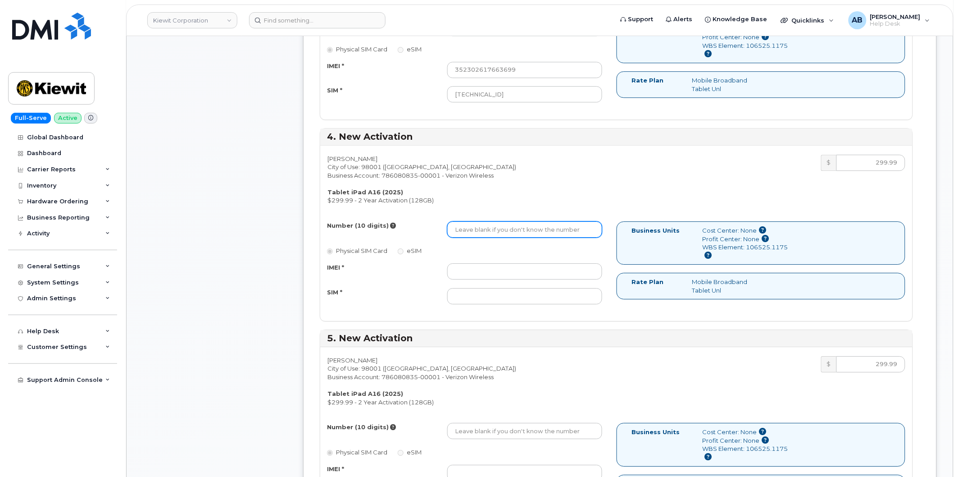
click at [479, 233] on input "Number (10 digits)" at bounding box center [524, 229] width 155 height 16
paste input "402-619-2716"
type input "402-619-2716"
click at [472, 292] on input "SIM *" at bounding box center [524, 296] width 155 height 16
paste input "89148000012725938985"
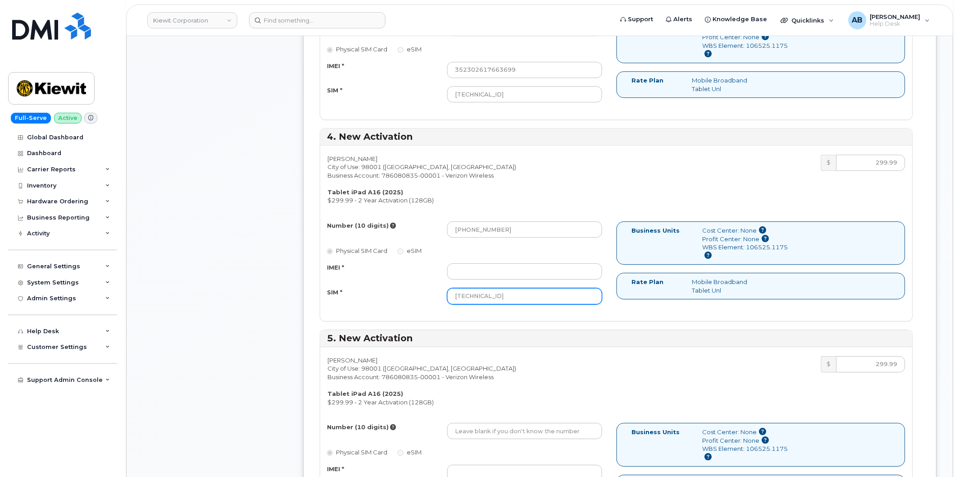
type input "89148000012725938985"
click at [484, 276] on input "IMEI *" at bounding box center [524, 271] width 155 height 16
paste input "352302617521863"
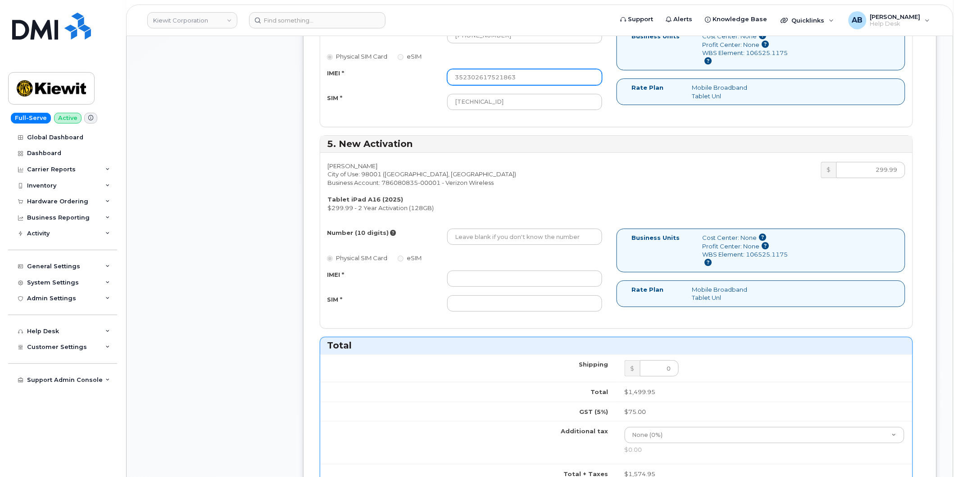
scroll to position [1097, 0]
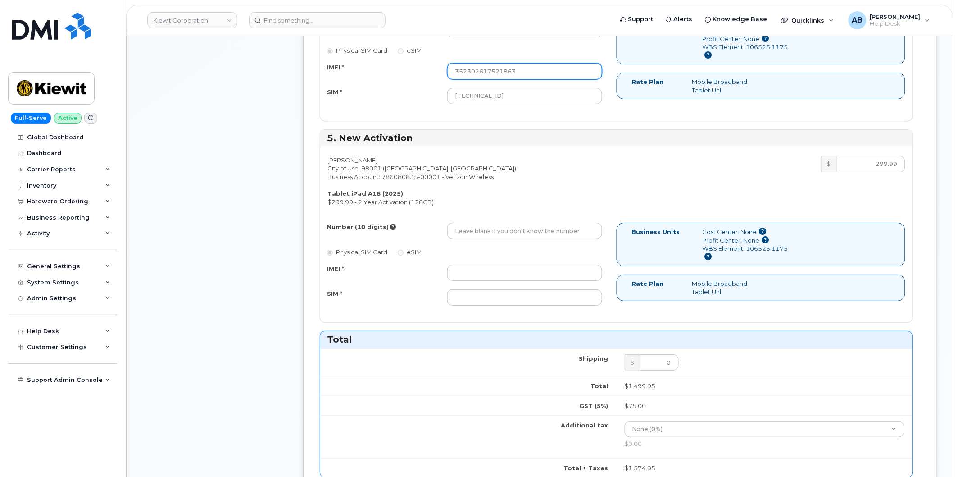
type input "352302617521863"
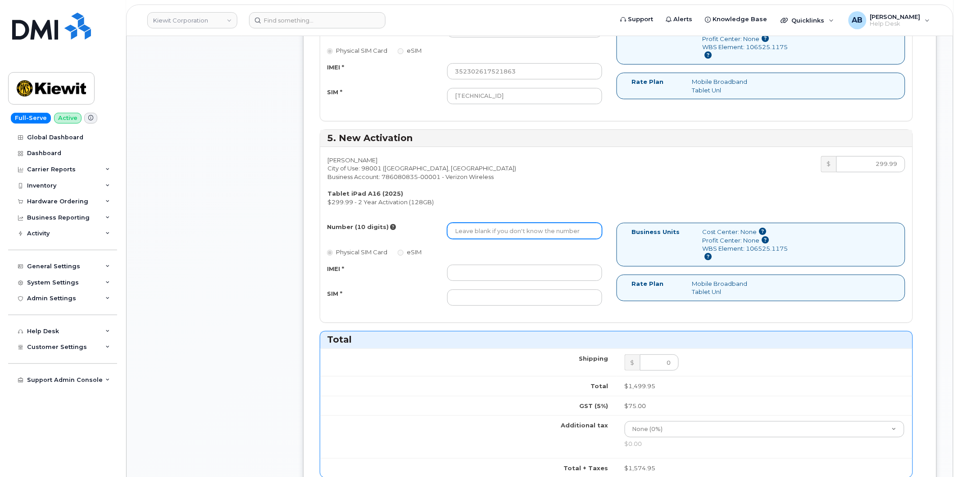
click at [477, 232] on input "Number (10 digits)" at bounding box center [524, 231] width 155 height 16
paste input "402-619-4761"
type input "402-619-4761"
click at [495, 260] on div "Number (10 digits) 402-619-4761 Physical SIM Card eSIM IMEI * SIM *" at bounding box center [468, 268] width 296 height 91
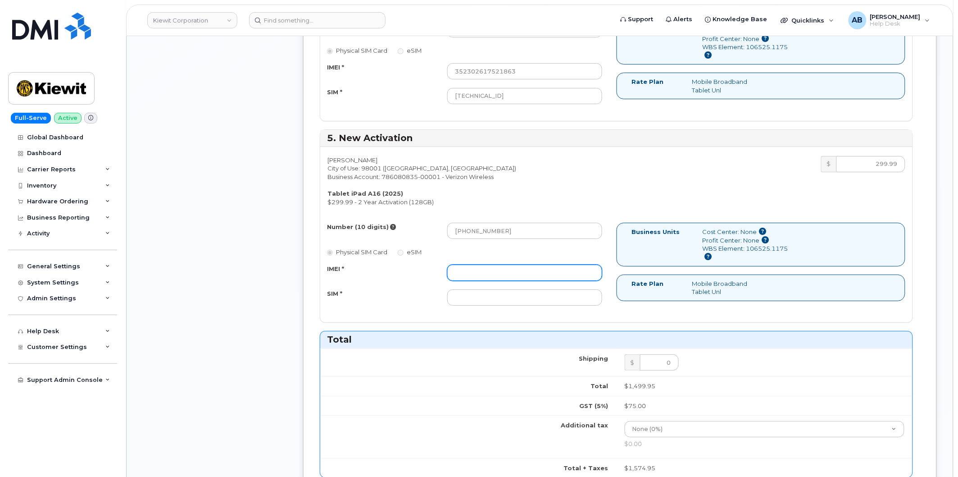
click at [495, 269] on input "IMEI *" at bounding box center [524, 272] width 155 height 16
paste input "352302619055688"
type input "352302619055688"
click at [519, 300] on input "SIM *" at bounding box center [524, 297] width 155 height 16
paste input "89148000012718138825"
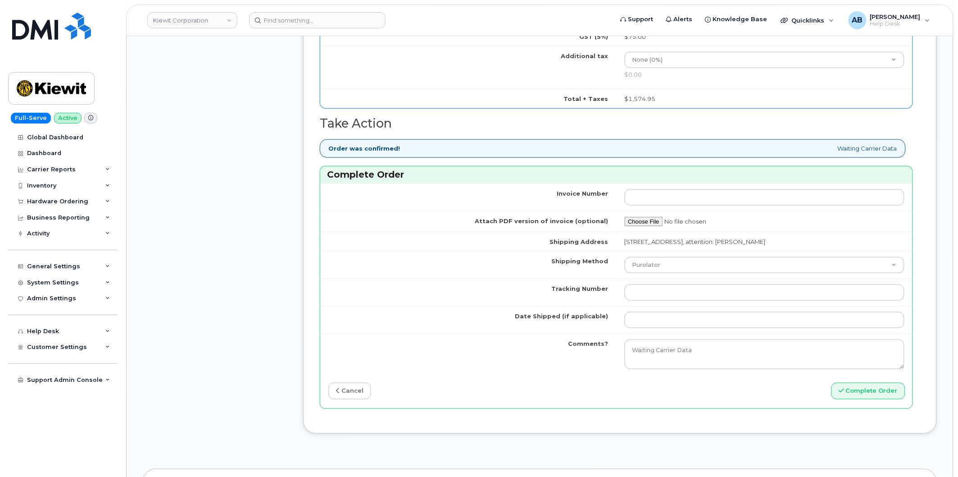
scroll to position [1498, 0]
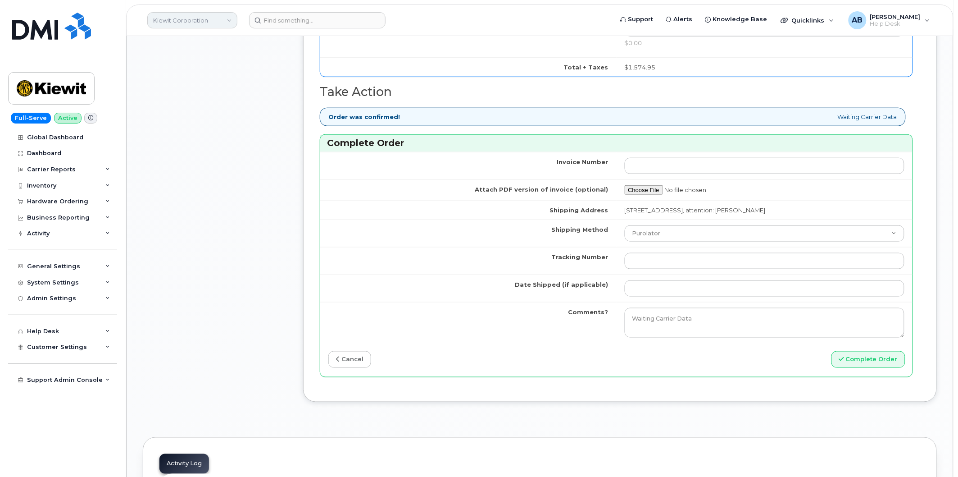
type input "89148000012718138825"
click at [666, 232] on select "Purolator UPS FedEx Canada Post Courier Other Drop Off Pick Up" at bounding box center [765, 233] width 280 height 16
select select "FedEx"
click at [625, 225] on select "Purolator UPS FedEx Canada Post Courier Other Drop Off Pick Up" at bounding box center [765, 233] width 280 height 16
click at [651, 264] on input "Tracking Number" at bounding box center [765, 261] width 280 height 16
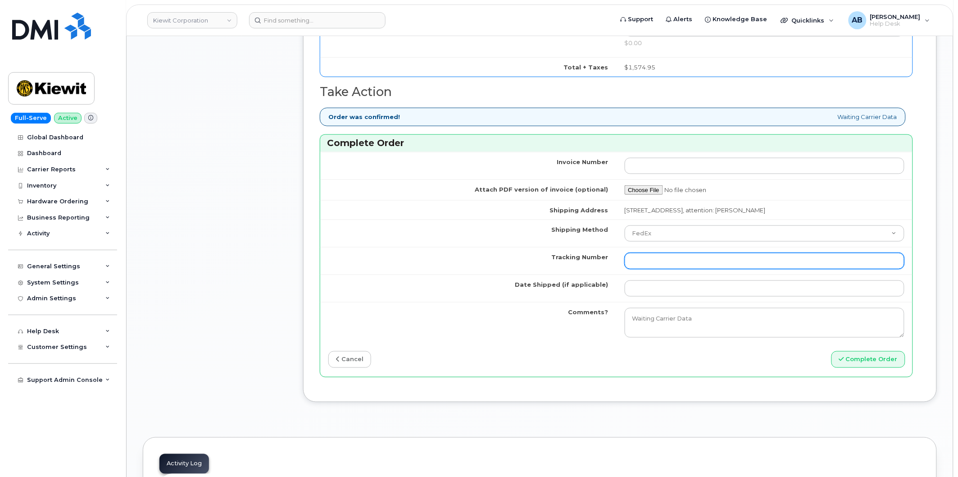
paste input "482856614226"
type input "482856614226"
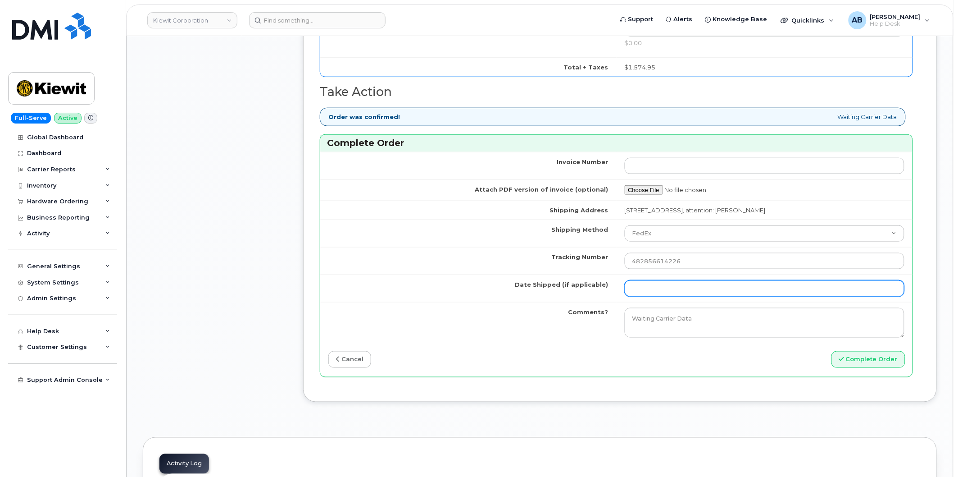
click at [658, 290] on input "Date Shipped (if applicable)" at bounding box center [765, 288] width 280 height 16
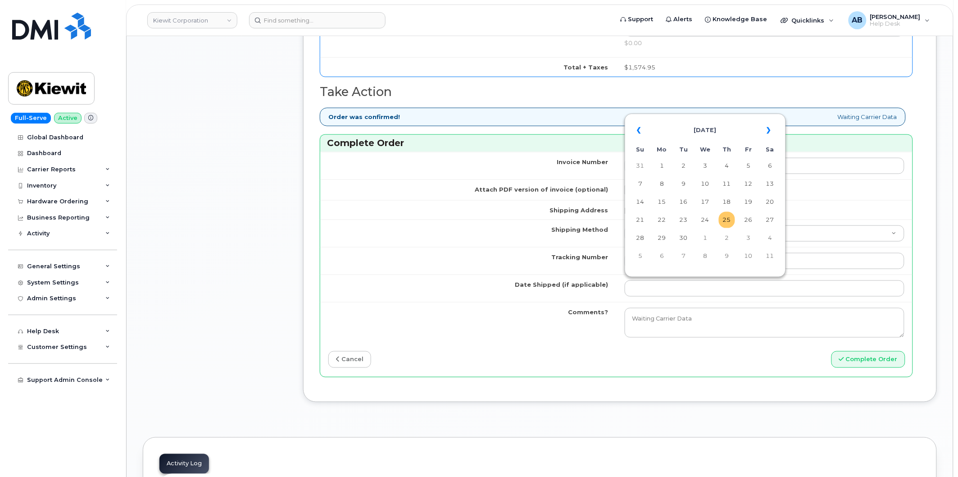
click at [726, 223] on td "25" at bounding box center [727, 220] width 16 height 16
type input "2025-09-25"
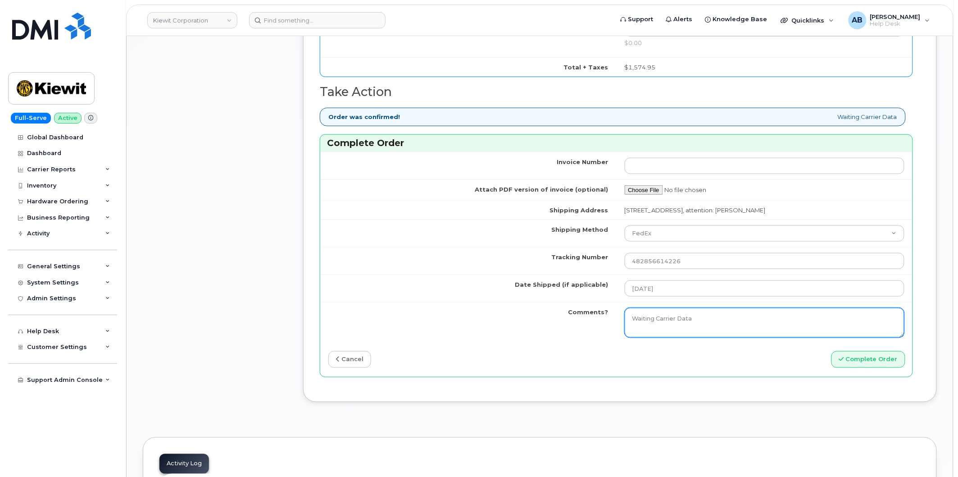
drag, startPoint x: 722, startPoint y: 319, endPoint x: 578, endPoint y: 322, distance: 143.8
click at [578, 322] on tr "Comments? Waiting Carrier Data" at bounding box center [616, 322] width 593 height 41
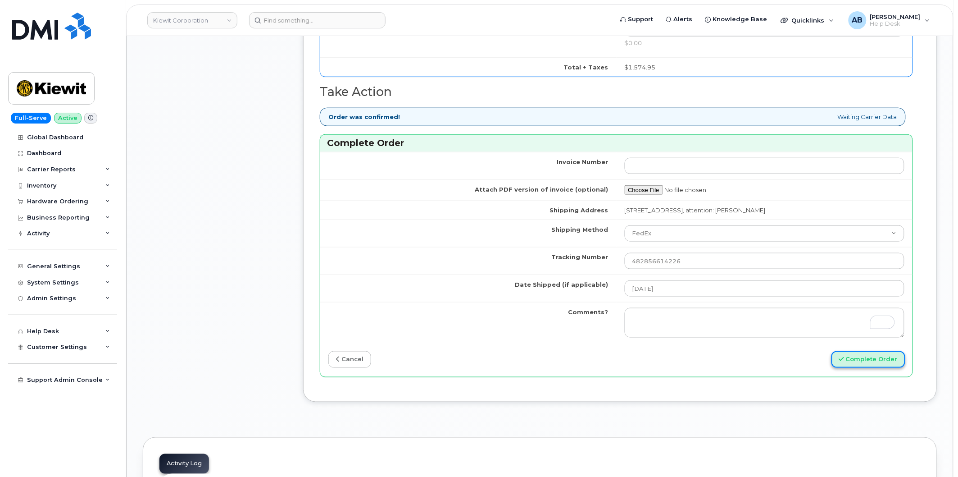
click at [858, 355] on button "Complete Order" at bounding box center [869, 359] width 74 height 17
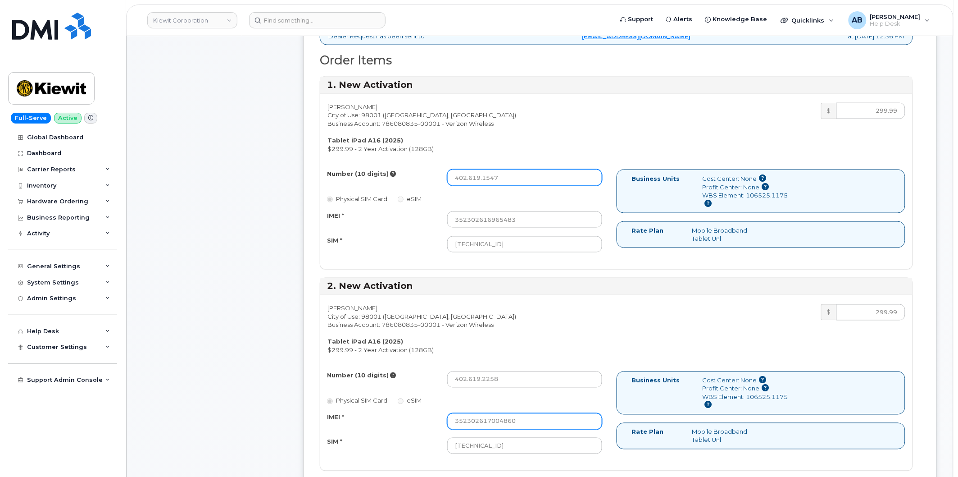
scroll to position [314, 0]
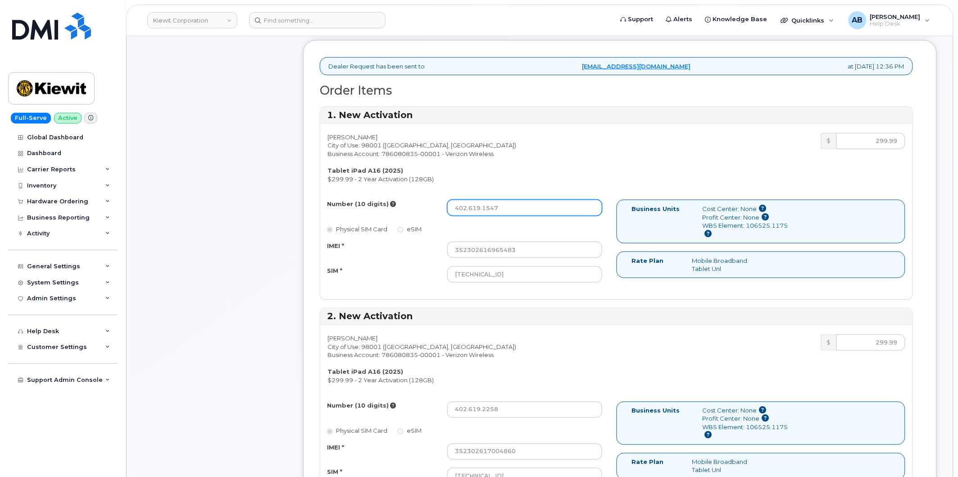
click at [468, 208] on input "402.619.1547" at bounding box center [524, 208] width 155 height 16
click at [412, 240] on div "Number (10 digits) 402-619-1547 Physical SIM Card eSIM IMEI * 352302616965483 S…" at bounding box center [468, 245] width 296 height 91
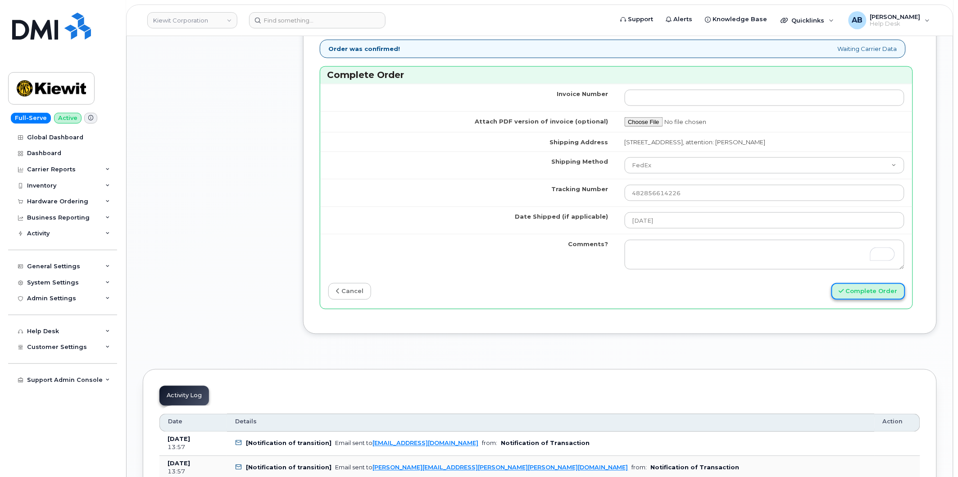
click at [866, 292] on button "Complete Order" at bounding box center [869, 291] width 74 height 17
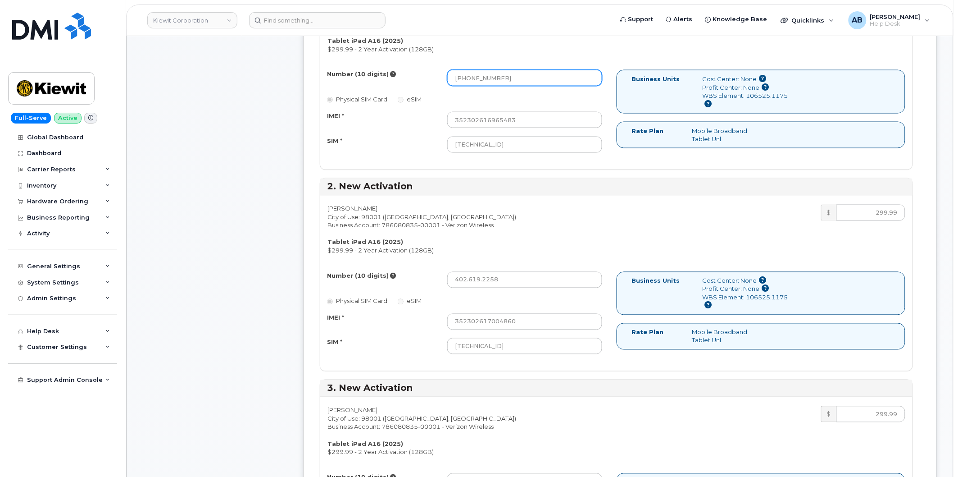
scroll to position [264, 0]
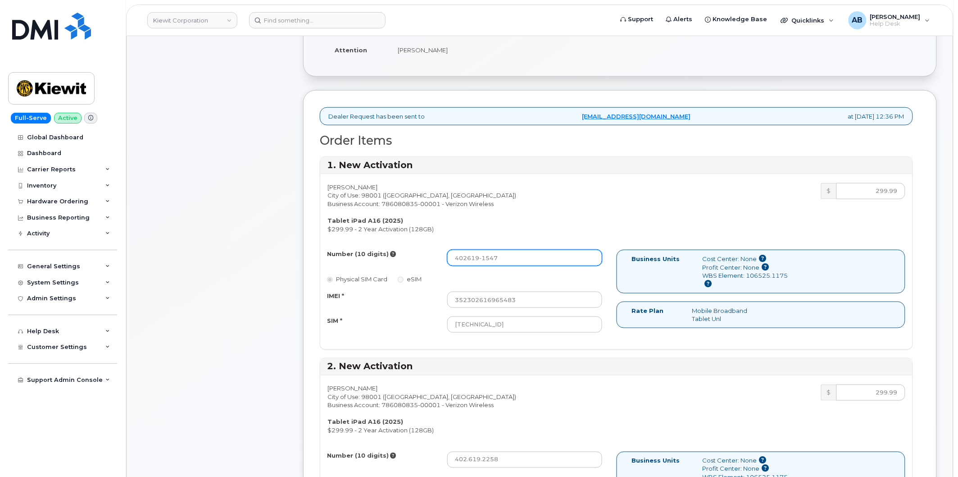
click at [482, 261] on input "402619-1547" at bounding box center [524, 258] width 155 height 16
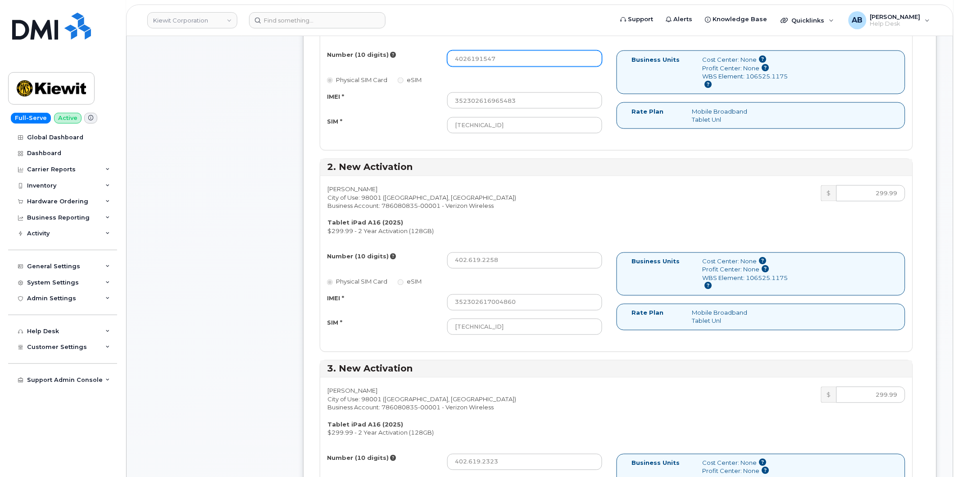
scroll to position [465, 0]
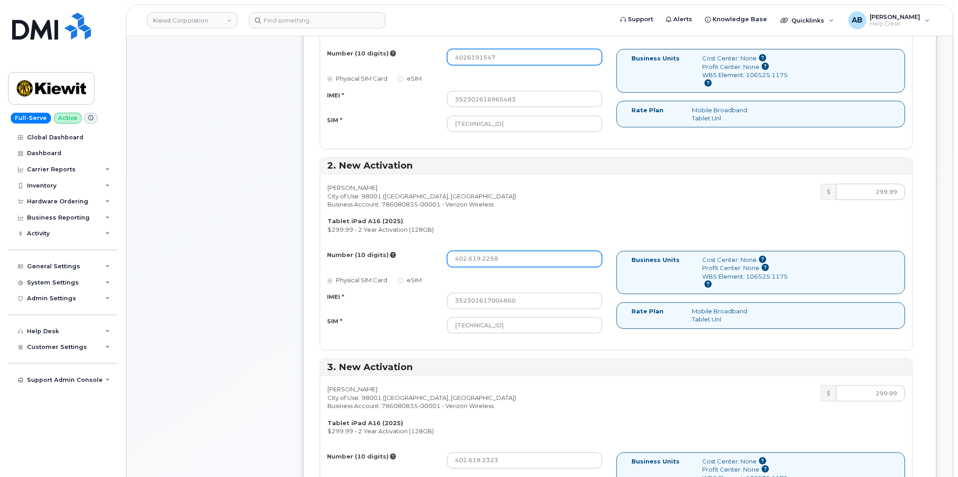
type input "4026191547"
click at [469, 260] on input "402.619.2258" at bounding box center [524, 259] width 155 height 16
click at [481, 262] on input "402619.2258" at bounding box center [524, 259] width 155 height 16
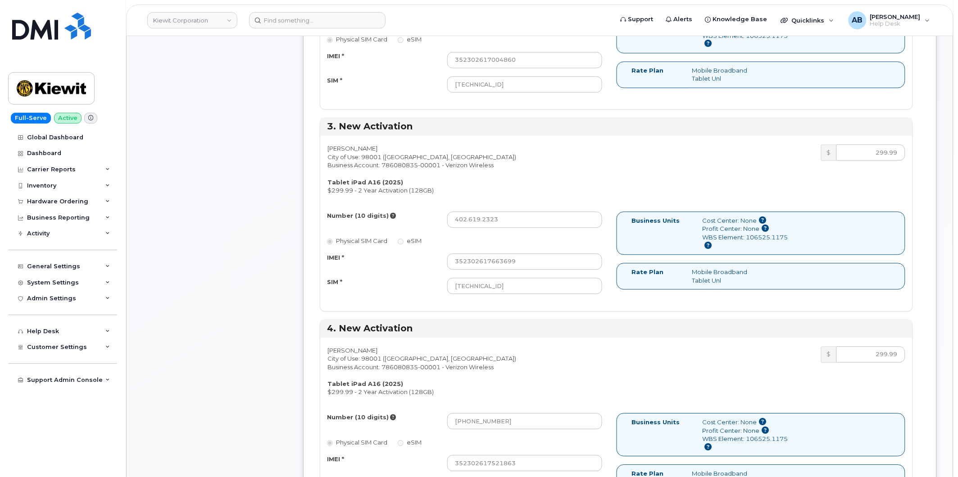
scroll to position [715, 0]
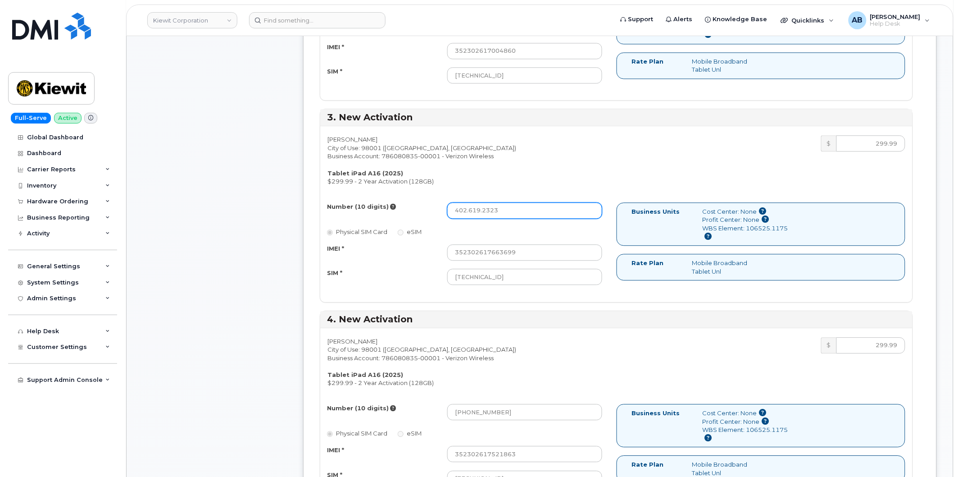
type input "4026192258"
click at [469, 210] on input "402.619.2323" at bounding box center [524, 210] width 155 height 16
click at [481, 212] on input "402619.2323" at bounding box center [524, 210] width 155 height 16
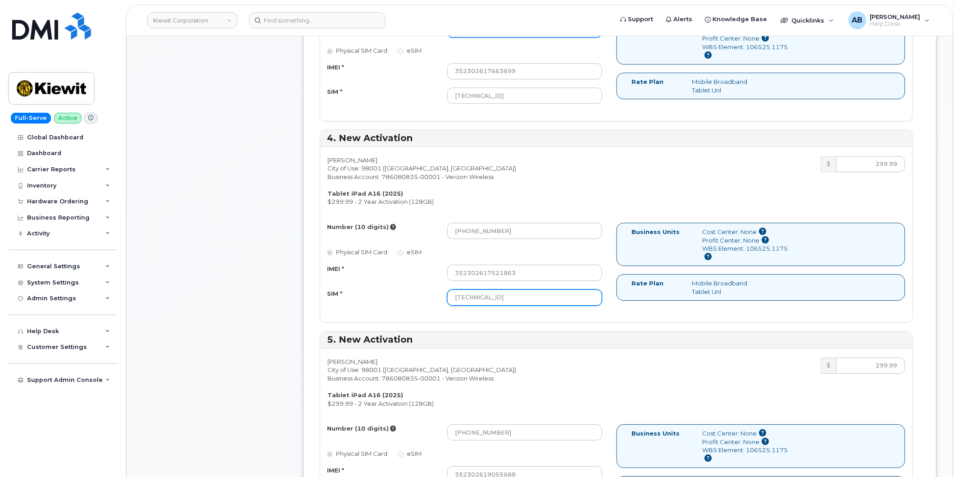
scroll to position [915, 0]
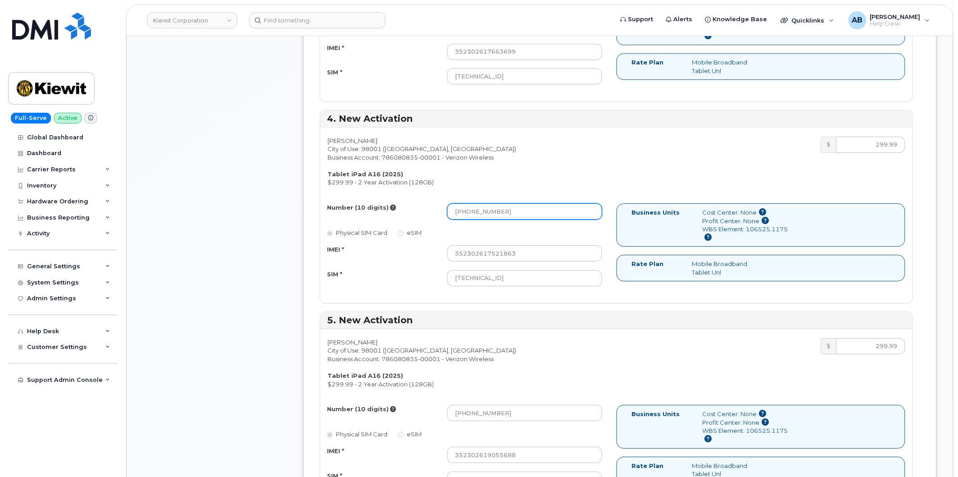
type input "4026192323"
click at [468, 214] on input "402-619-2716" at bounding box center [524, 211] width 155 height 16
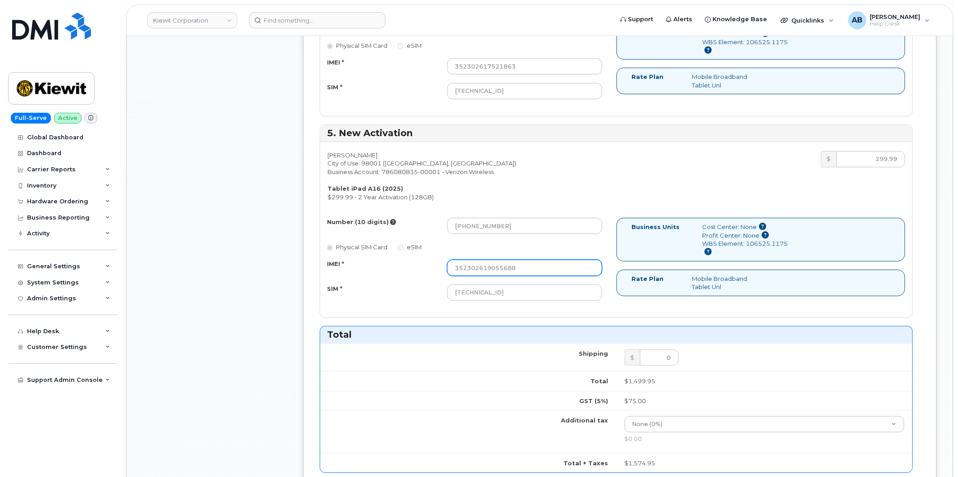
scroll to position [1115, 0]
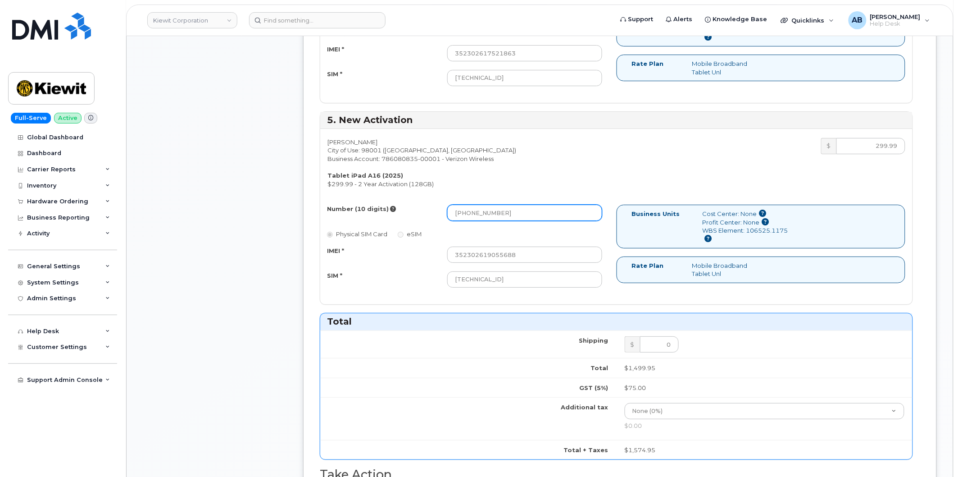
type input "4026192716"
click at [470, 213] on input "402-619-4761" at bounding box center [524, 213] width 155 height 16
click at [481, 212] on input "402619-4761" at bounding box center [524, 213] width 155 height 16
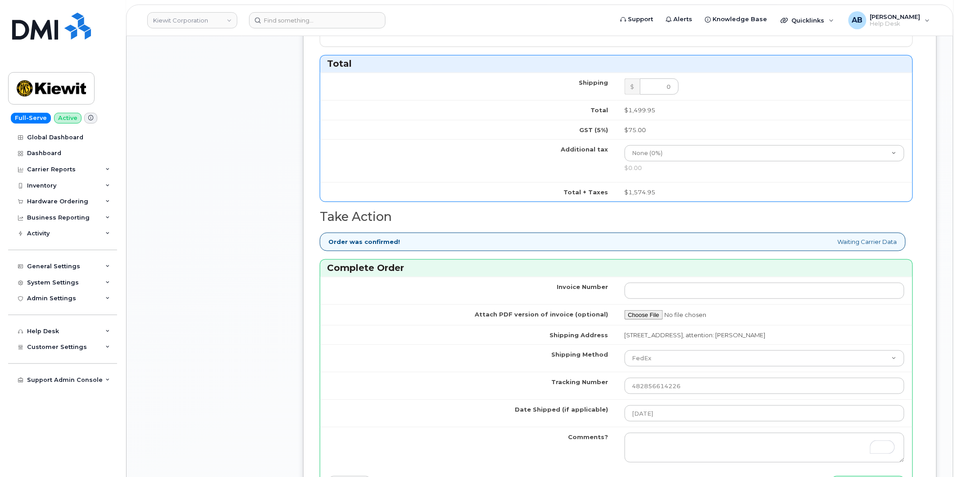
scroll to position [1566, 0]
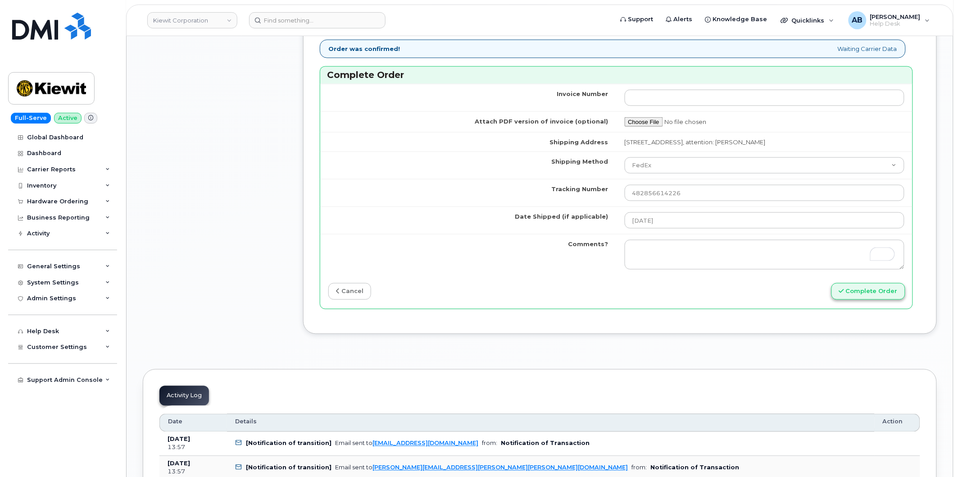
type input "4026194761"
click at [839, 291] on button "Complete Order" at bounding box center [869, 291] width 74 height 17
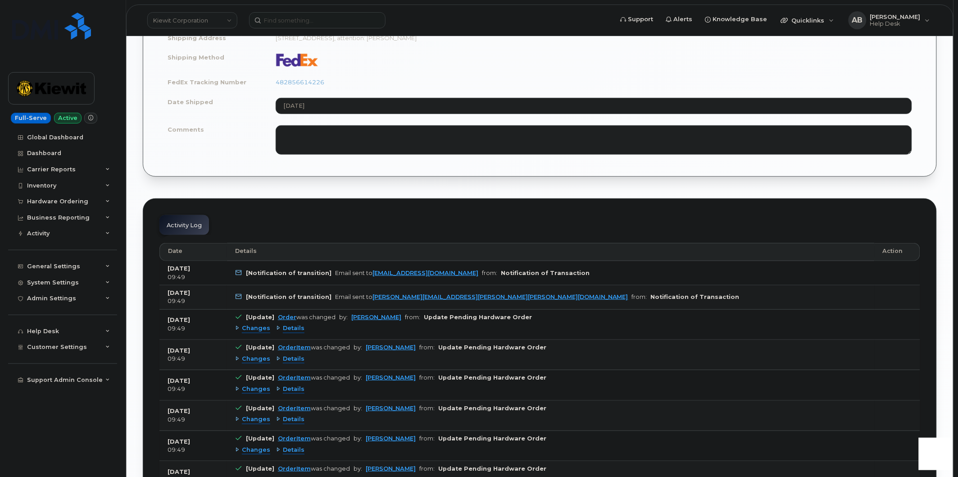
scroll to position [1352, 0]
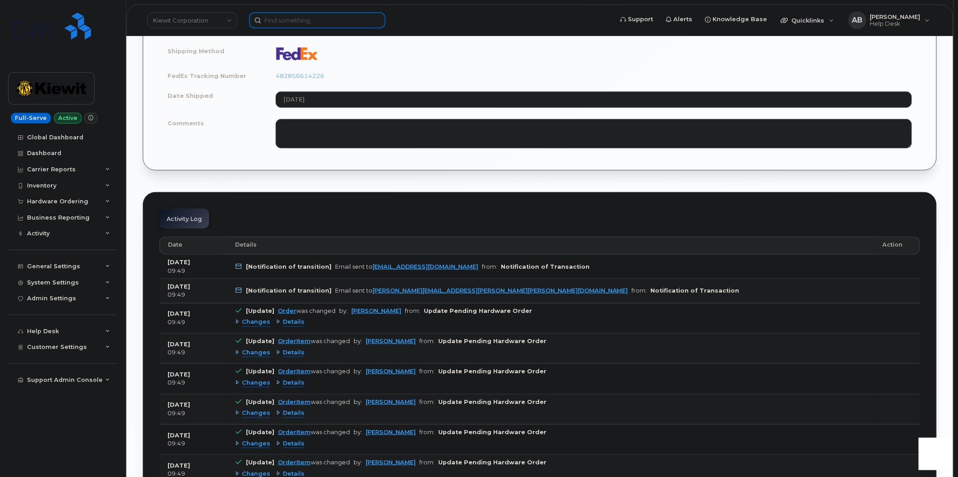
click at [303, 27] on input at bounding box center [317, 20] width 137 height 16
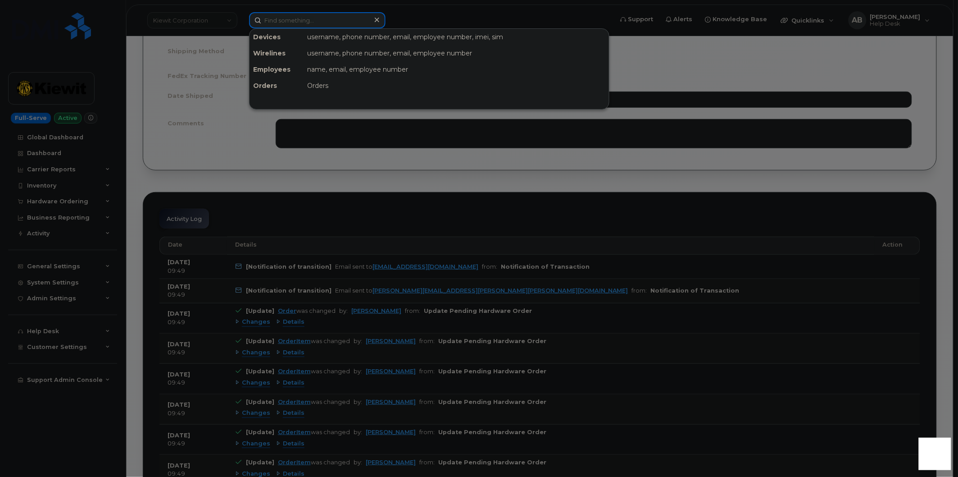
paste input "301662"
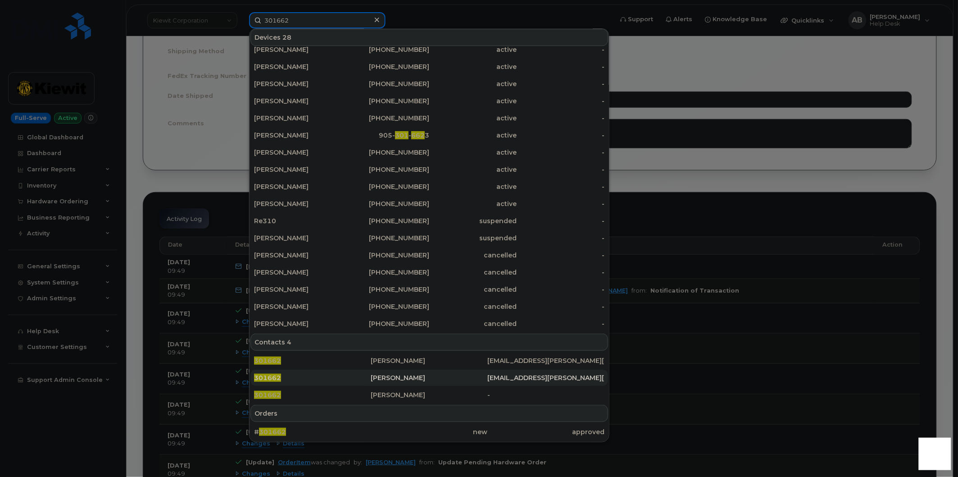
scroll to position [131, 0]
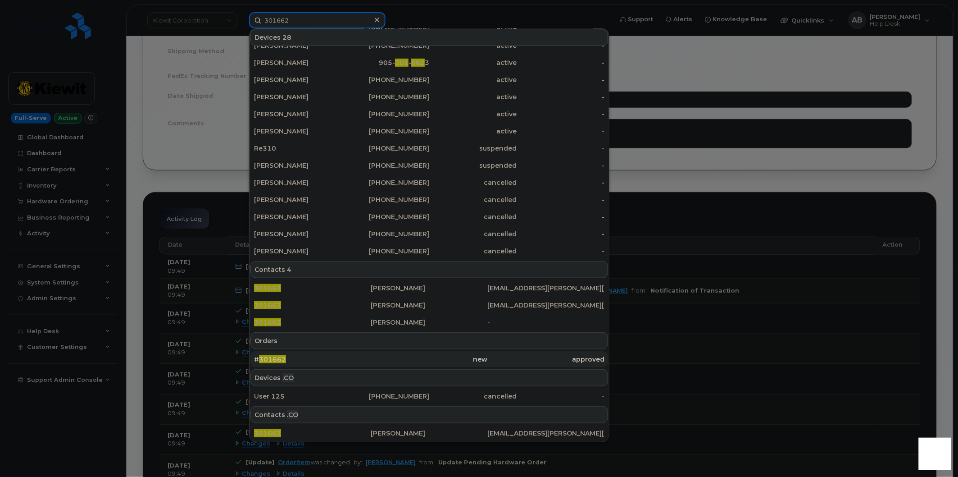
type input "301662"
click at [286, 358] on div "# 301662" at bounding box center [312, 359] width 117 height 9
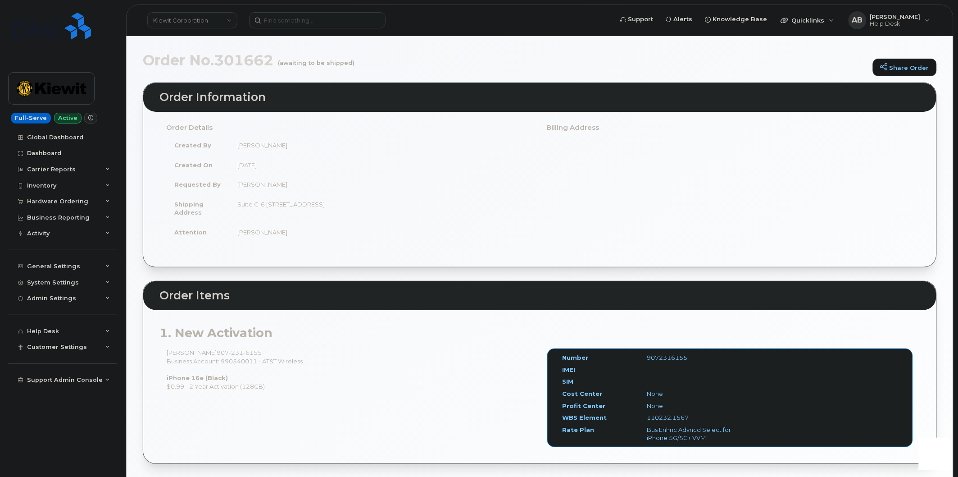
click at [242, 363] on div "[PERSON_NAME] [PHONE_NUMBER] Business Account: 990540011 - AT&T Wireless iPhone…" at bounding box center [350, 369] width 381 height 42
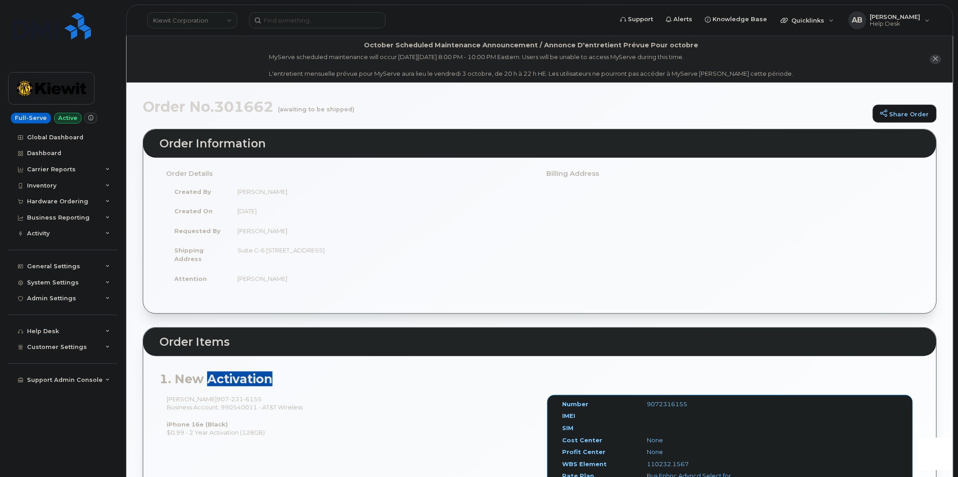
click at [242, 363] on div "1. New Activation [PERSON_NAME] [PHONE_NUMBER] Business Account: 990540011 - AT…" at bounding box center [539, 432] width 793 height 153
click at [292, 392] on div "1. New Activation [PERSON_NAME] [PHONE_NUMBER] Business Account: 990540011 - AT…" at bounding box center [539, 432] width 793 height 153
click at [250, 406] on div "[PERSON_NAME] [PHONE_NUMBER] Business Account: 990540011 - AT&T Wireless iPhone…" at bounding box center [350, 416] width 381 height 42
click at [249, 406] on div "[PERSON_NAME] [PHONE_NUMBER] Business Account: 990540011 - AT&T Wireless iPhone…" at bounding box center [350, 416] width 381 height 42
copy div "990540011"
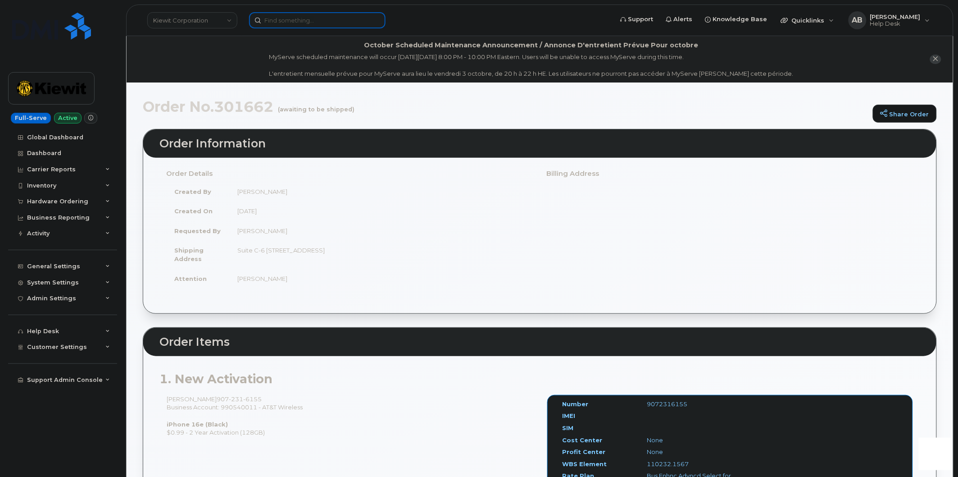
click at [313, 20] on input at bounding box center [317, 20] width 137 height 16
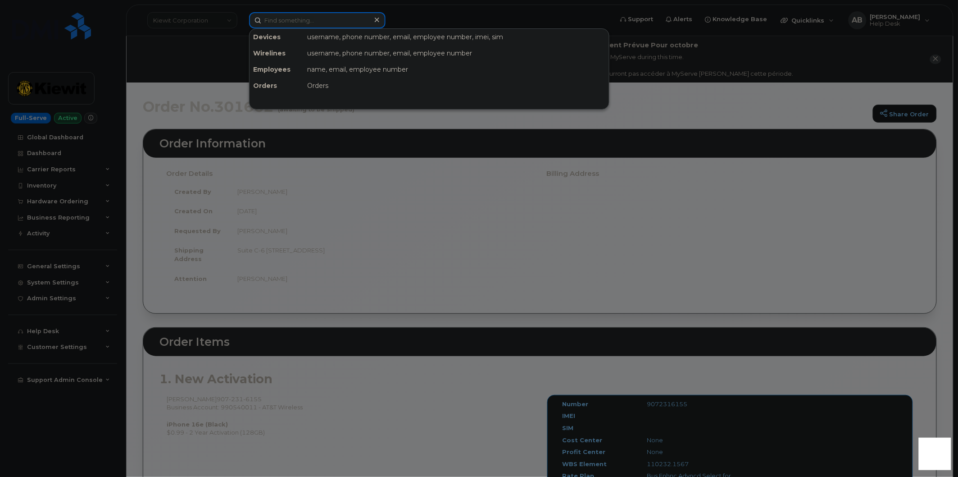
paste input "301603"
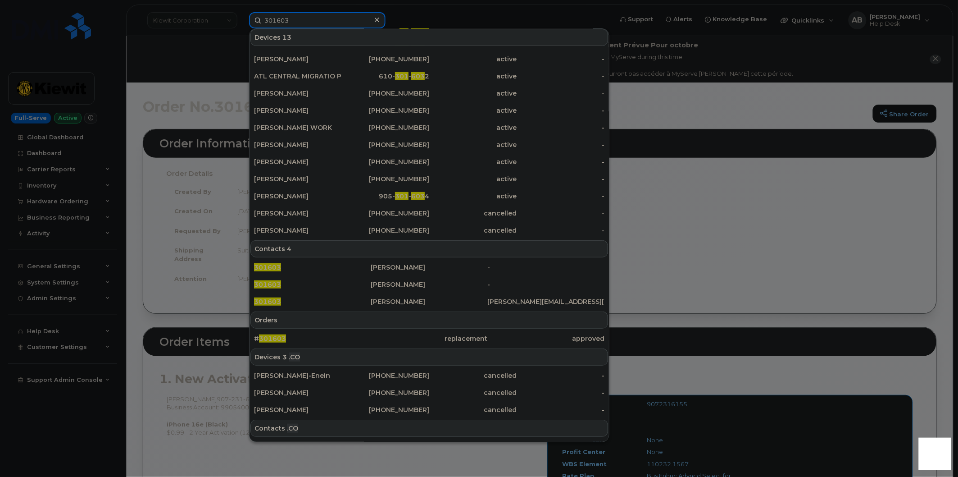
scroll to position [46, 0]
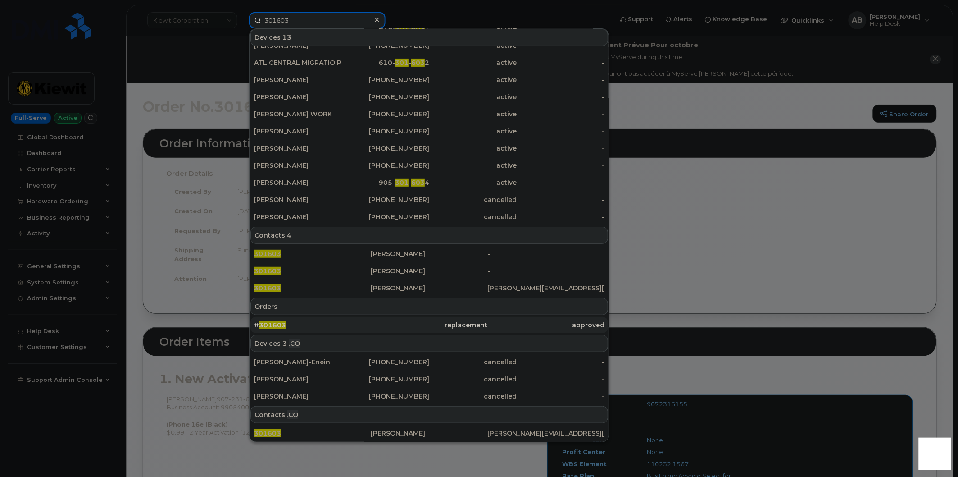
type input "301603"
click at [285, 319] on div "# 301603" at bounding box center [312, 325] width 117 height 16
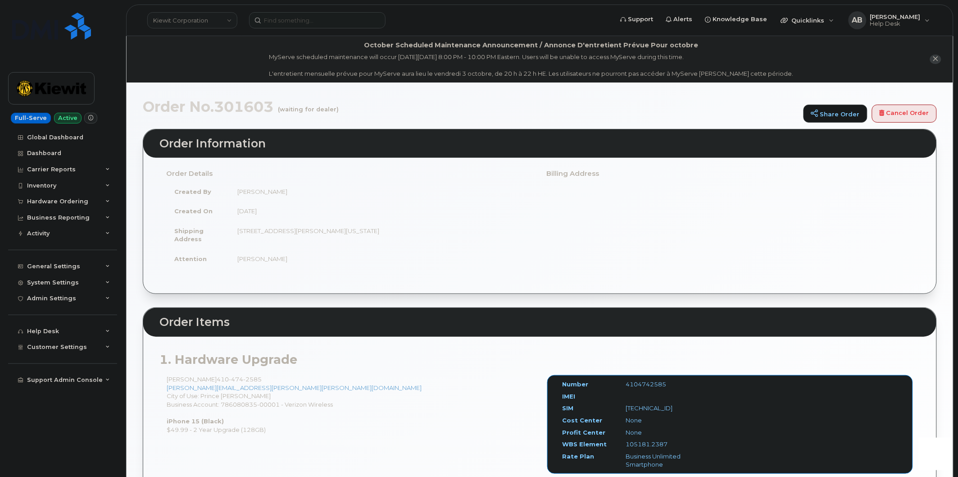
click at [354, 114] on div "Order No.301603 (waiting for dealer) Share Order Cancel Order" at bounding box center [540, 114] width 794 height 30
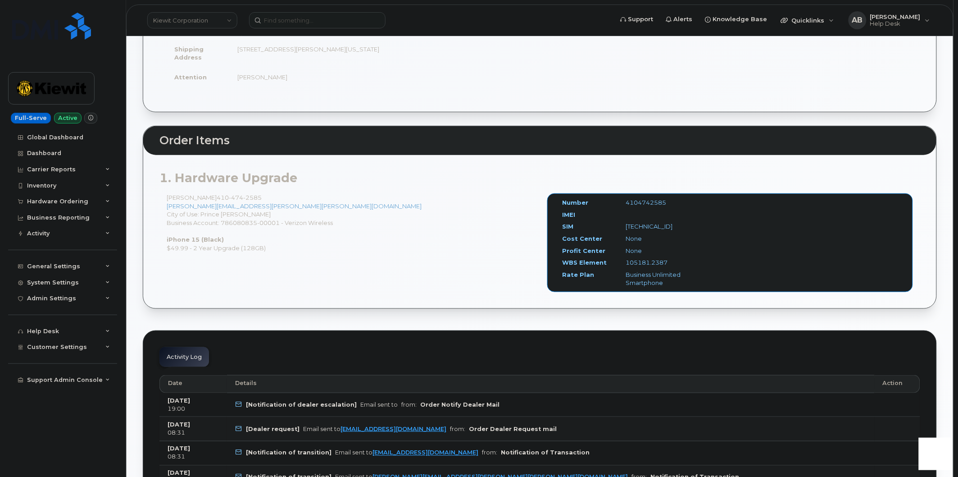
scroll to position [200, 0]
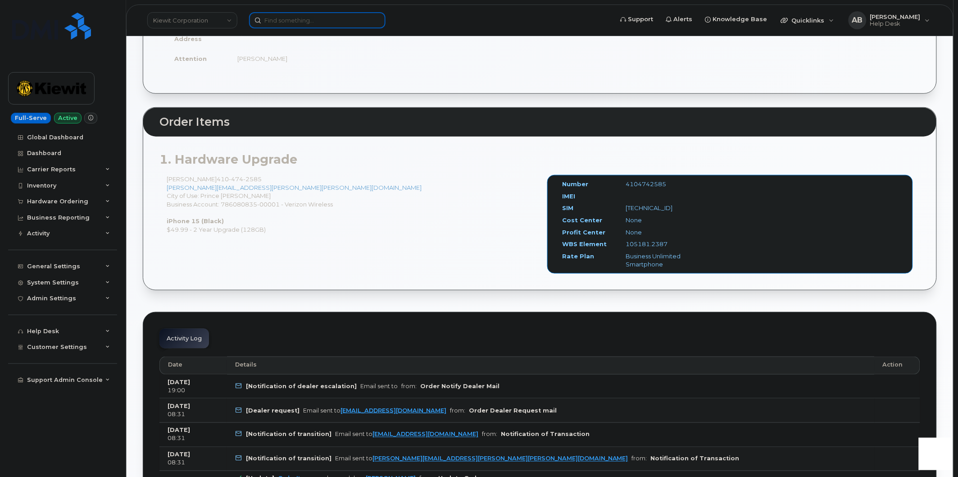
click at [287, 24] on input at bounding box center [317, 20] width 137 height 16
paste input "301458"
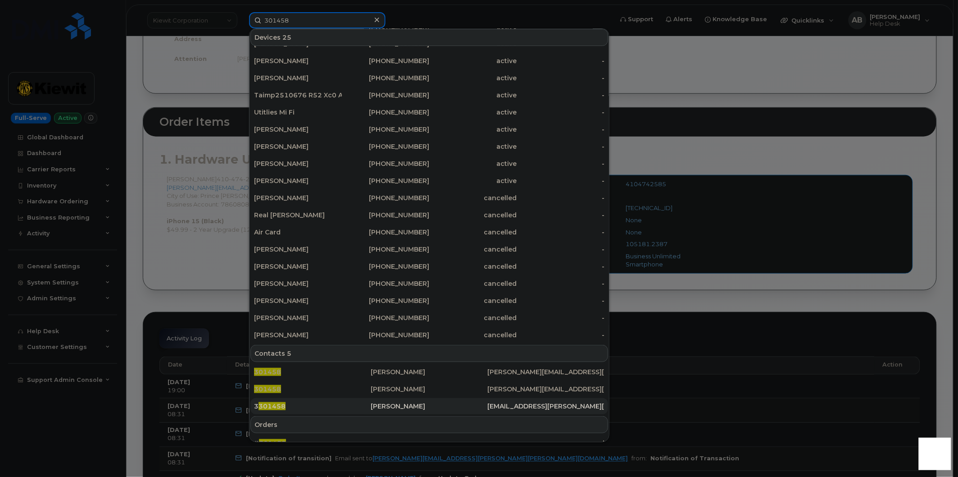
scroll to position [94, 0]
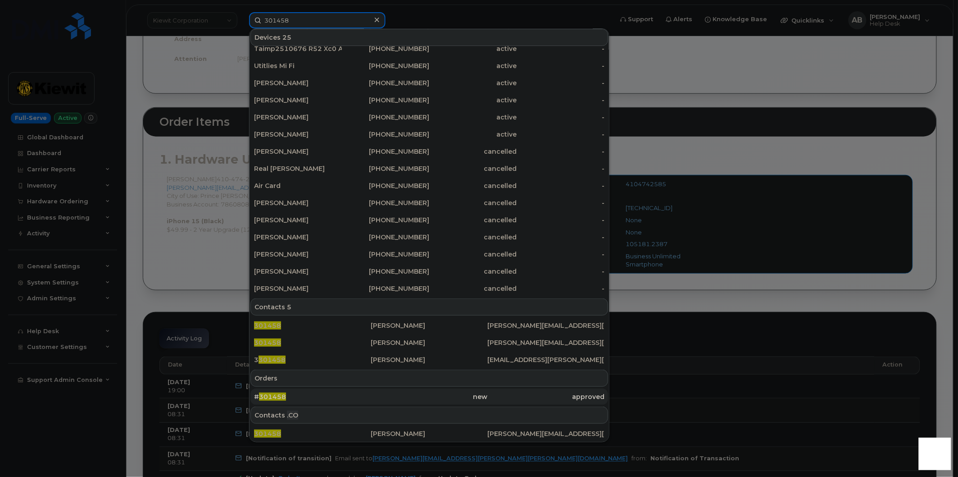
type input "301458"
click at [299, 390] on div "# 301458" at bounding box center [312, 396] width 117 height 16
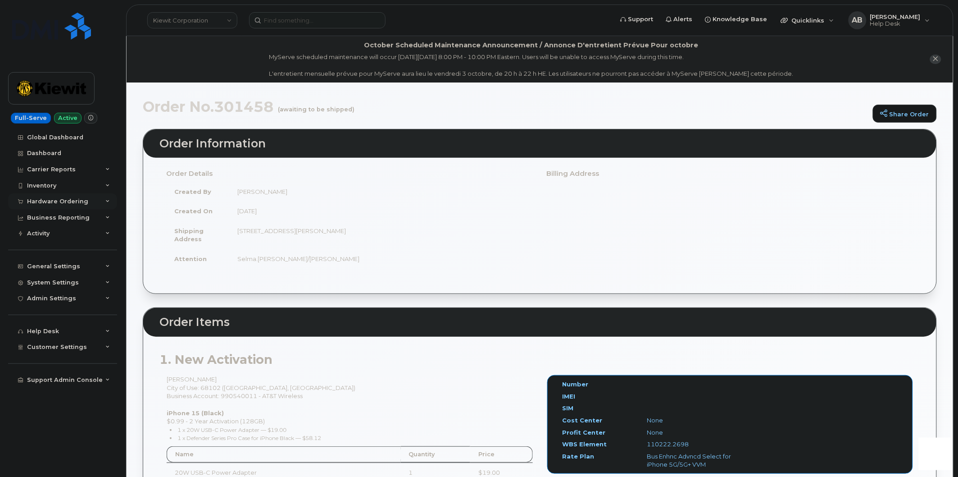
click at [74, 205] on div "Hardware Ordering" at bounding box center [62, 201] width 109 height 16
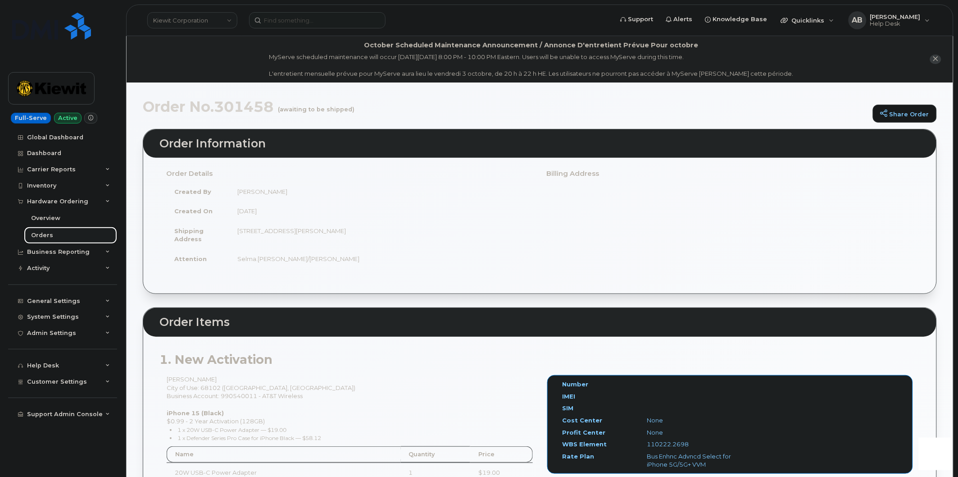
click at [60, 232] on link "Orders" at bounding box center [70, 235] width 93 height 17
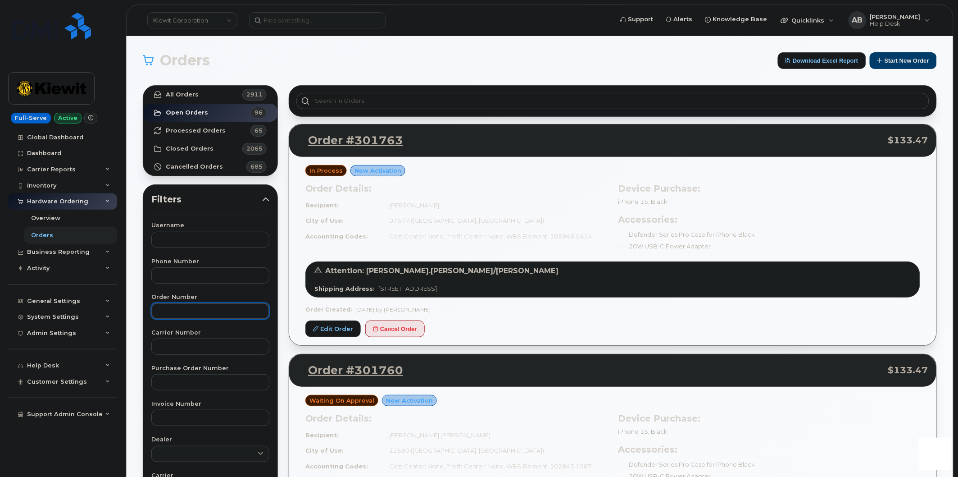
click at [197, 316] on input "text" at bounding box center [210, 311] width 118 height 16
paste input "301458"
type input "301458"
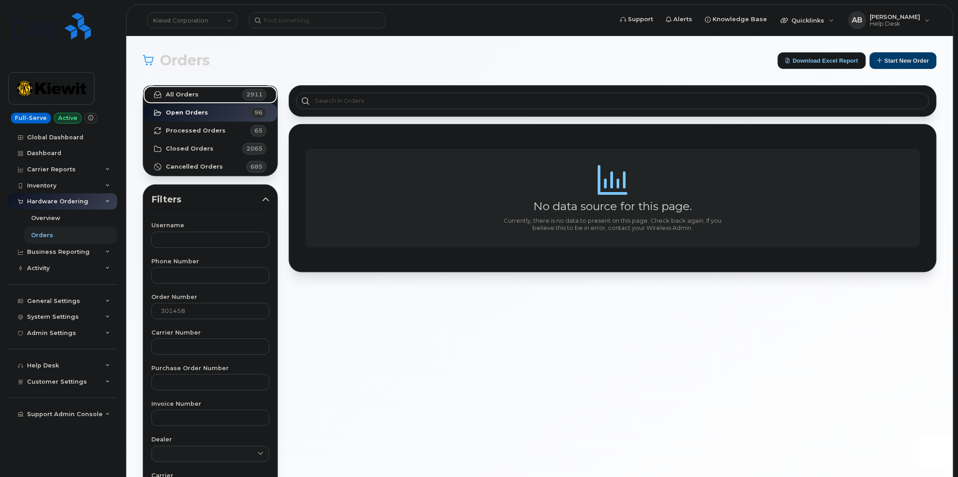
click at [210, 101] on link "All Orders 2911" at bounding box center [210, 95] width 134 height 18
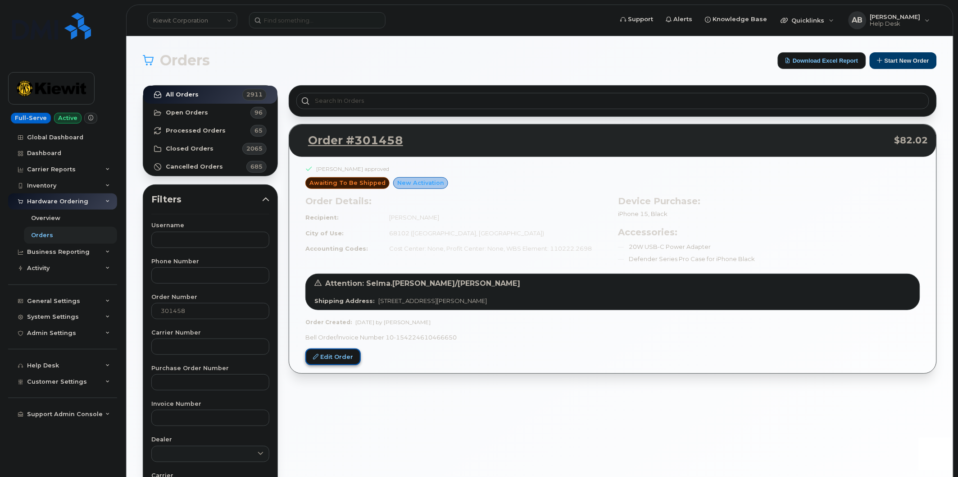
click at [344, 354] on link "Edit Order" at bounding box center [332, 356] width 55 height 17
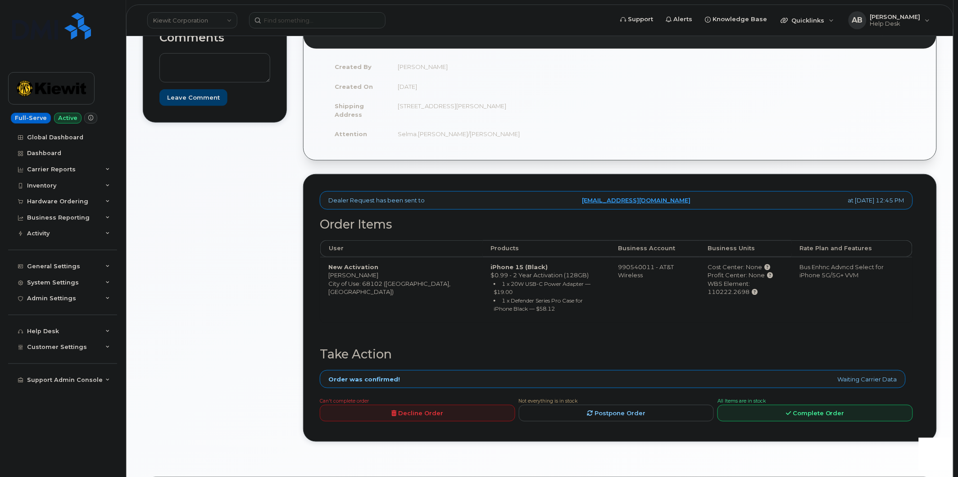
scroll to position [350, 0]
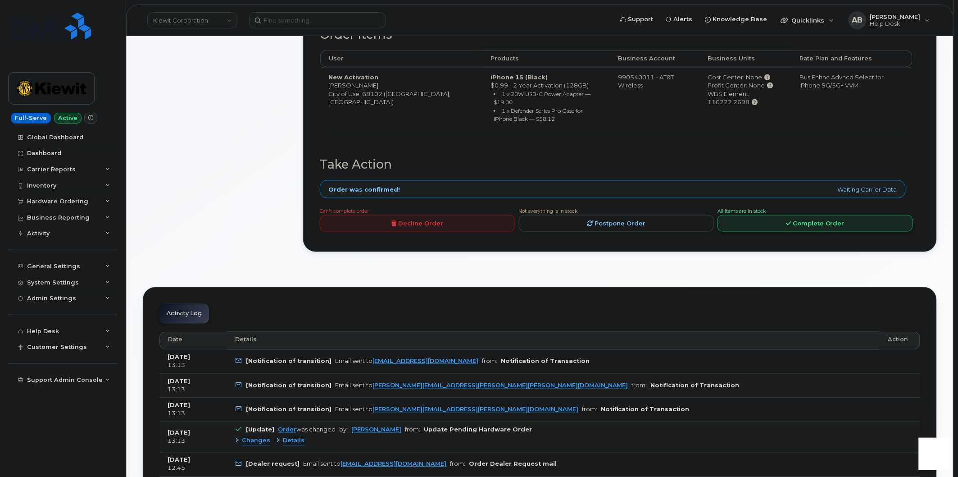
click at [826, 216] on link "Complete Order" at bounding box center [816, 223] width 196 height 17
